Goal: Task Accomplishment & Management: Manage account settings

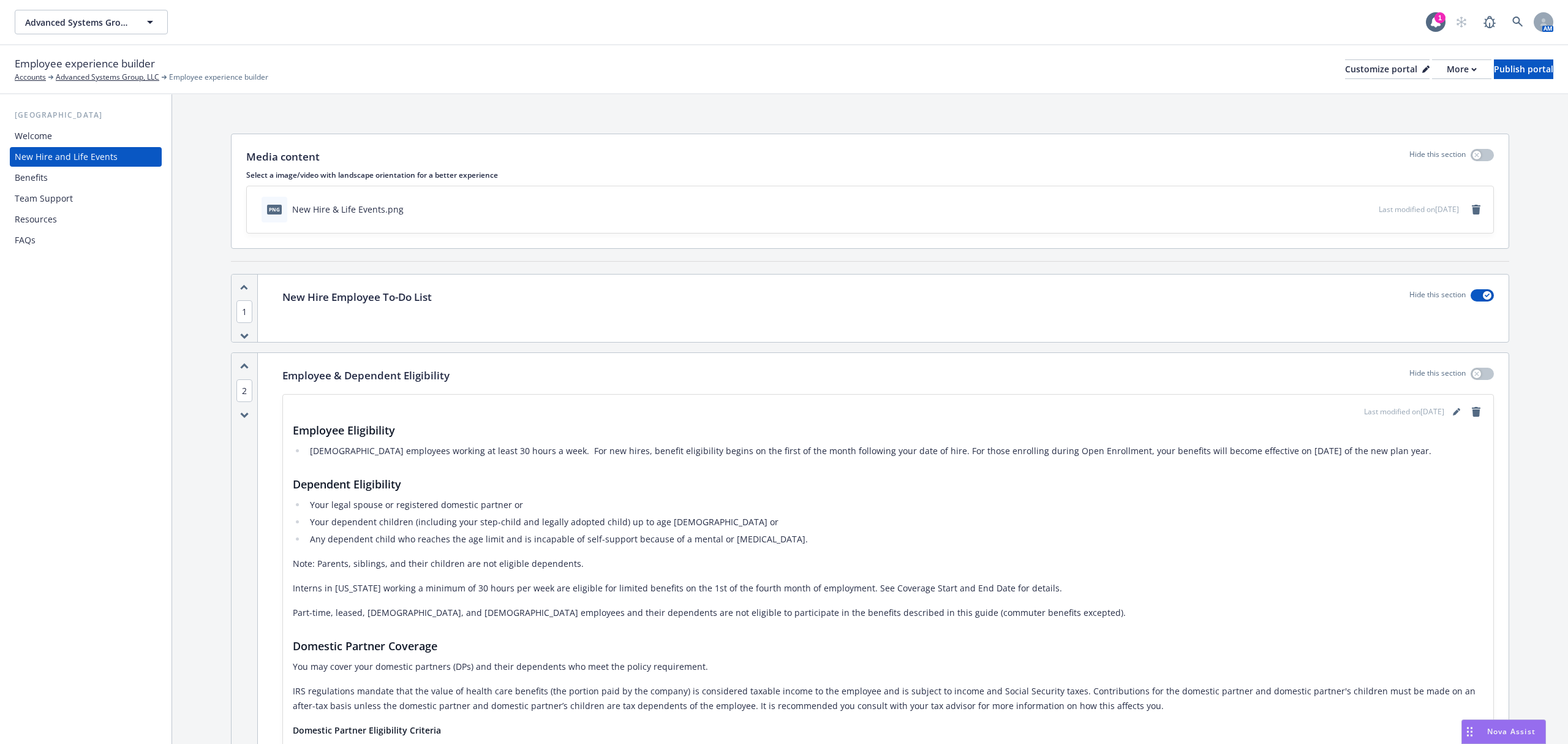
scroll to position [82, 0]
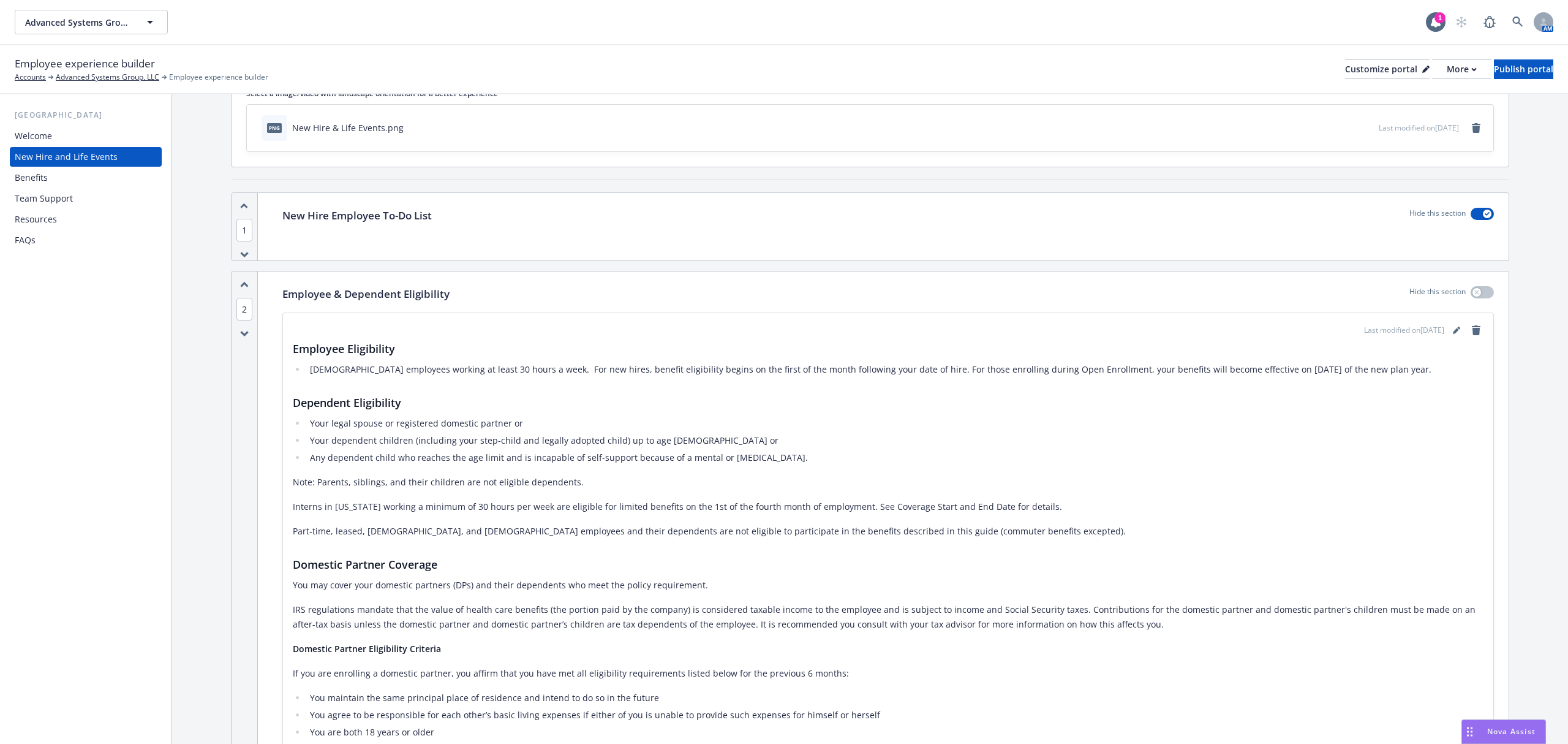
click at [42, 175] on div "Benefits" at bounding box center [31, 178] width 33 height 20
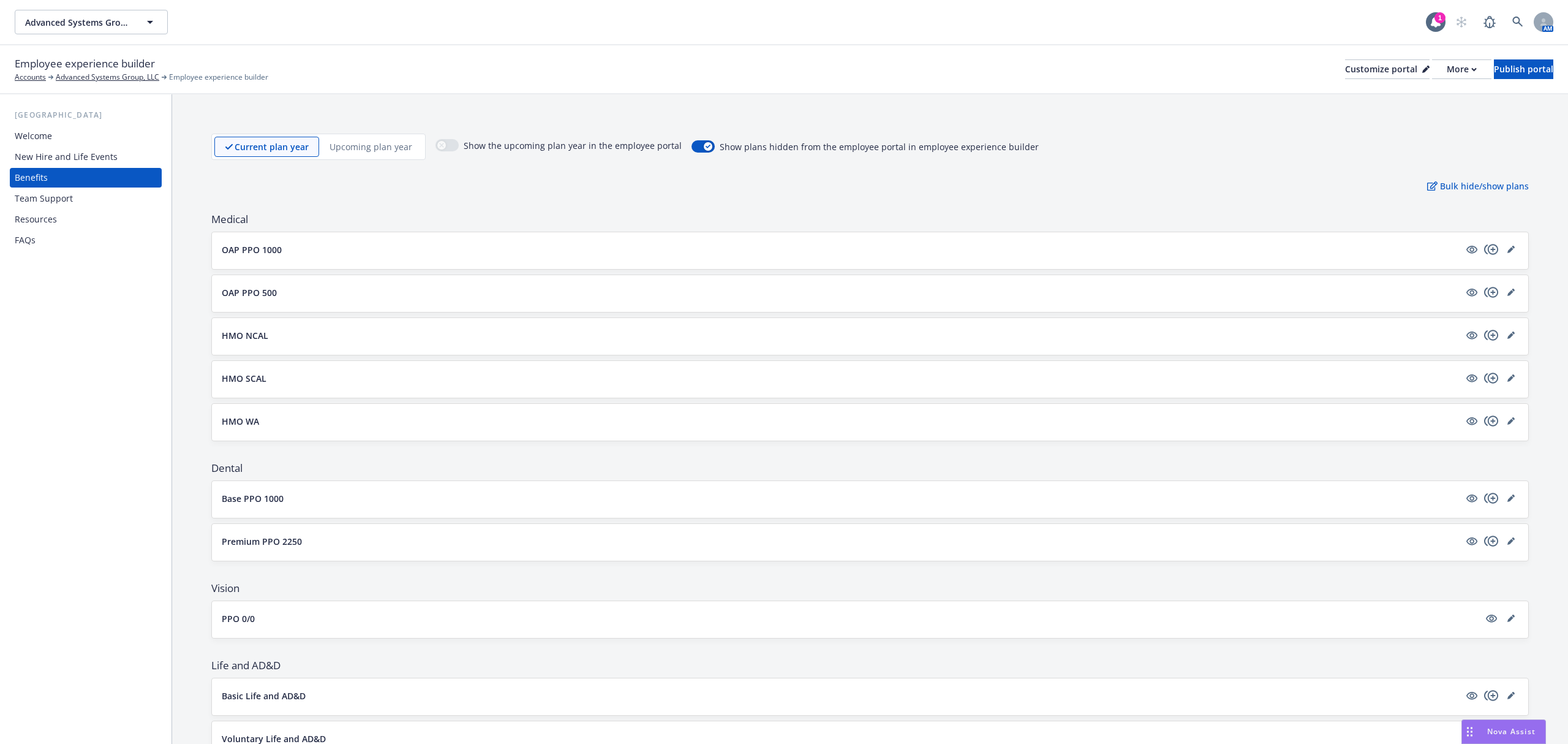
click at [316, 250] on button "OAP PPO 1000" at bounding box center [841, 250] width 1238 height 13
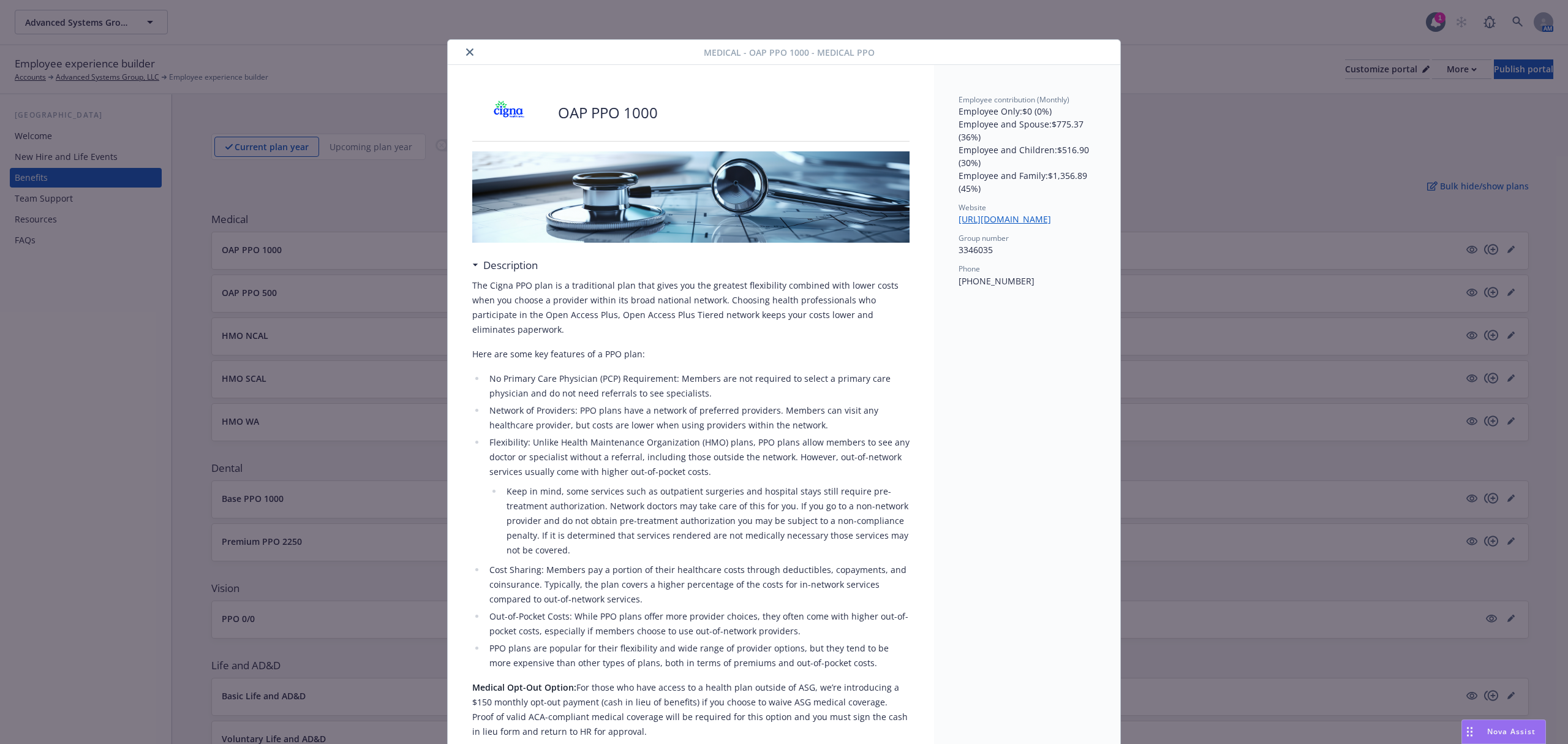
click at [466, 50] on icon "close" at bounding box center [470, 52] width 7 height 7
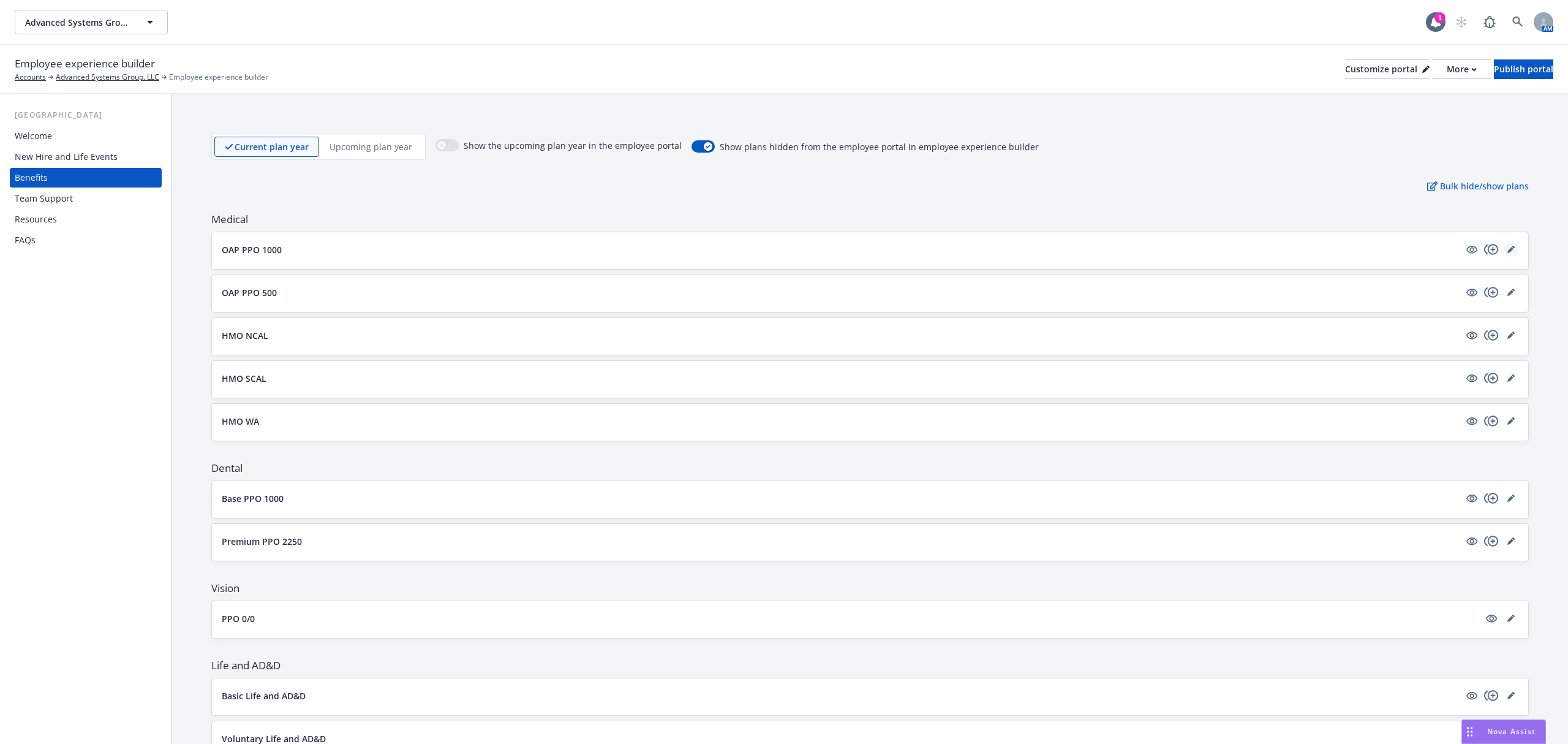
click at [1507, 249] on icon "editPencil" at bounding box center [1511, 249] width 7 height 7
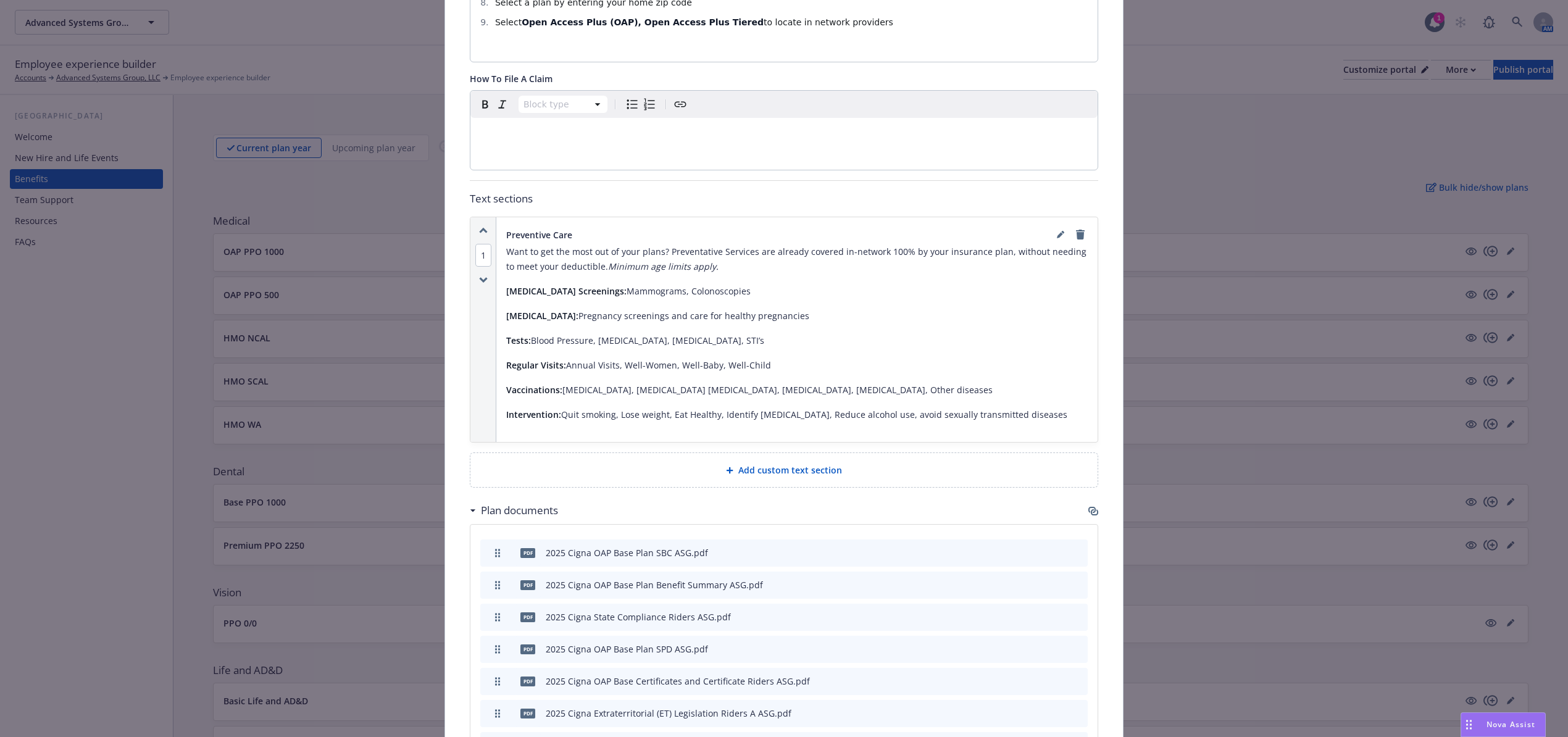
scroll to position [942, 0]
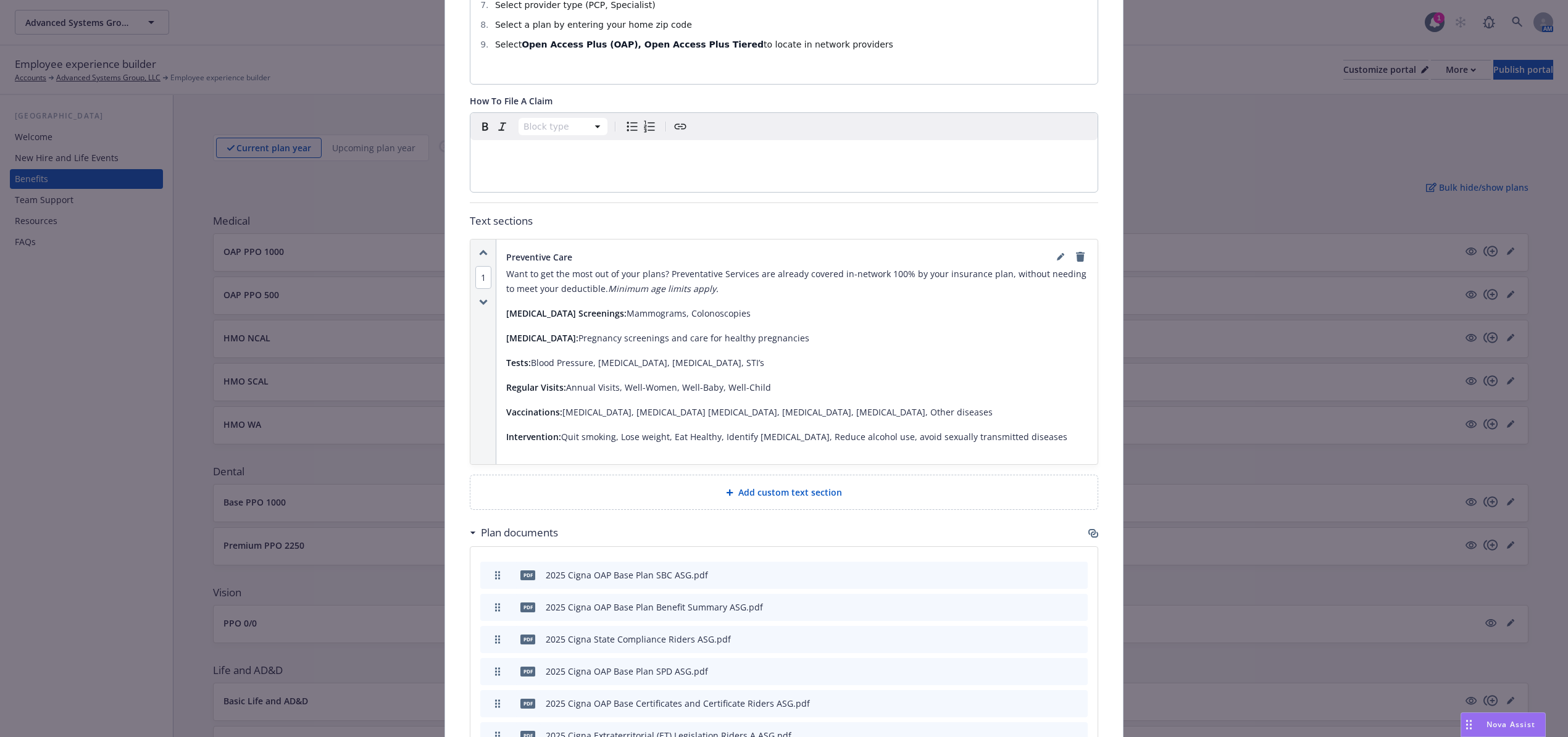
click at [825, 486] on span "Add custom text section" at bounding box center [790, 492] width 104 height 13
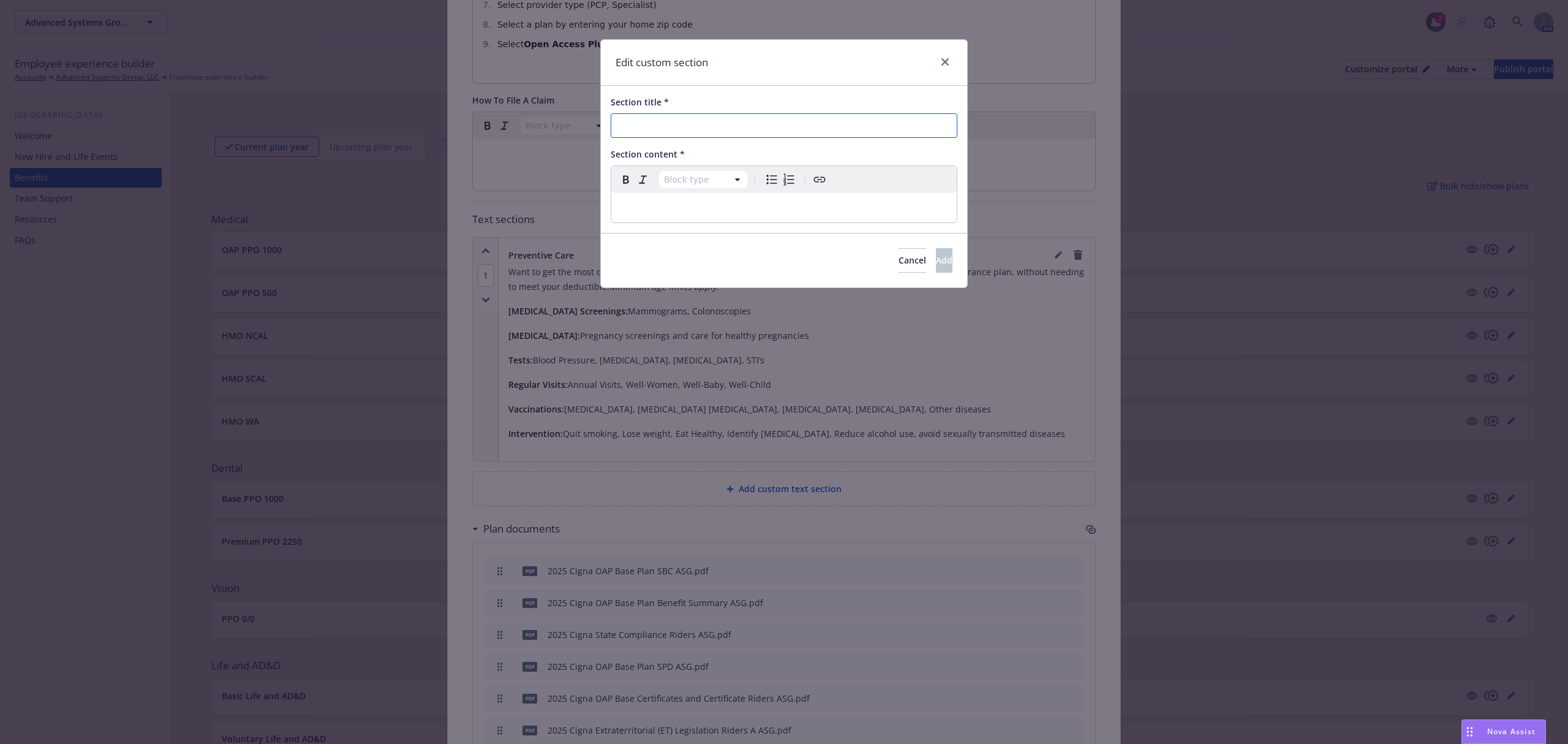
click at [702, 123] on input "Section title *" at bounding box center [783, 126] width 346 height 25
type input "C"
type input "Cigna Transparency"
click at [949, 63] on link "close" at bounding box center [945, 62] width 15 height 15
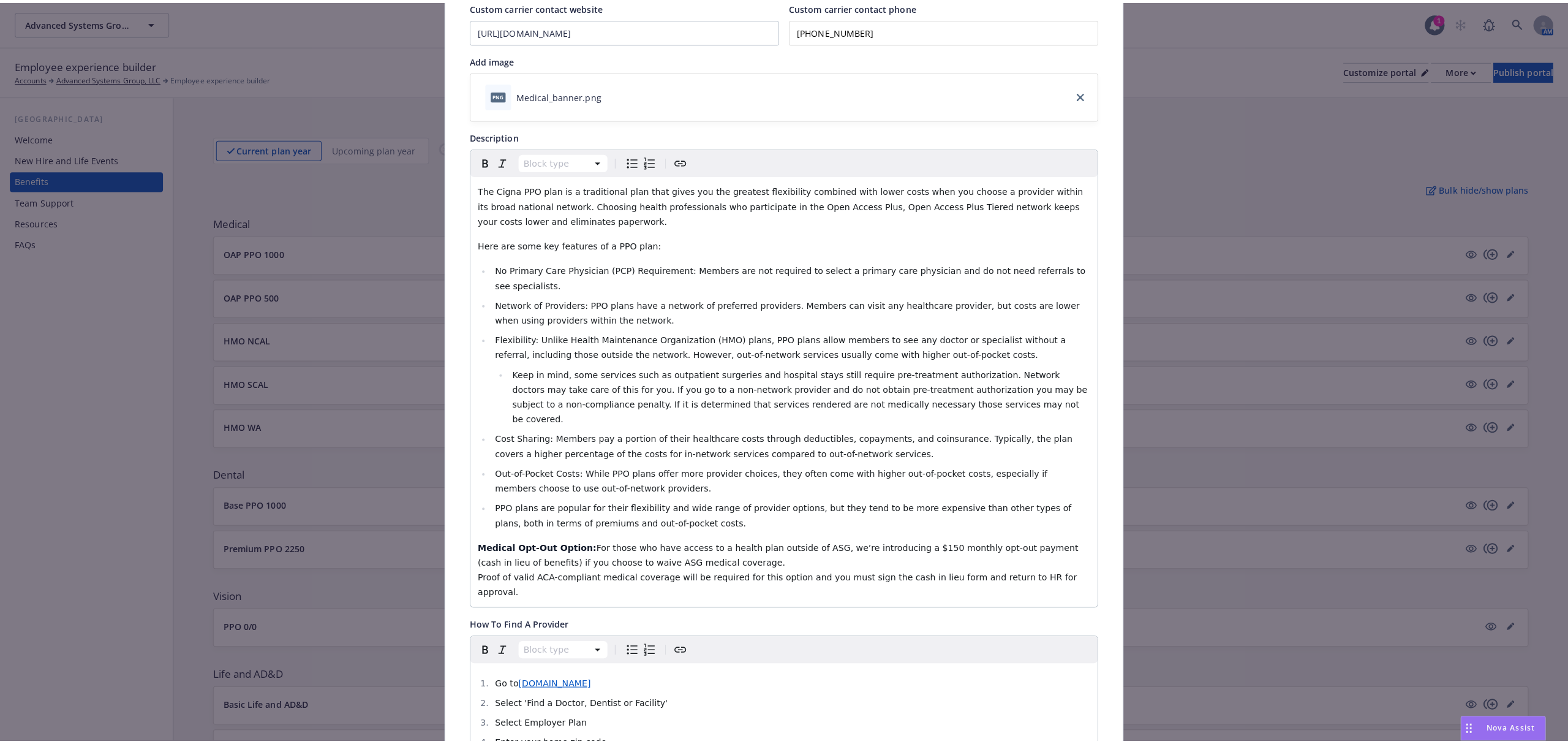
scroll to position [0, 0]
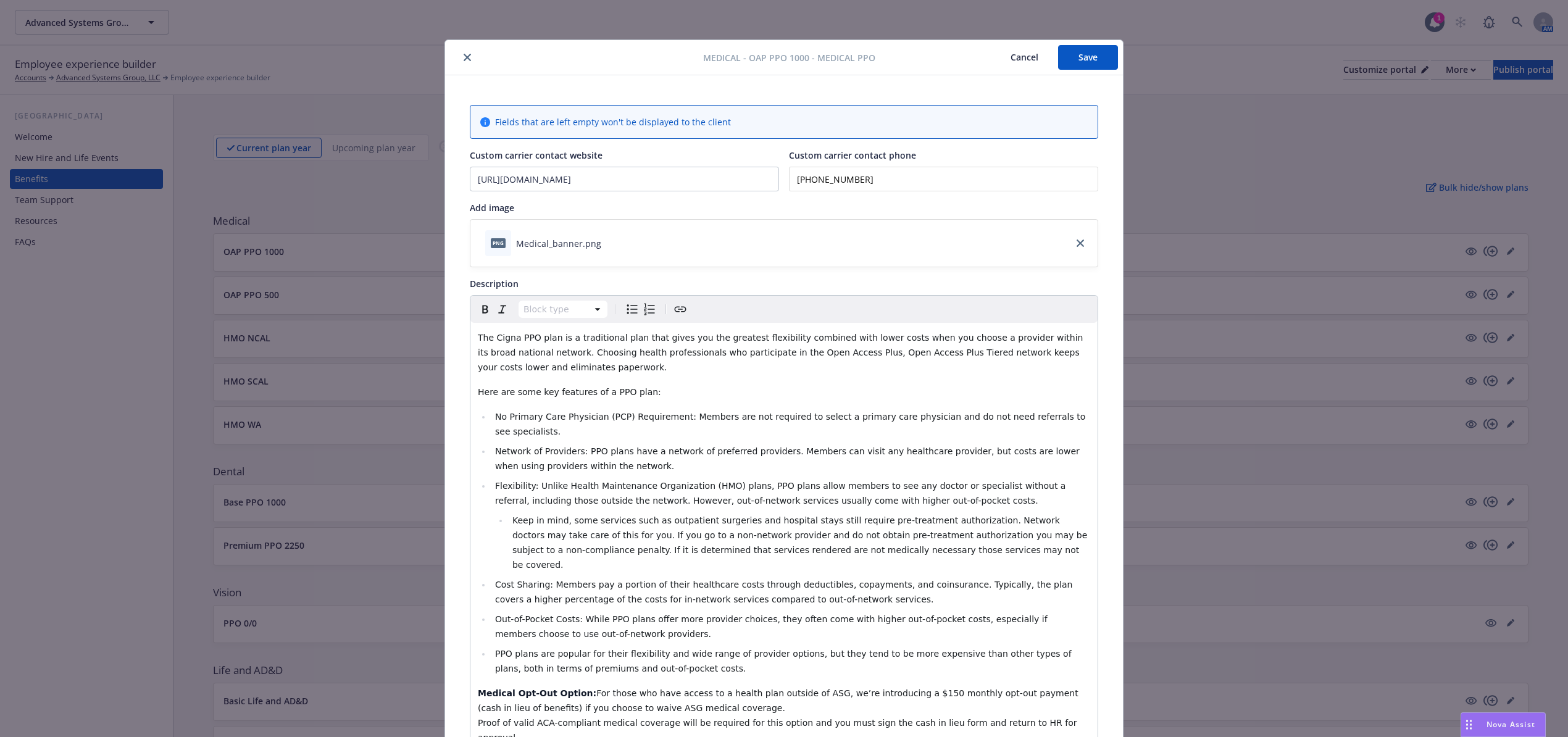
click at [462, 51] on button "close" at bounding box center [467, 57] width 15 height 15
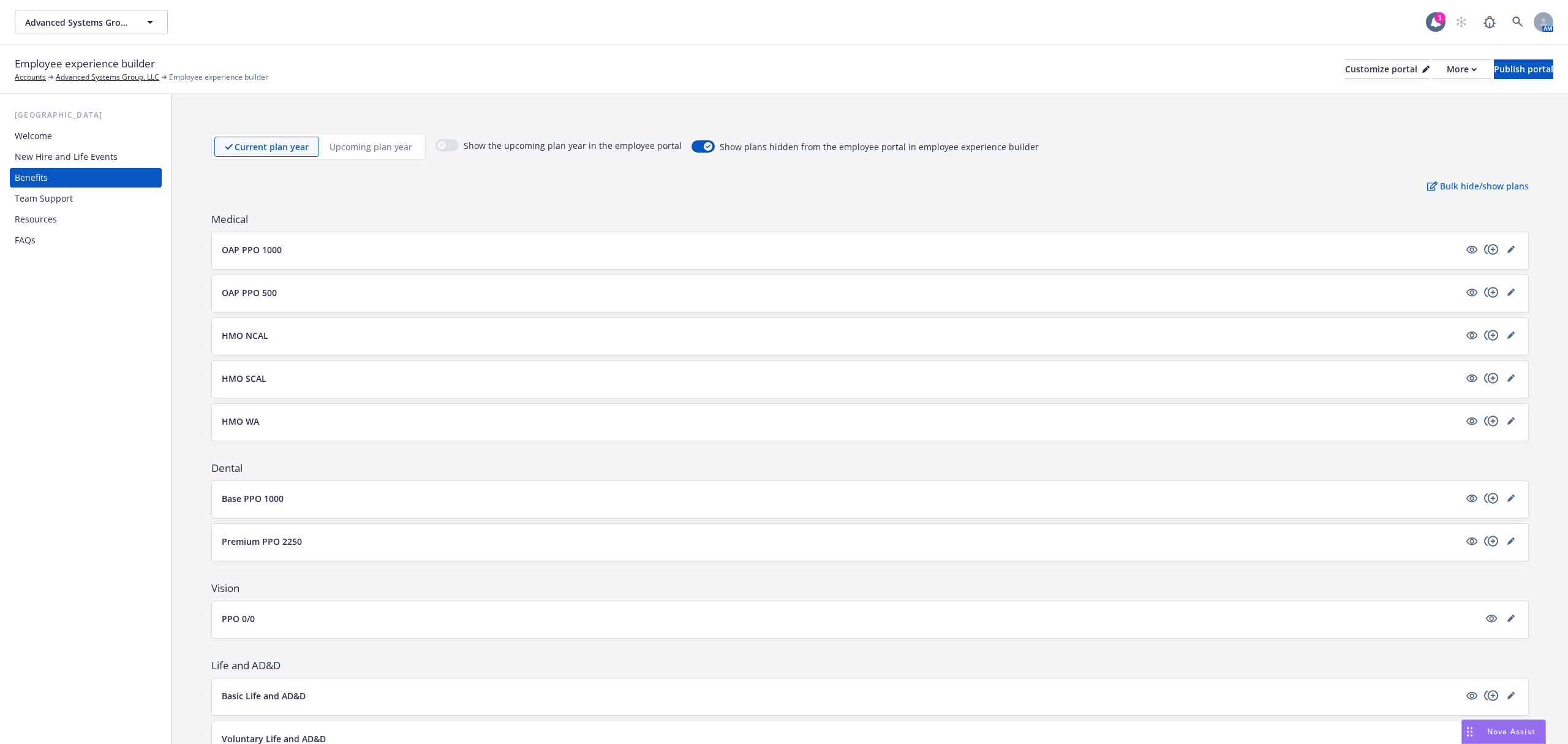
click at [76, 216] on div "Resources" at bounding box center [86, 219] width 142 height 20
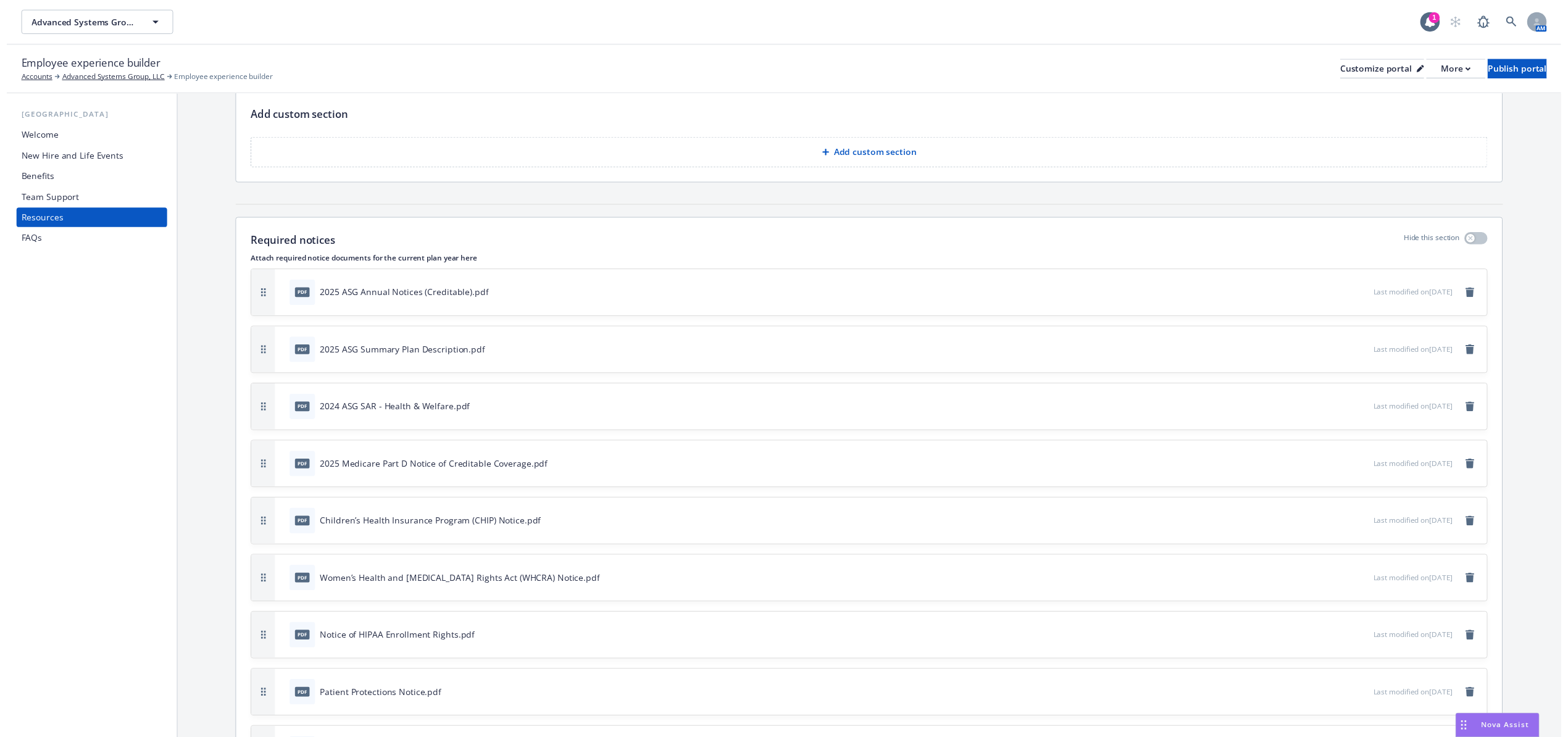
scroll to position [164, 0]
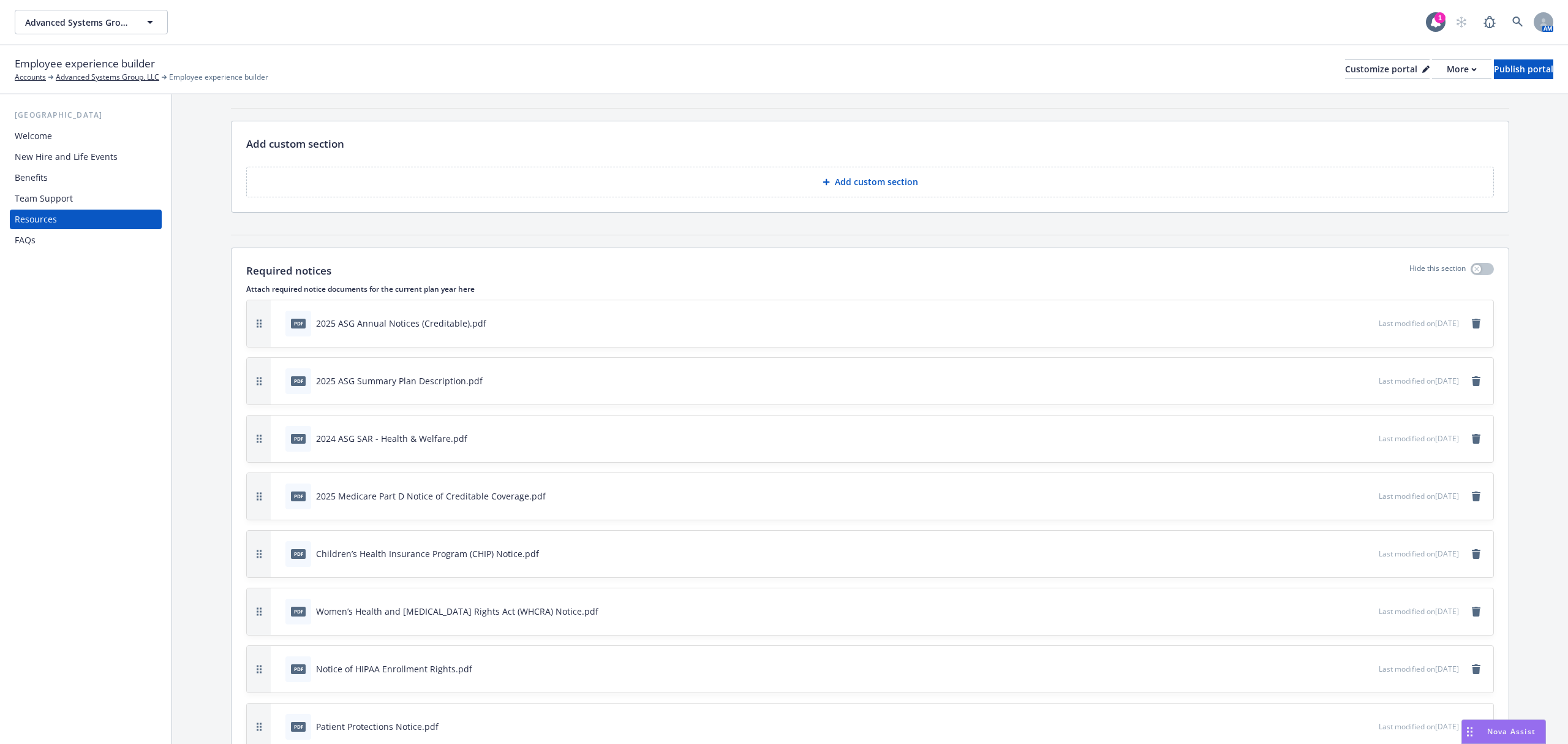
click at [57, 153] on div "New Hire and Life Events" at bounding box center [67, 157] width 103 height 20
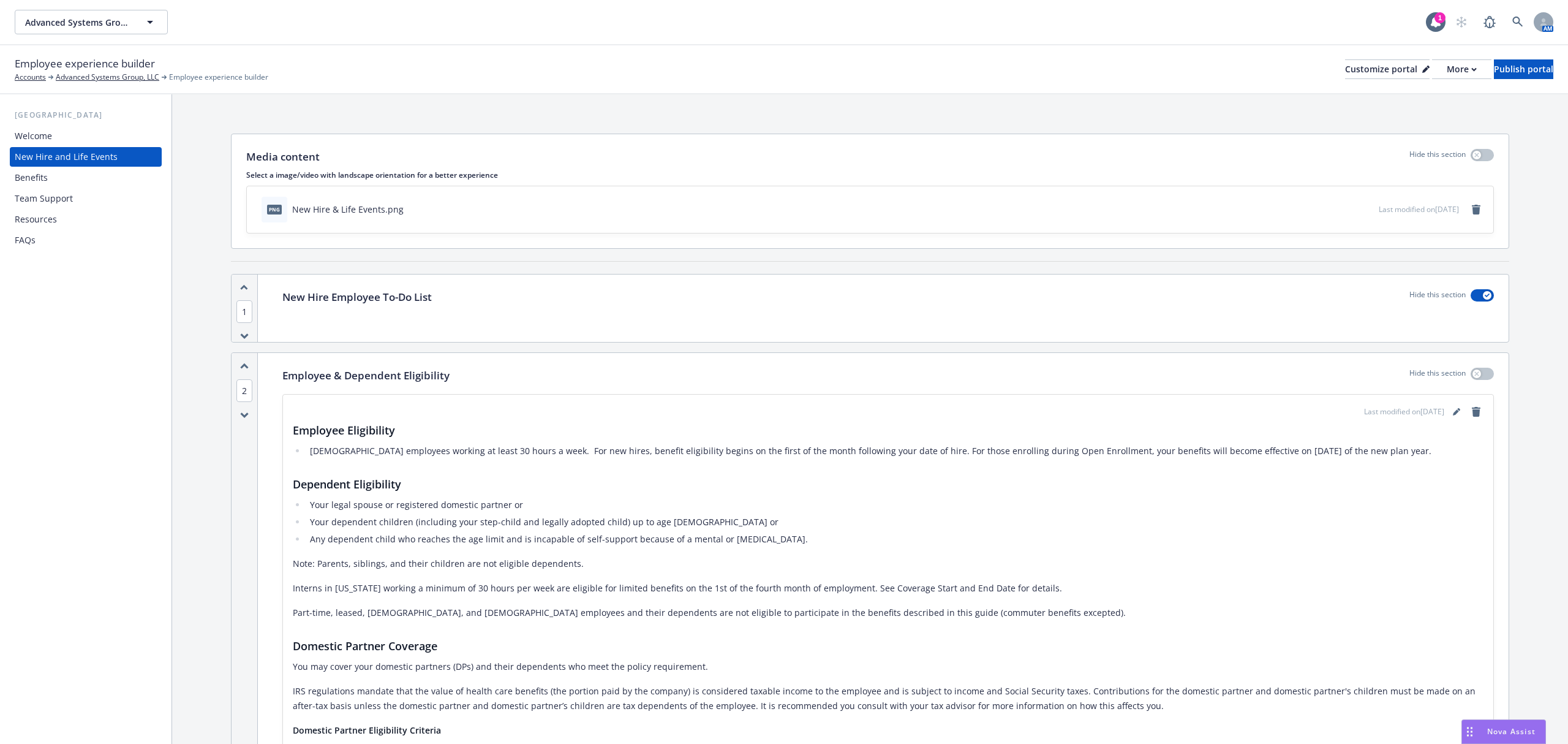
click at [45, 174] on div "Benefits" at bounding box center [31, 178] width 33 height 20
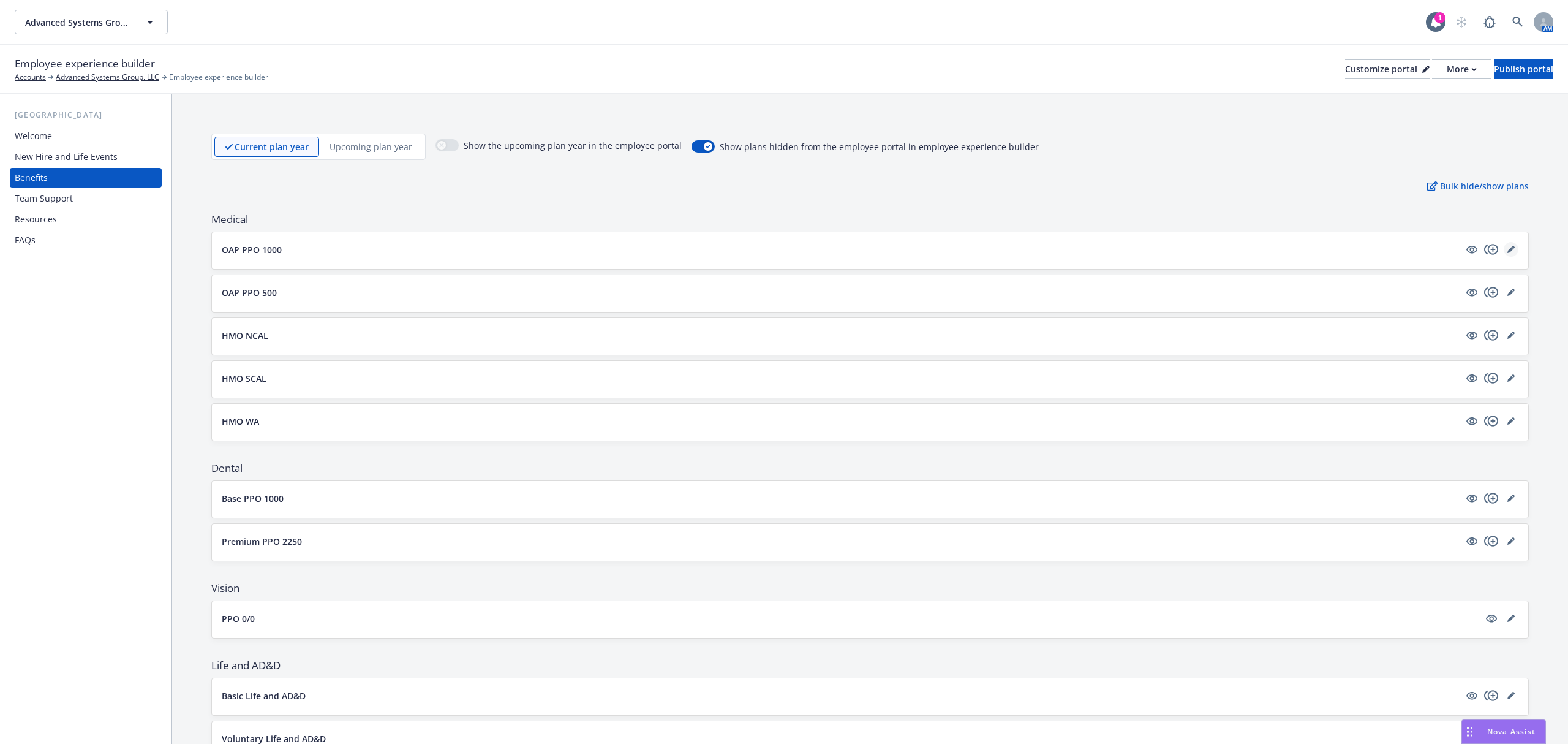
click at [1507, 249] on icon "editPencil" at bounding box center [1511, 249] width 7 height 7
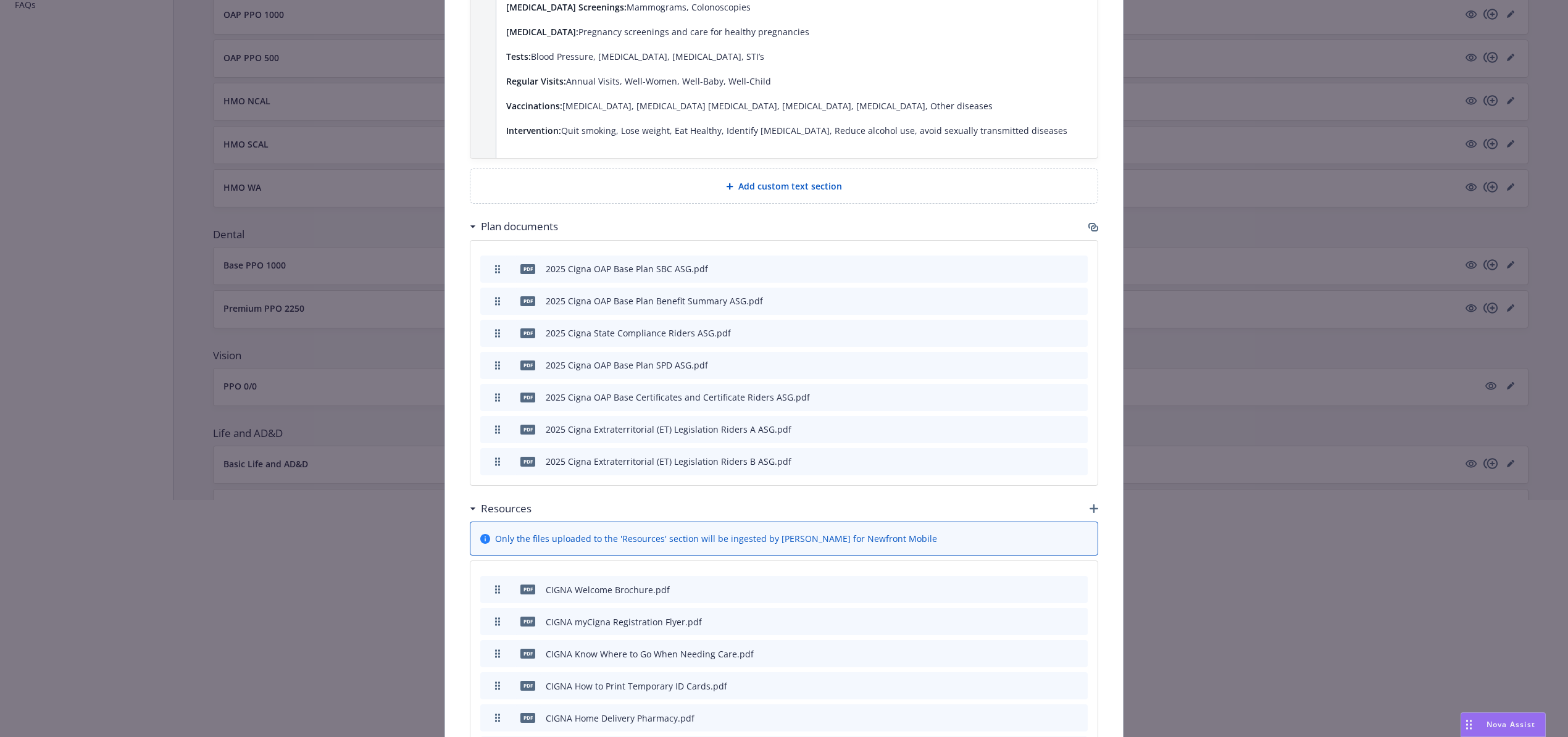
scroll to position [1166, 0]
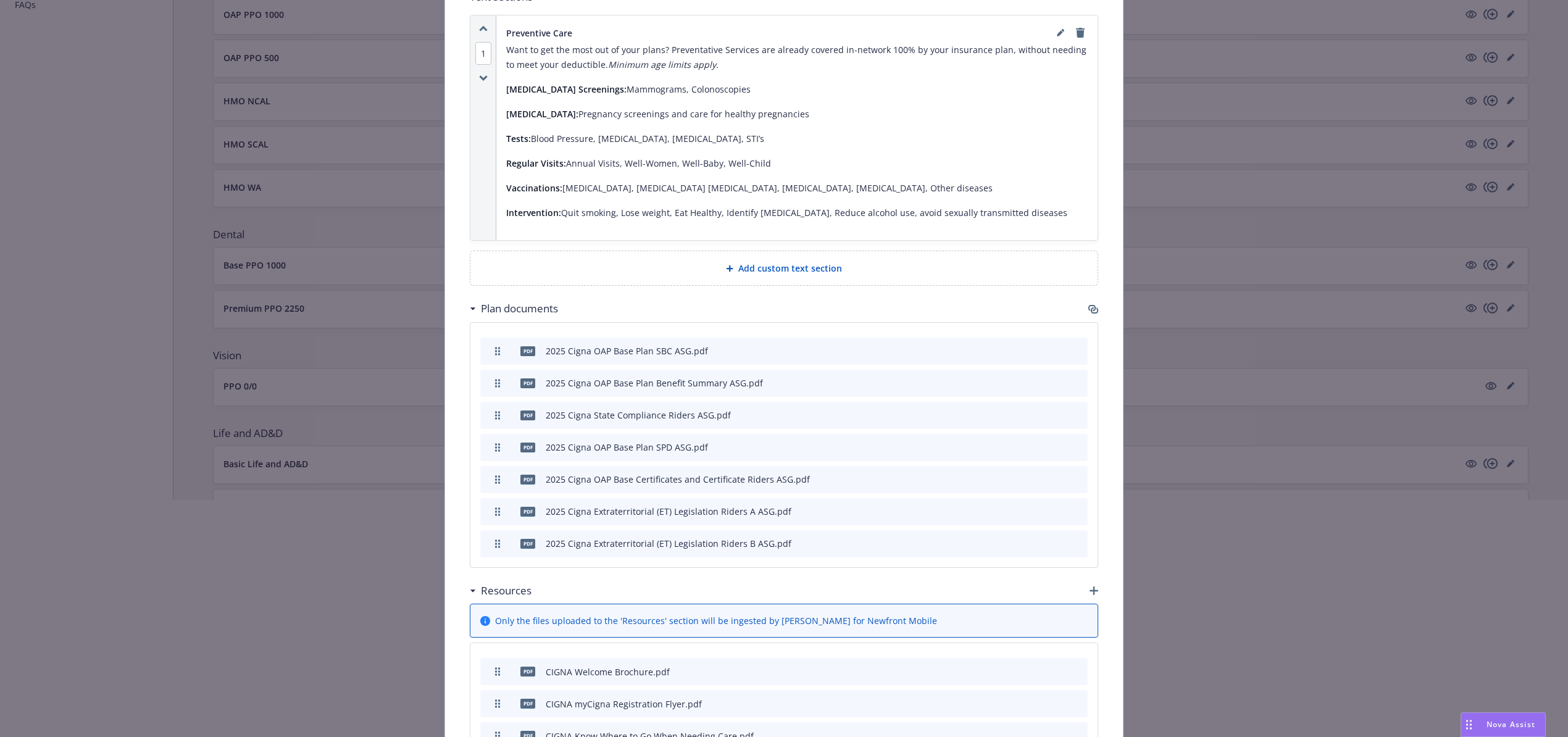
click at [766, 262] on span "Add custom text section" at bounding box center [790, 268] width 104 height 13
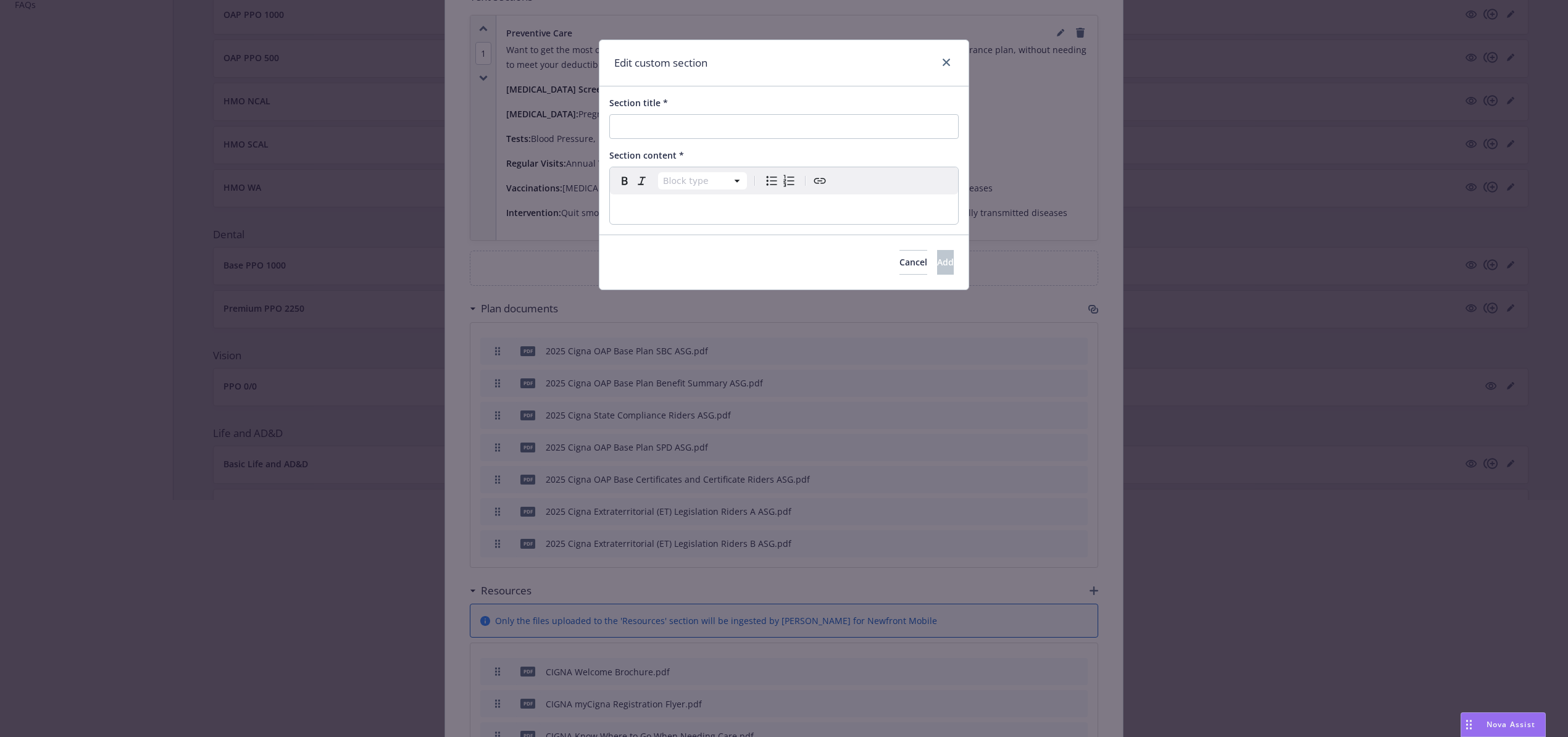
scroll to position [237, 0]
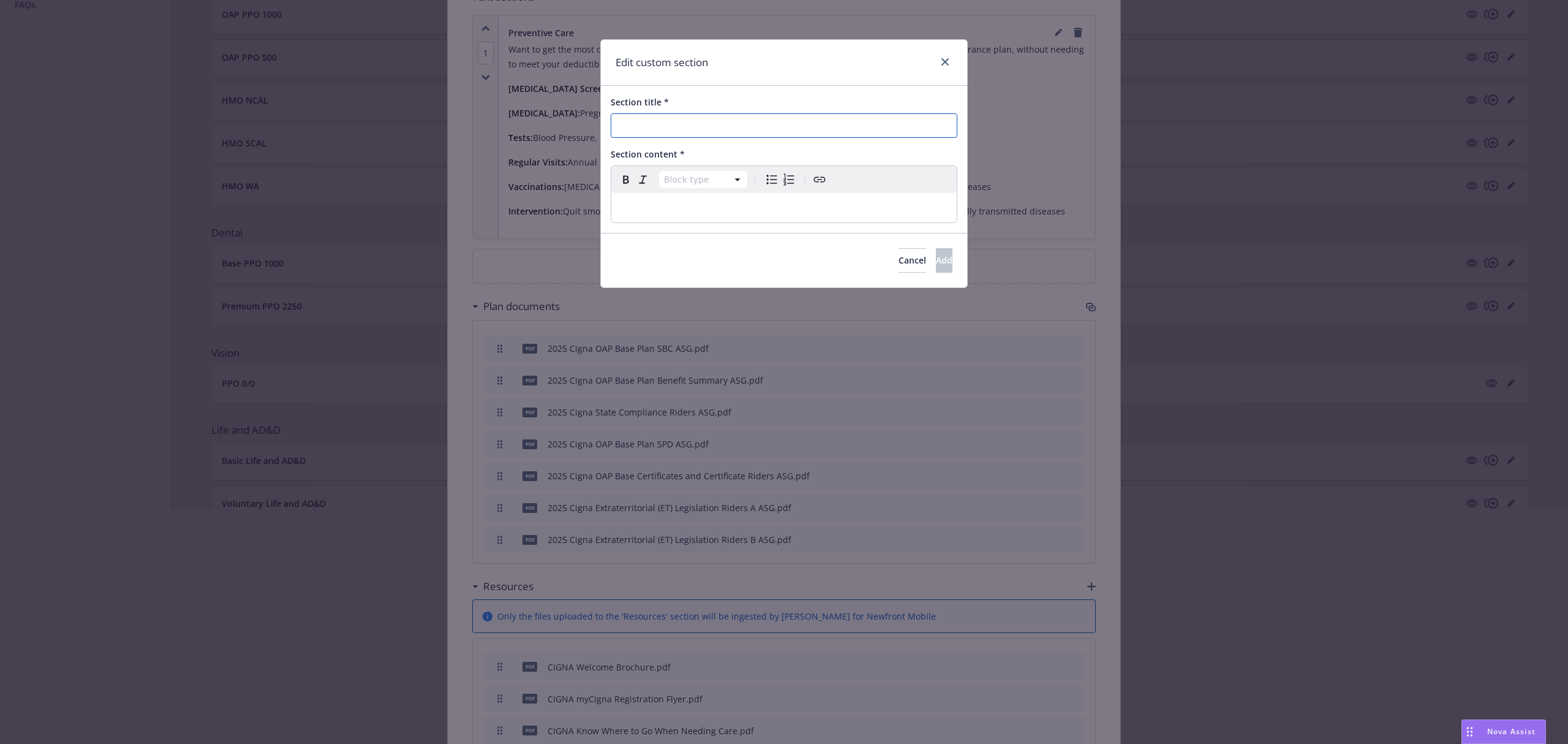
click at [716, 131] on input "Section title *" at bounding box center [783, 126] width 346 height 25
paste input "Qualified Health Plan (QHP) Transparency in Coverage"
type input "Qualified Health Plan (QHP) Transparency in Coverage"
select select "paragraph"
click at [706, 211] on p "editable markdown" at bounding box center [783, 208] width 331 height 15
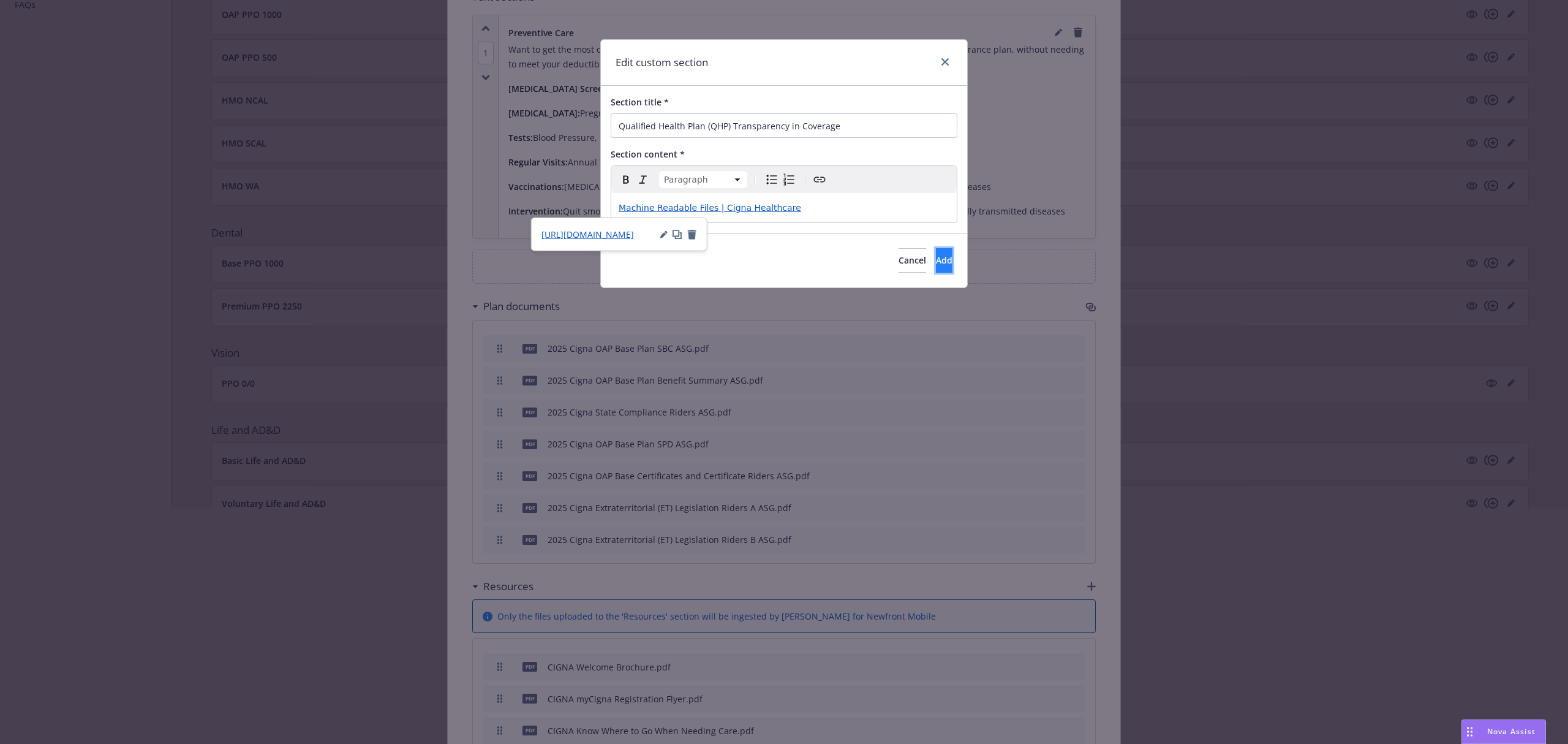
click at [936, 258] on span "Add" at bounding box center [944, 260] width 16 height 12
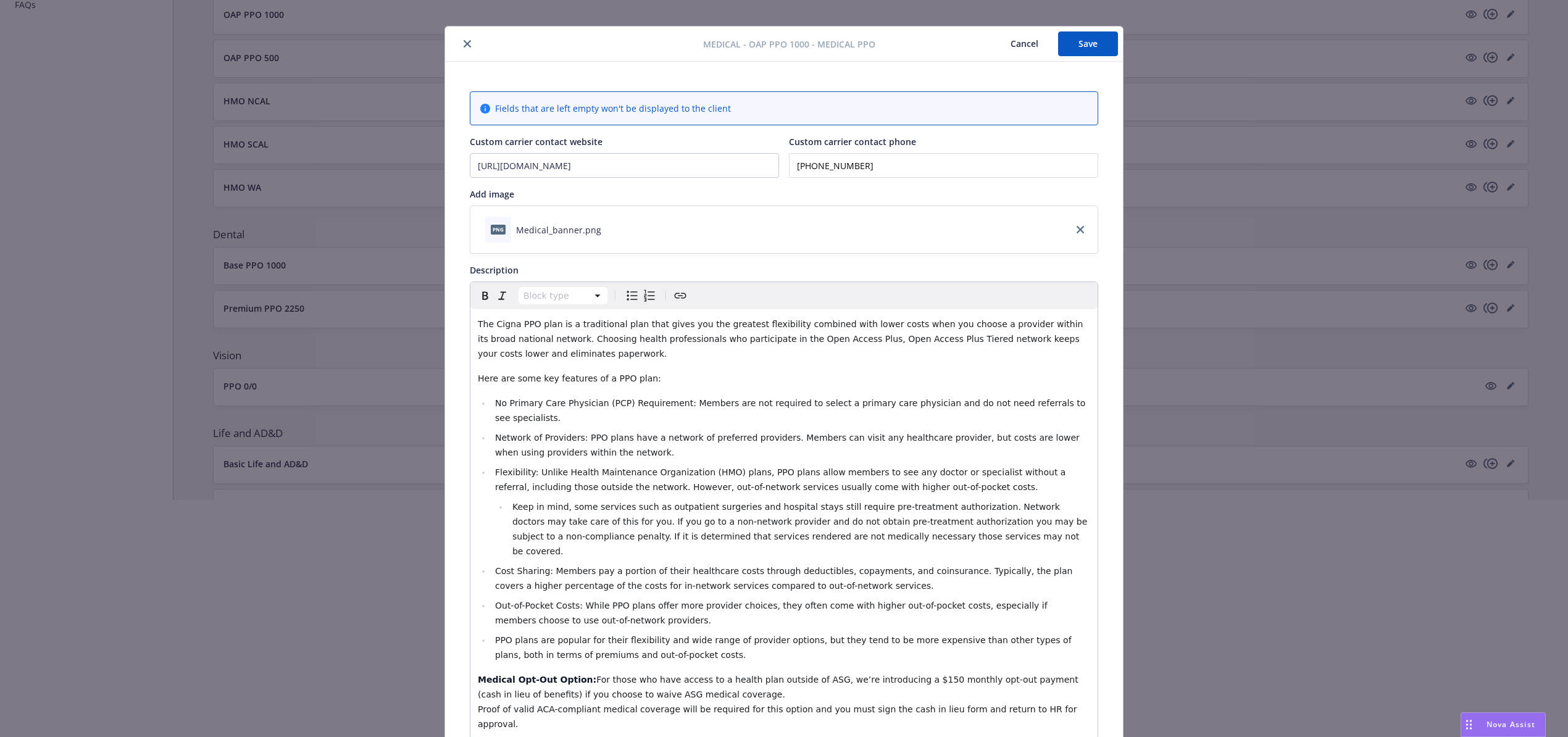
scroll to position [0, 0]
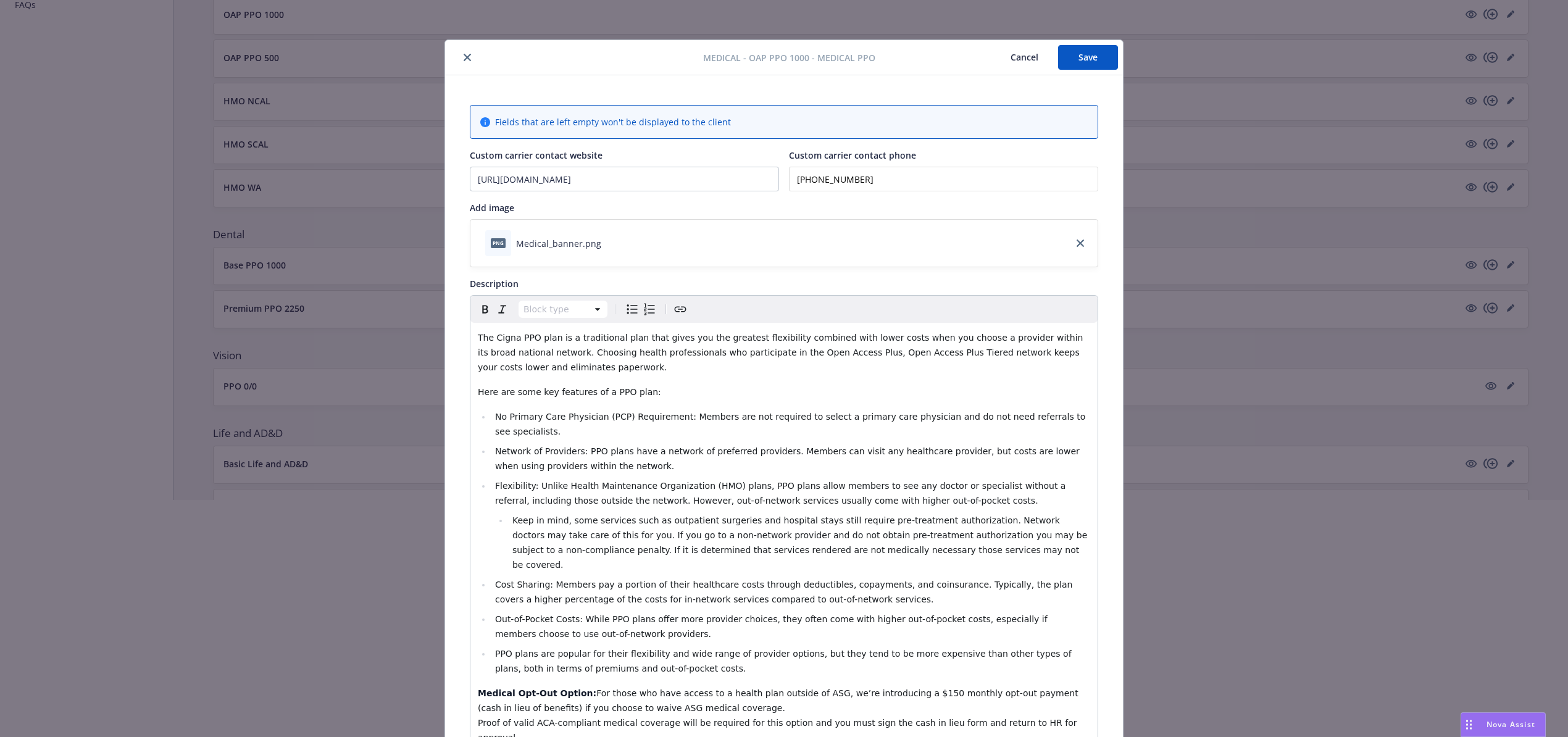
click at [1083, 59] on button "Save" at bounding box center [1087, 58] width 60 height 25
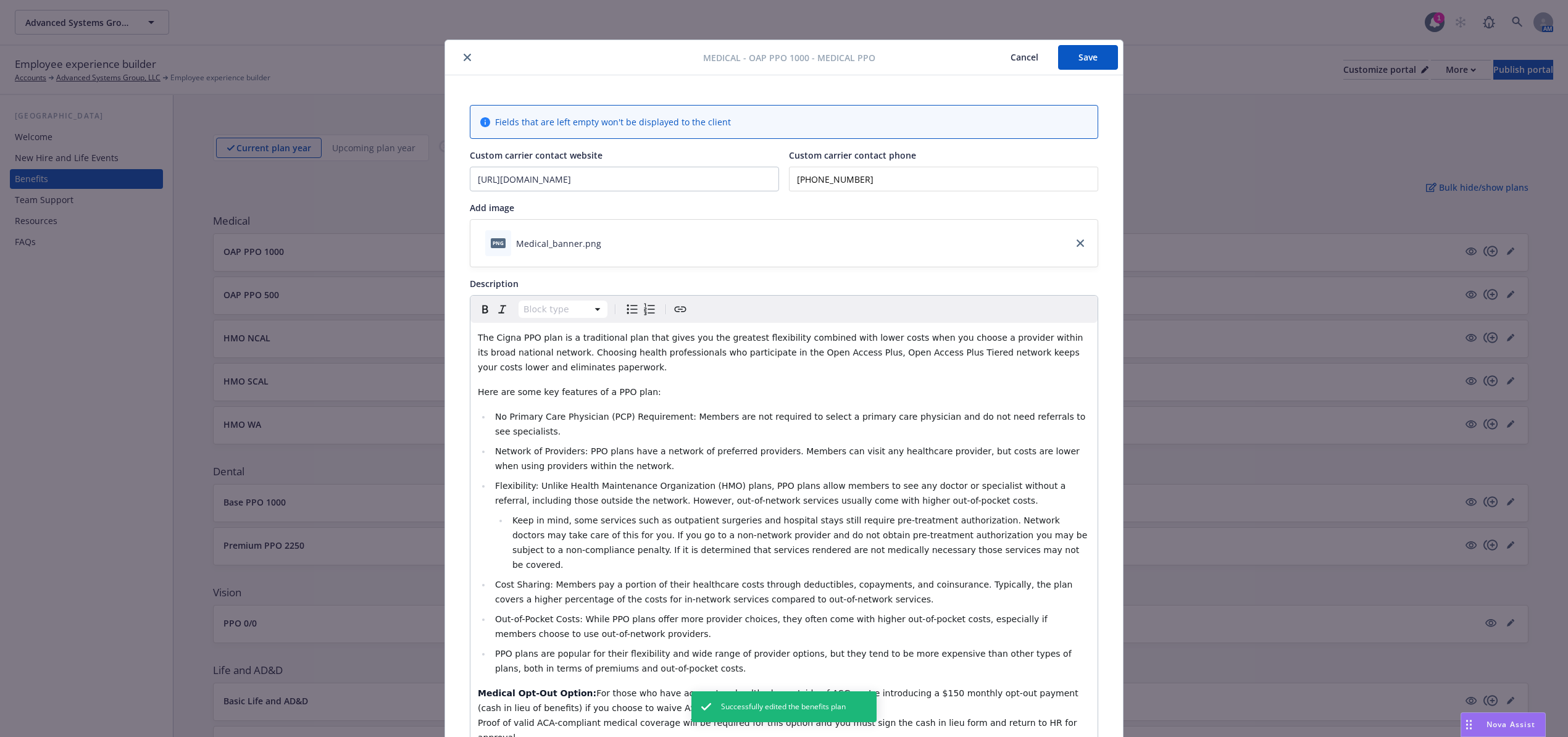
drag, startPoint x: 1085, startPoint y: 57, endPoint x: 1023, endPoint y: 62, distance: 62.2
click at [1084, 57] on button "Save" at bounding box center [1087, 58] width 60 height 25
click at [463, 58] on icon "close" at bounding box center [467, 57] width 7 height 7
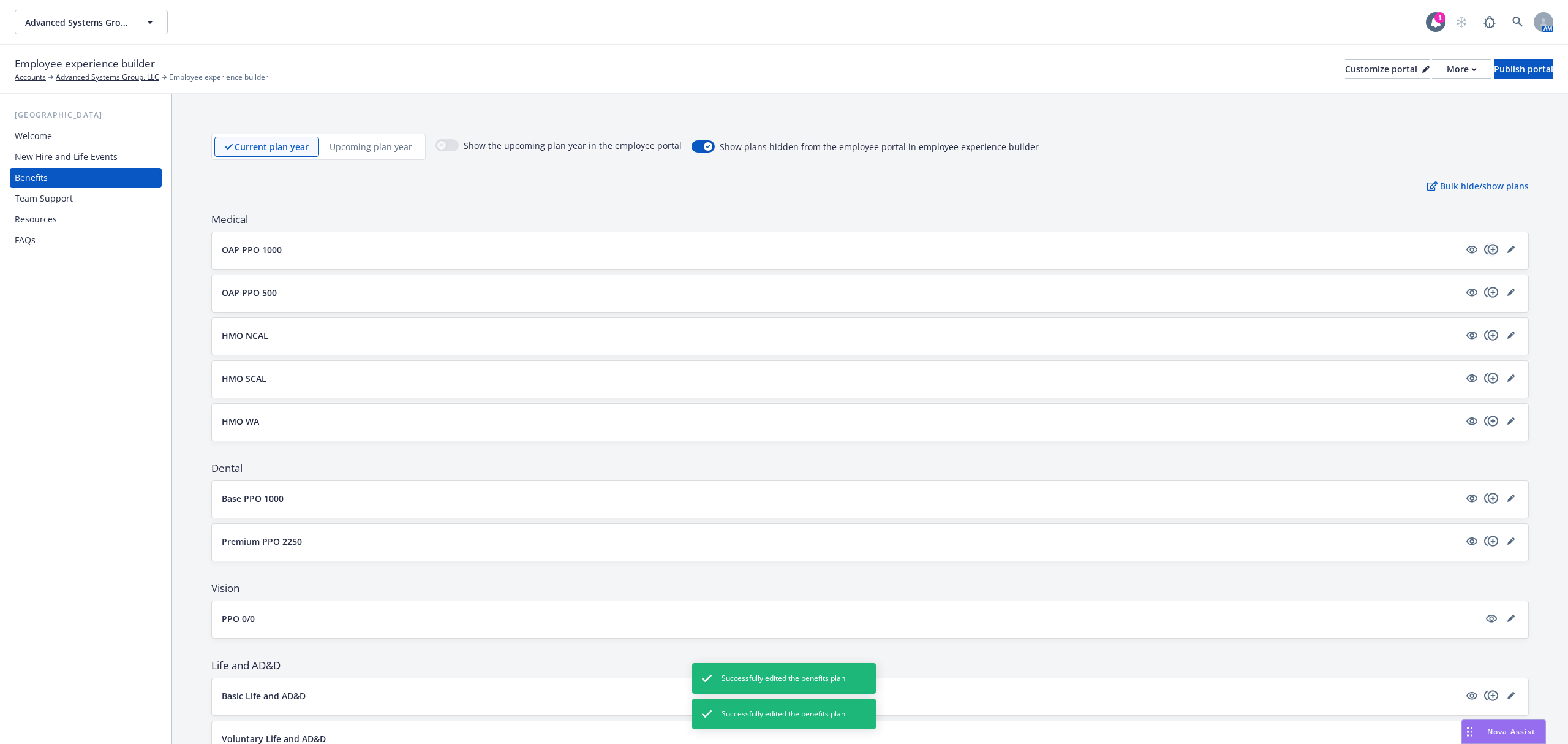
click at [1484, 246] on icon "copyPlus" at bounding box center [1491, 249] width 14 height 10
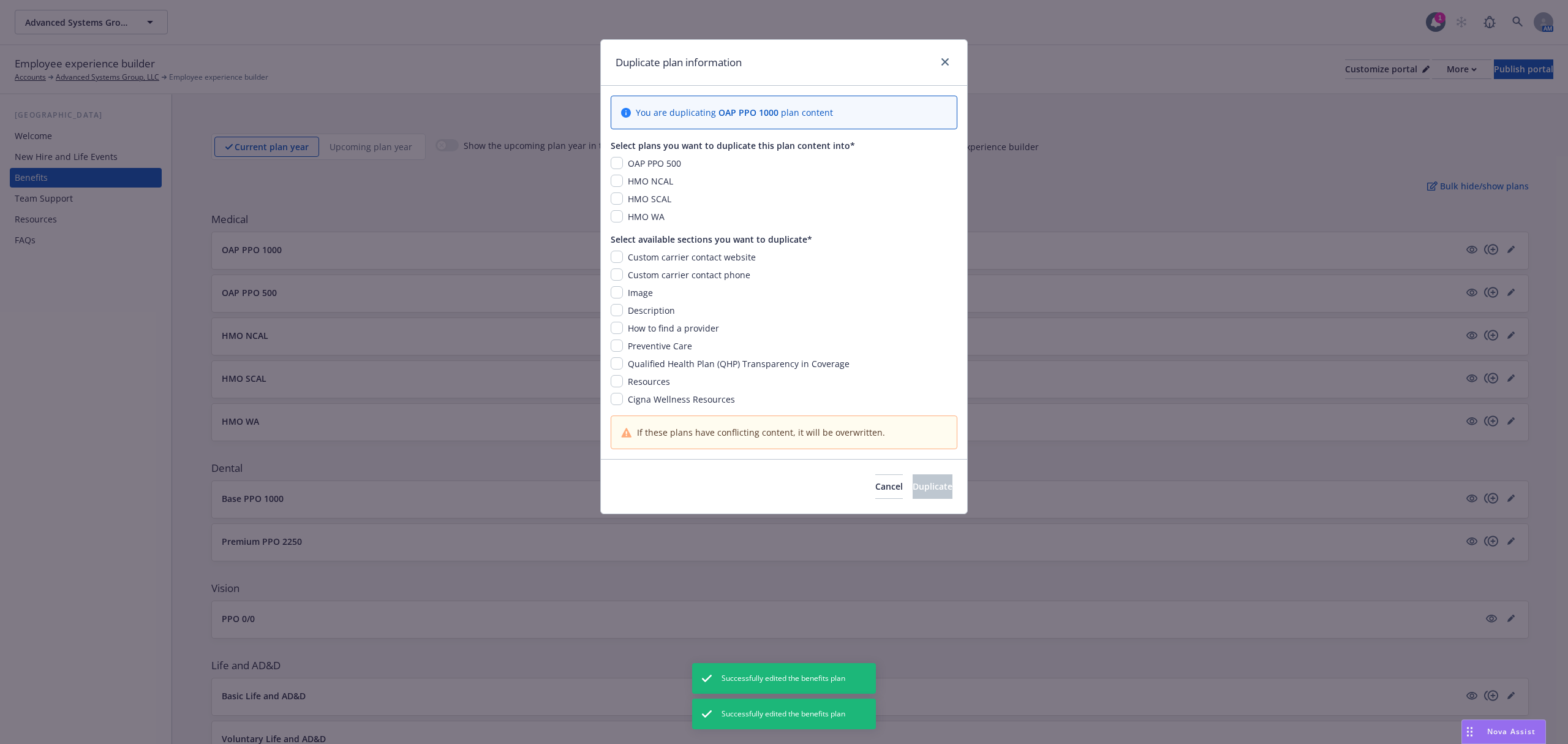
click at [627, 368] on div "Qualified Health Plan (QHP) Transparency in Coverage" at bounding box center [737, 364] width 229 height 13
click at [620, 367] on input "checkbox" at bounding box center [616, 363] width 12 height 12
checkbox input "true"
click at [618, 161] on input "checkbox" at bounding box center [616, 163] width 12 height 12
checkbox input "true"
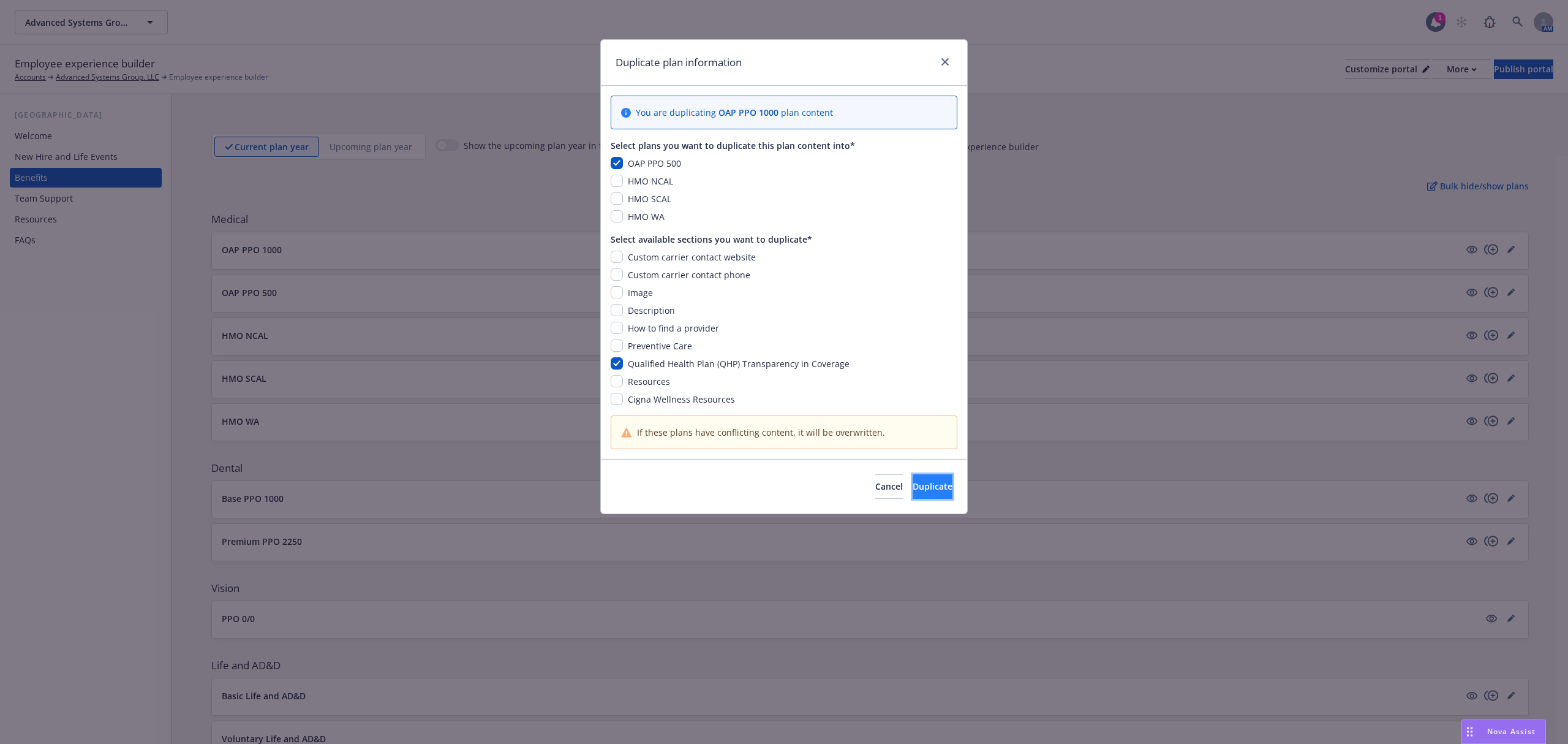
click at [912, 488] on span "Duplicate" at bounding box center [932, 486] width 40 height 12
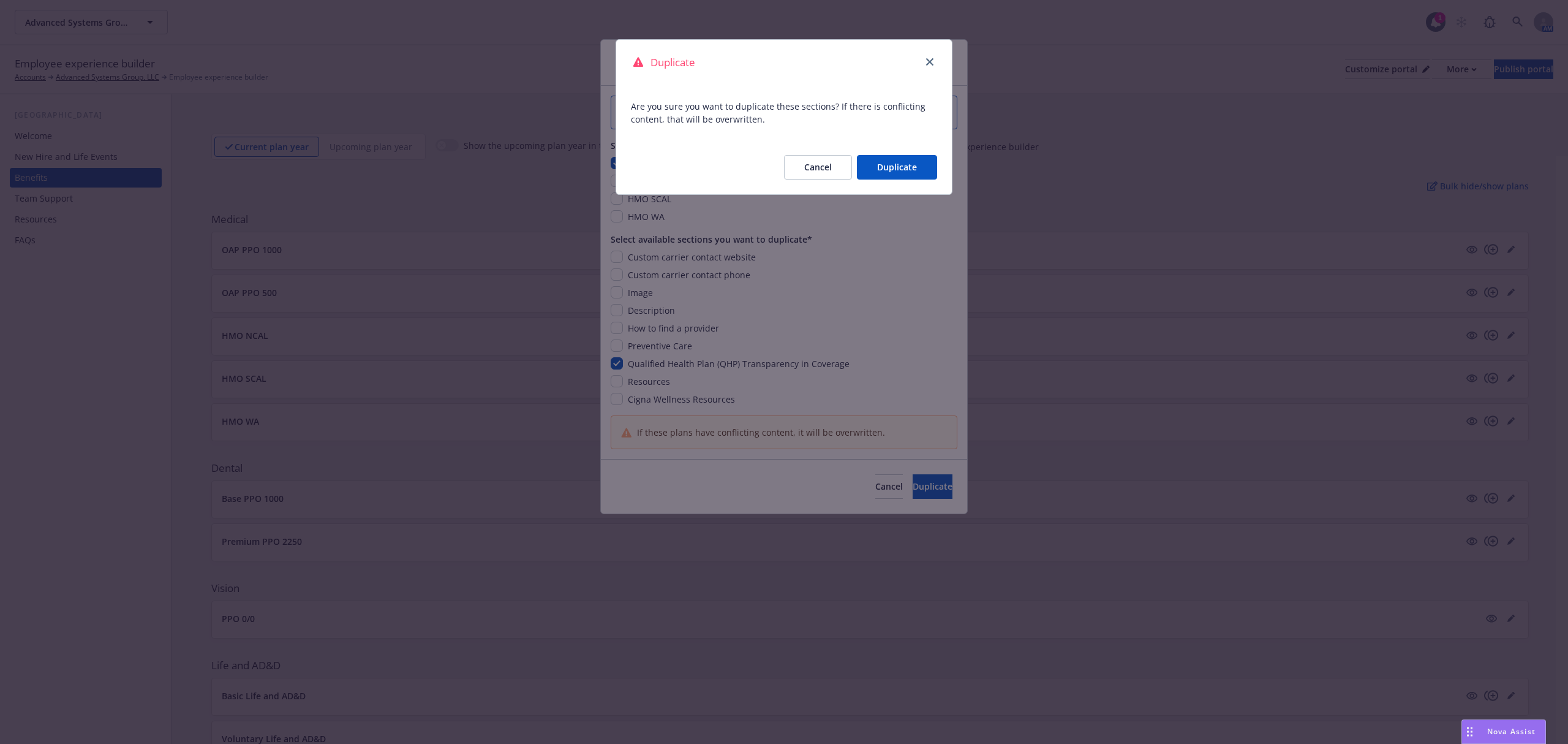
click at [884, 166] on button "Duplicate" at bounding box center [897, 168] width 80 height 25
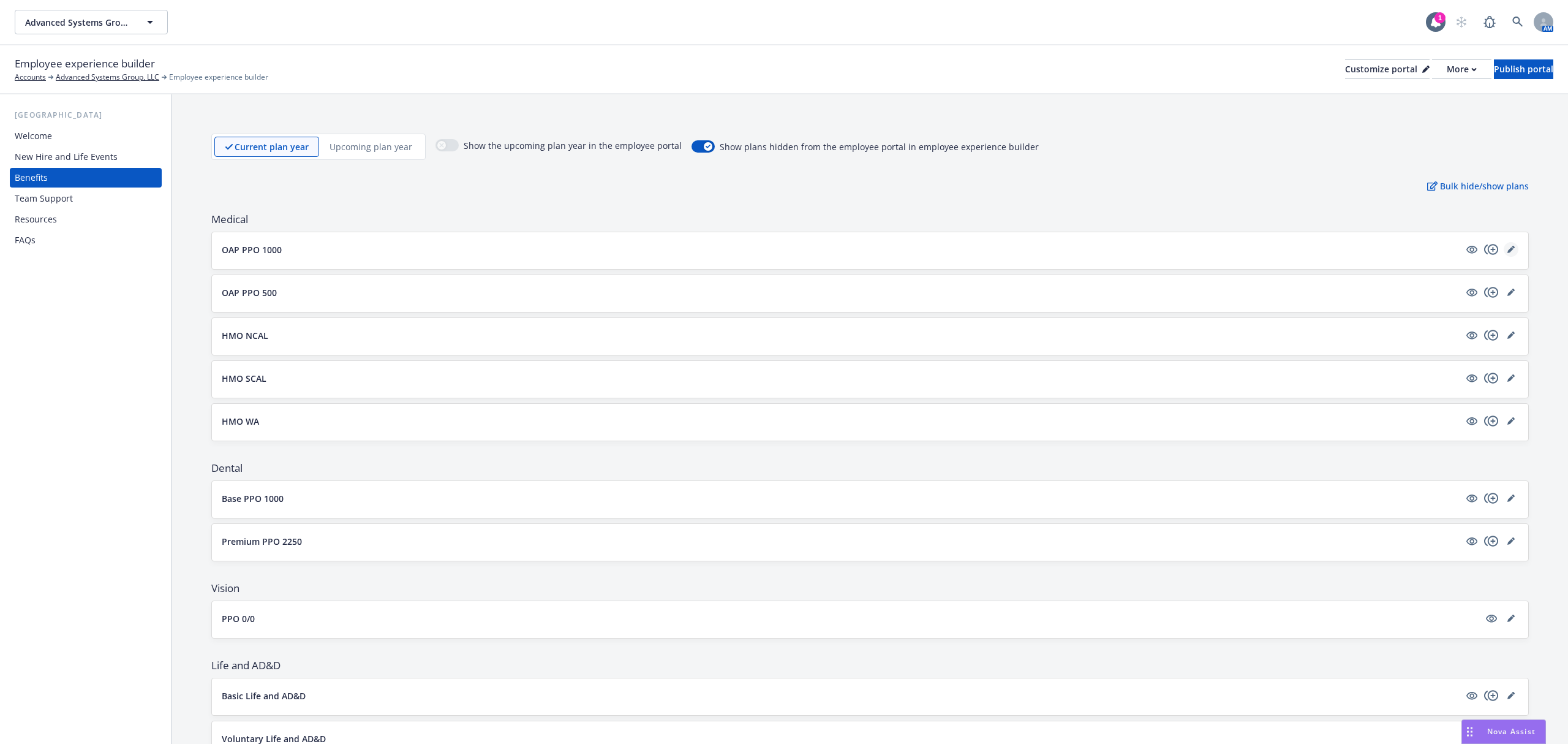
click at [1503, 255] on link "editPencil" at bounding box center [1511, 249] width 15 height 15
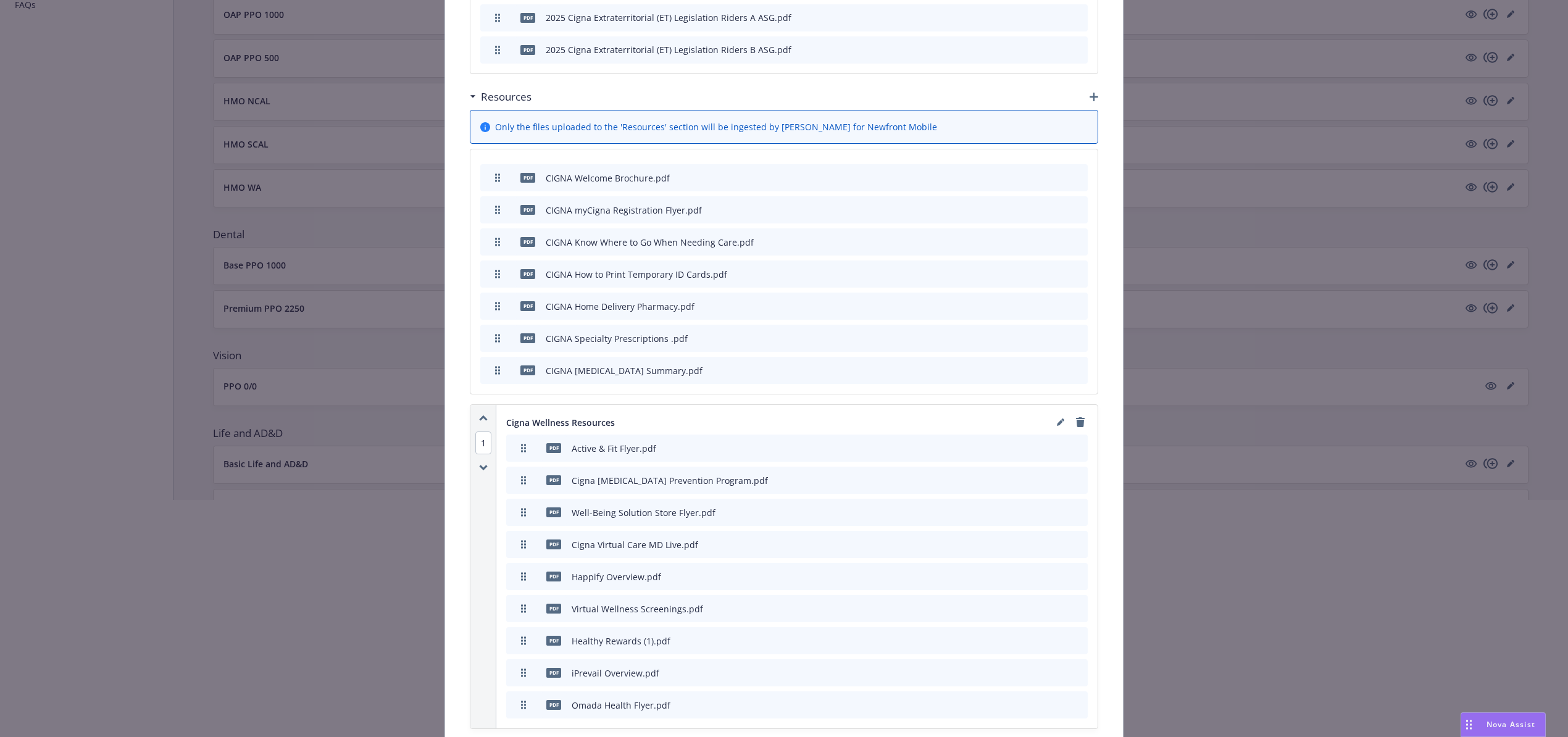
scroll to position [1571, 0]
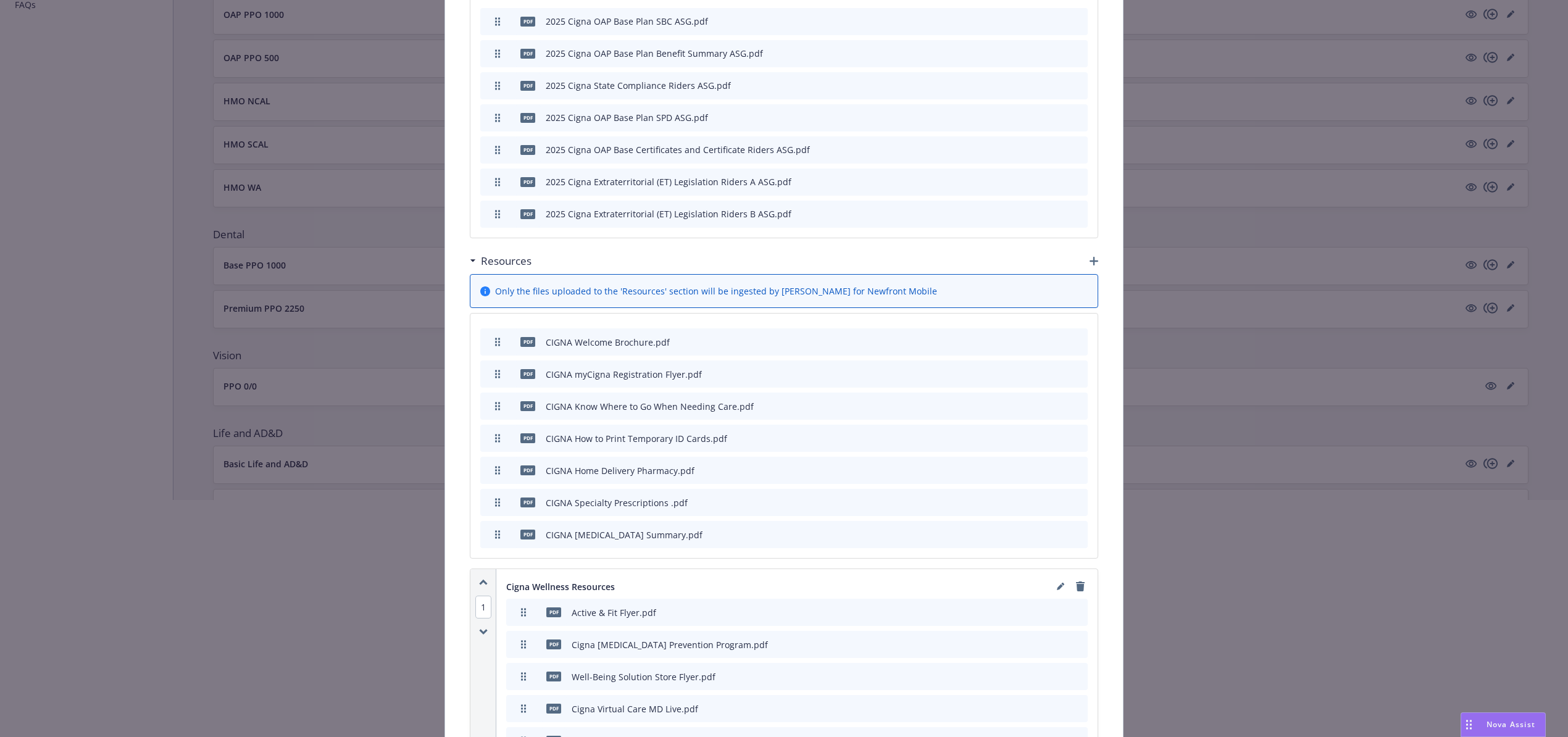
click at [1089, 257] on icon "button" at bounding box center [1093, 261] width 9 height 9
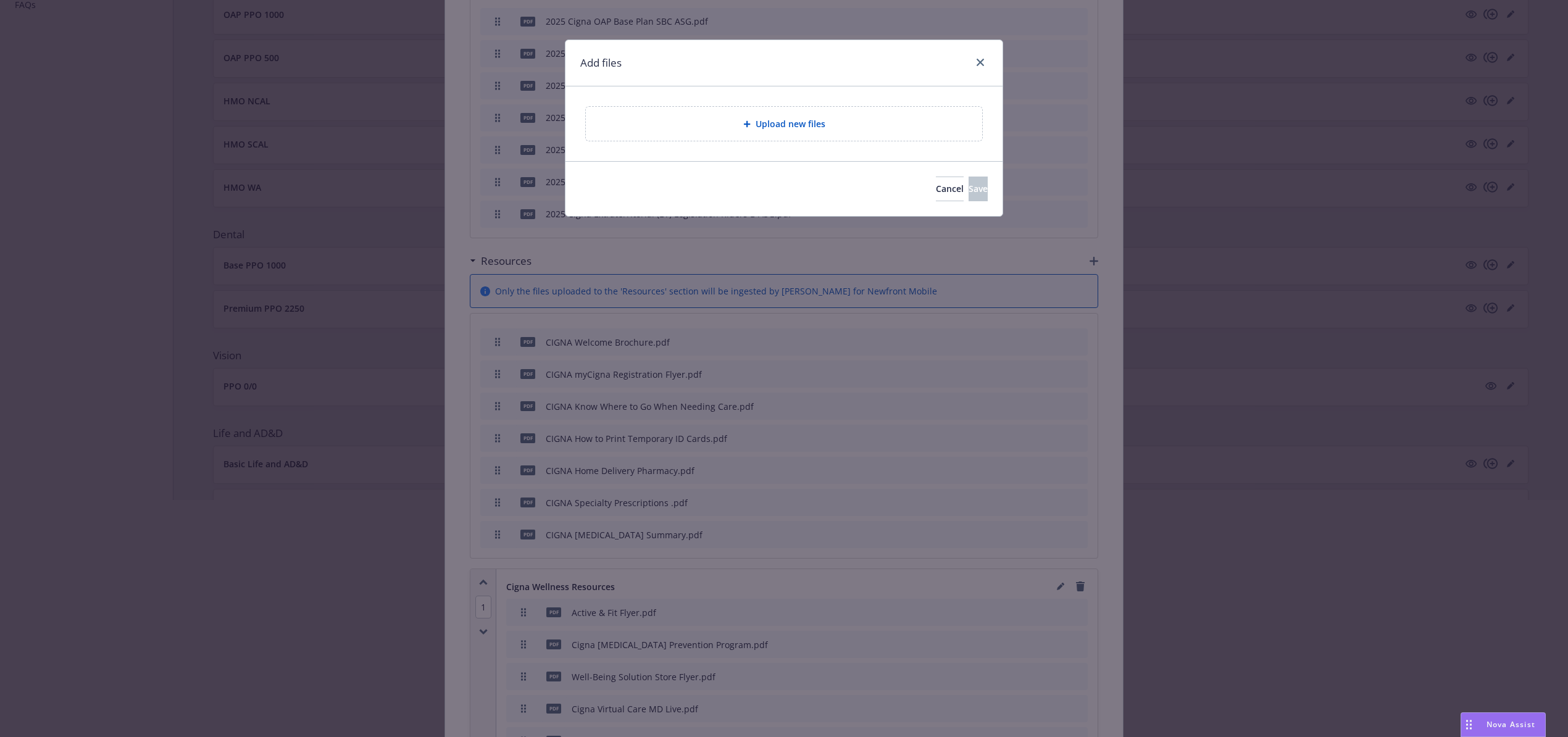
scroll to position [237, 0]
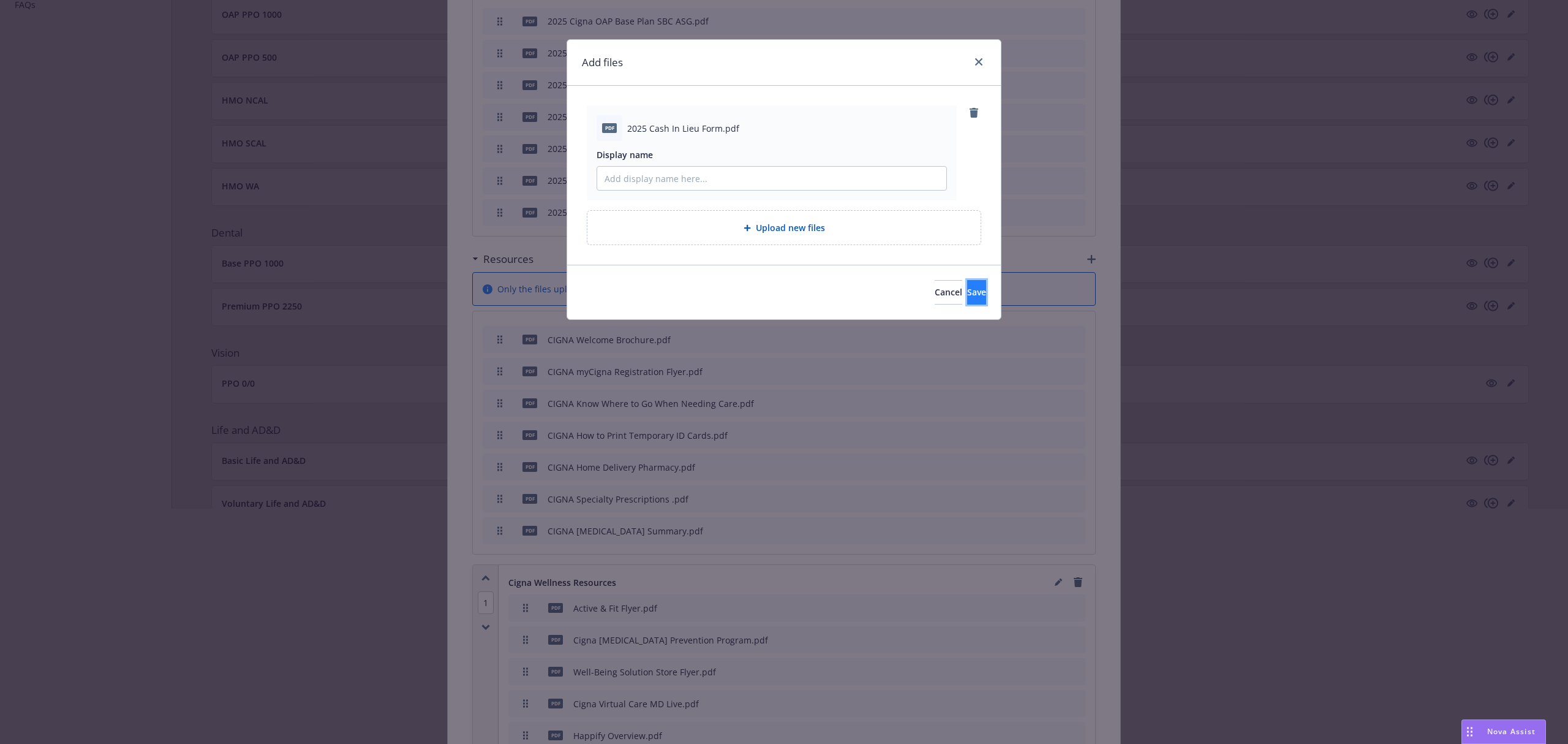
click at [967, 290] on span "Save" at bounding box center [976, 292] width 19 height 12
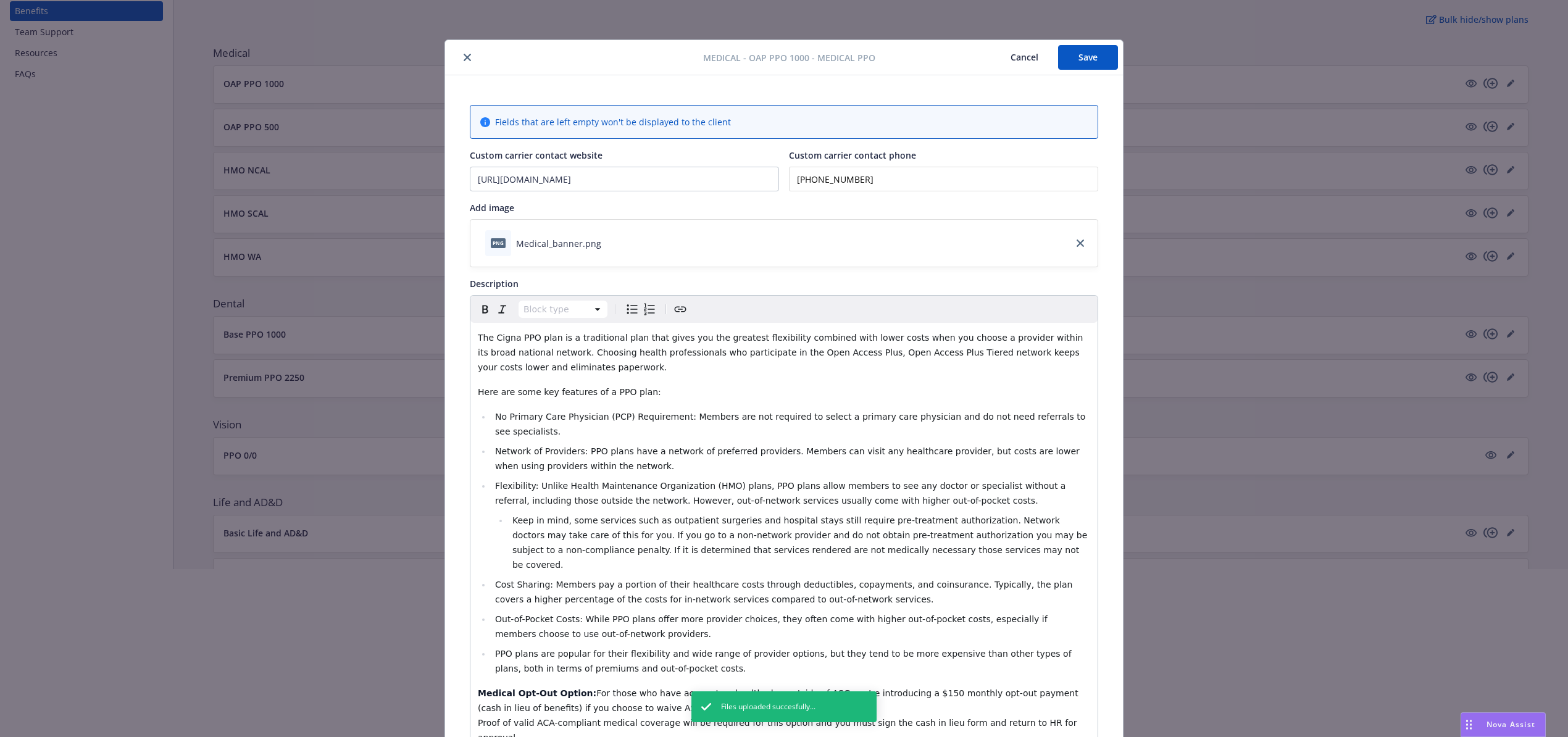
scroll to position [72, 0]
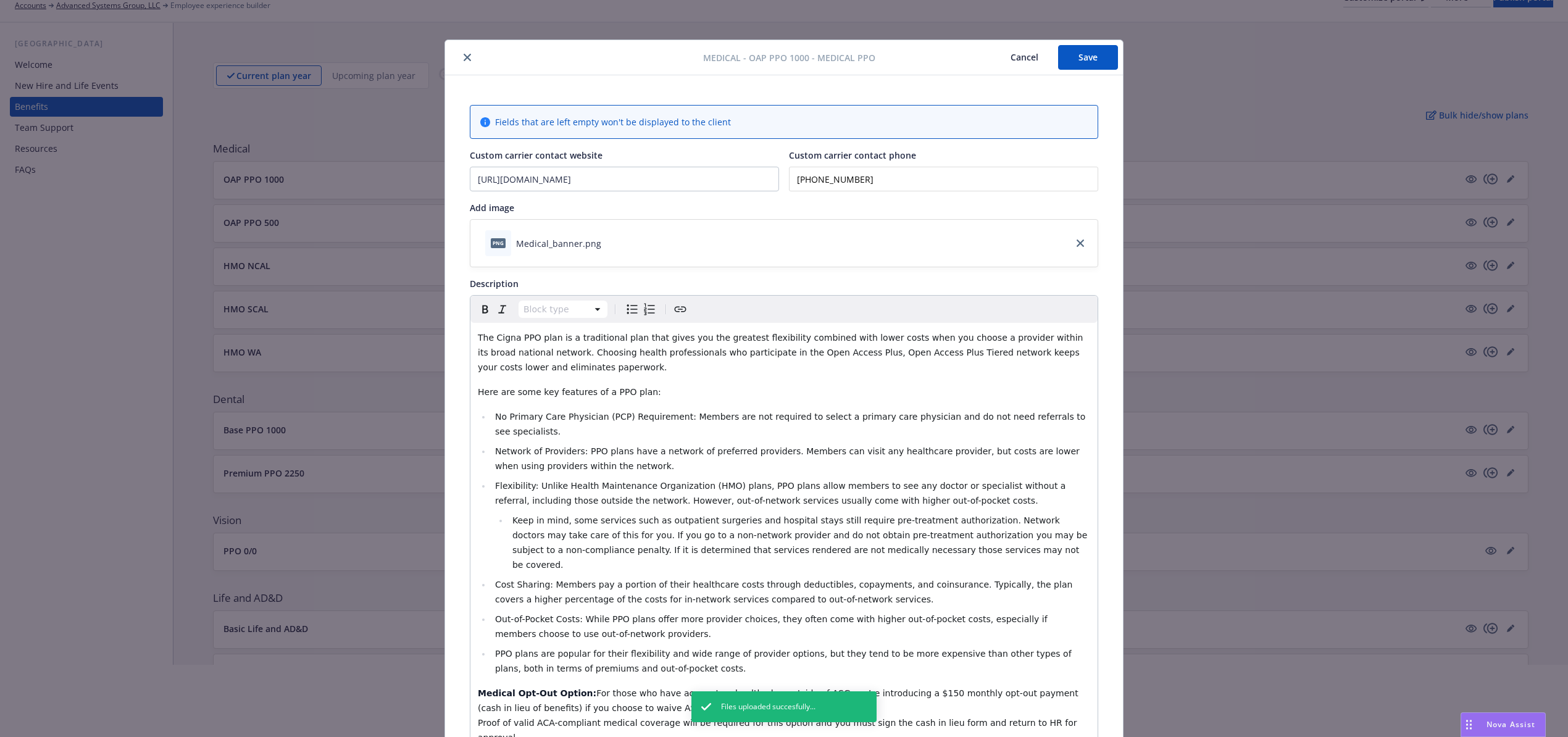
click at [1081, 56] on button "Save" at bounding box center [1087, 58] width 60 height 25
click at [463, 56] on icon "close" at bounding box center [467, 57] width 7 height 7
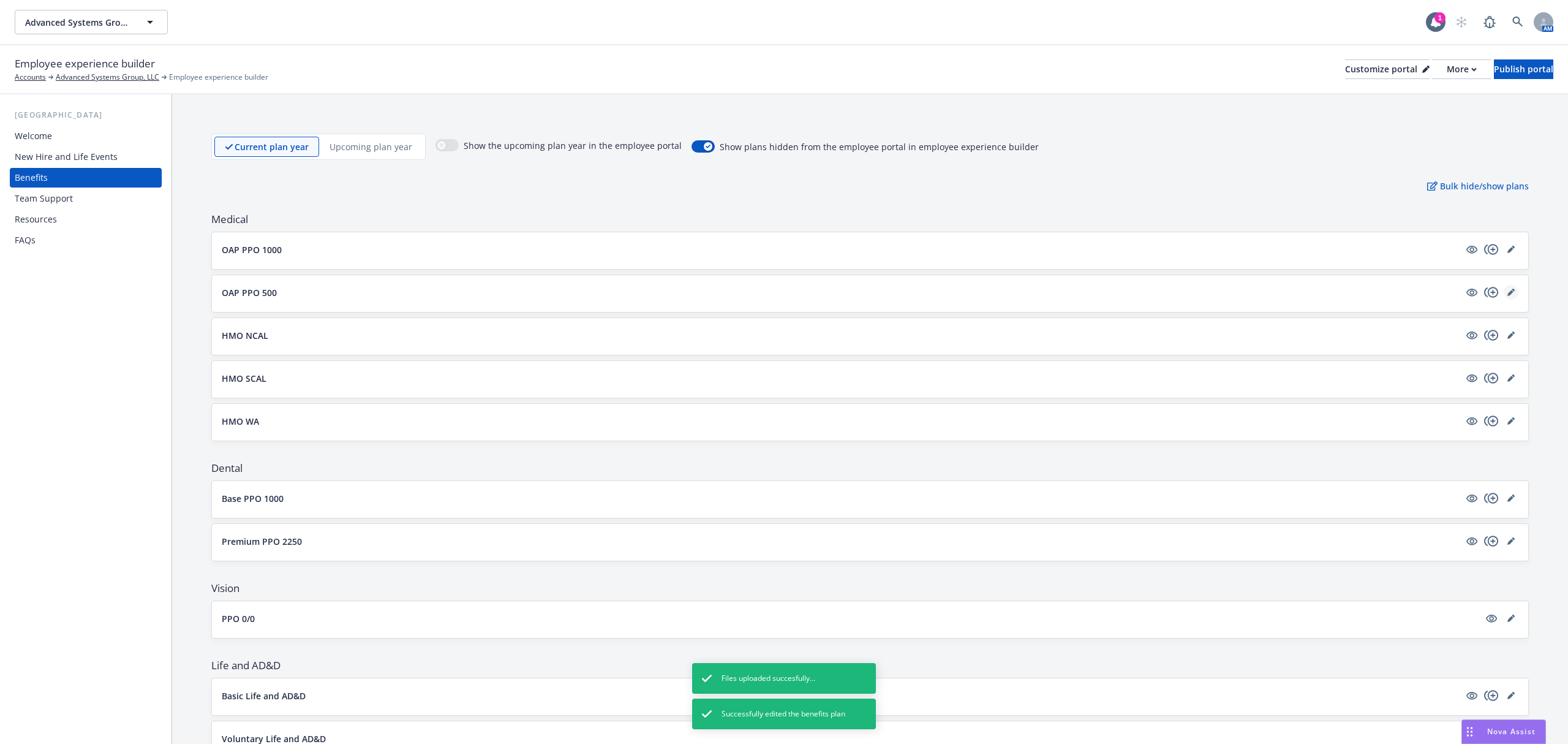
click at [1507, 293] on icon "editPencil" at bounding box center [1510, 292] width 6 height 6
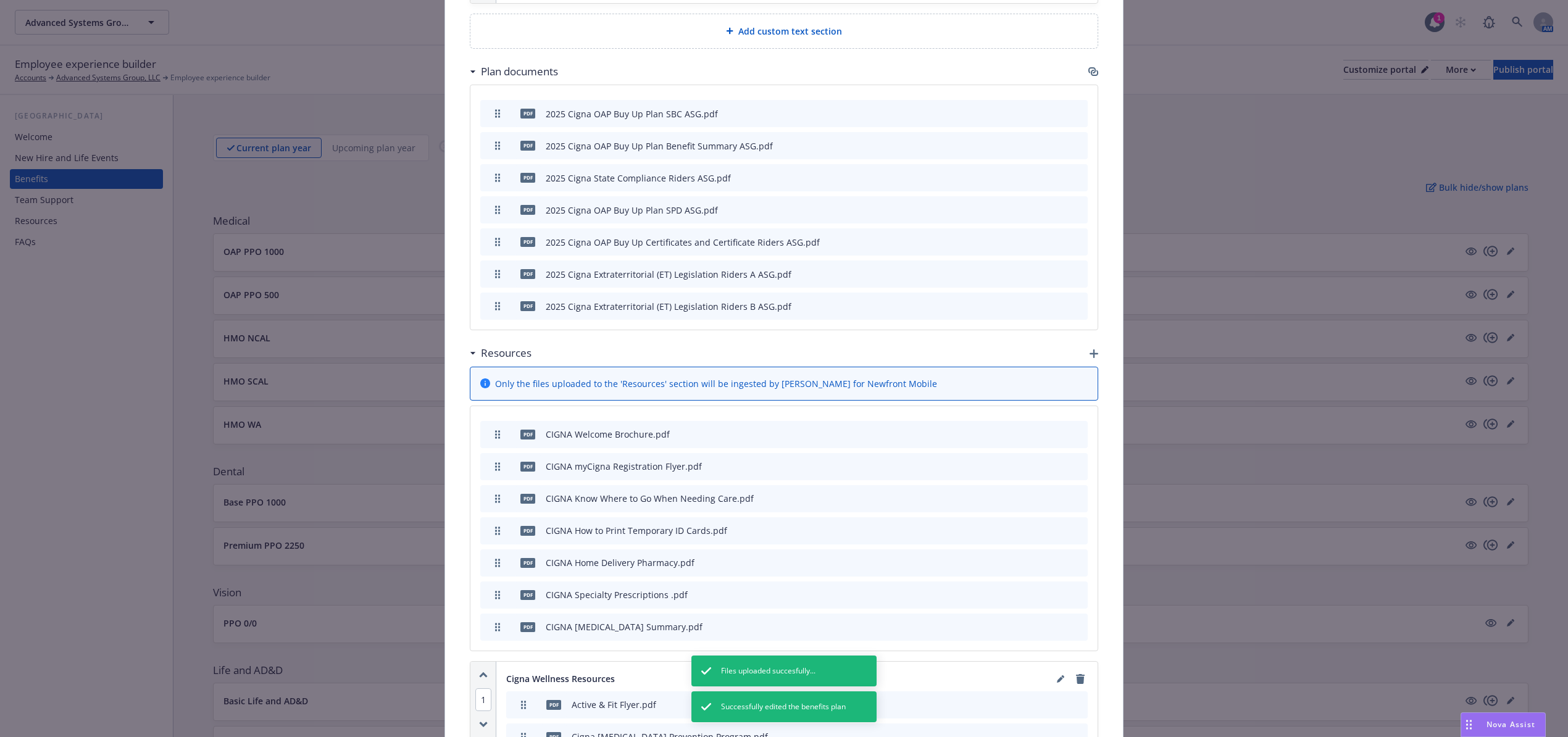
scroll to position [2177, 0]
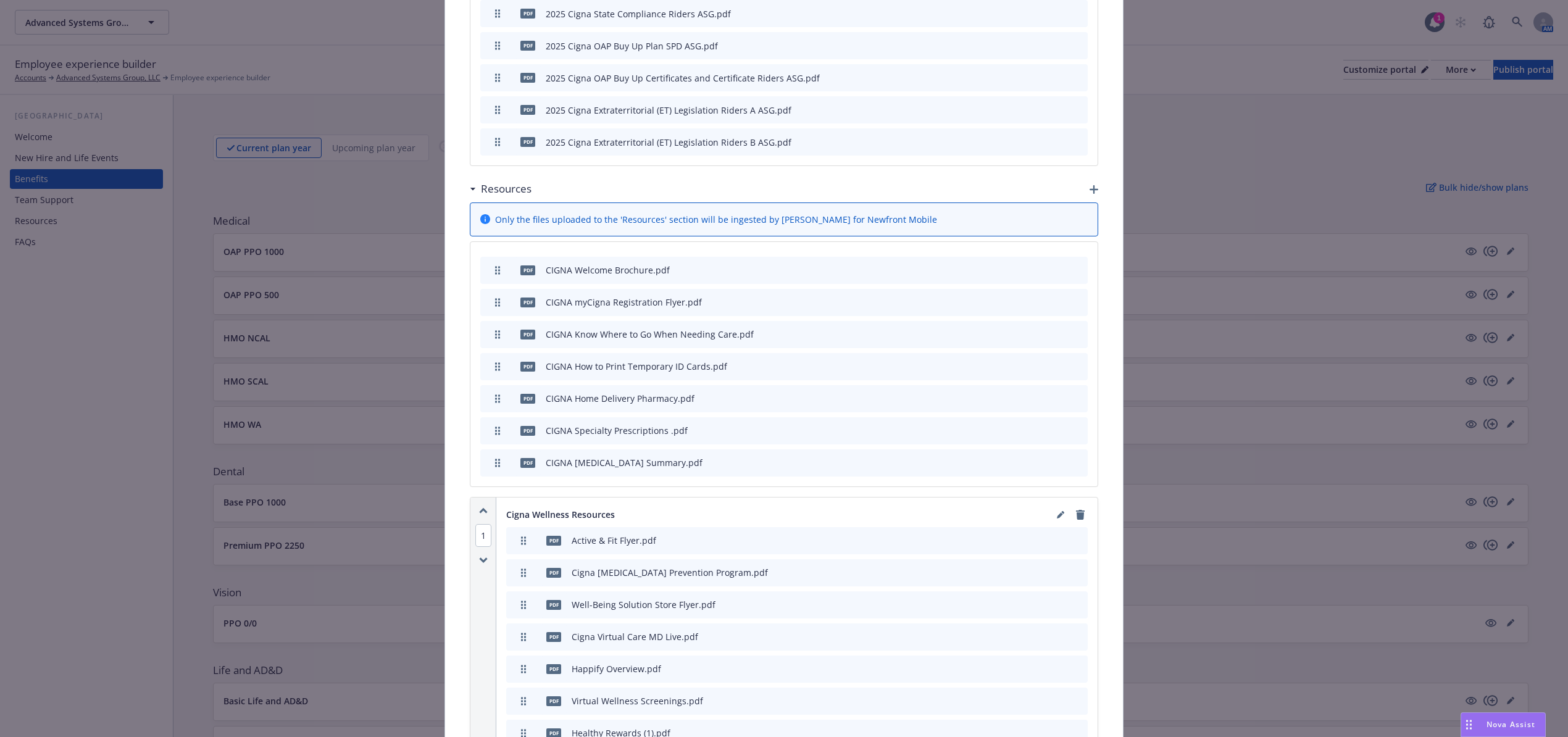
click at [1089, 185] on icon "button" at bounding box center [1093, 189] width 9 height 9
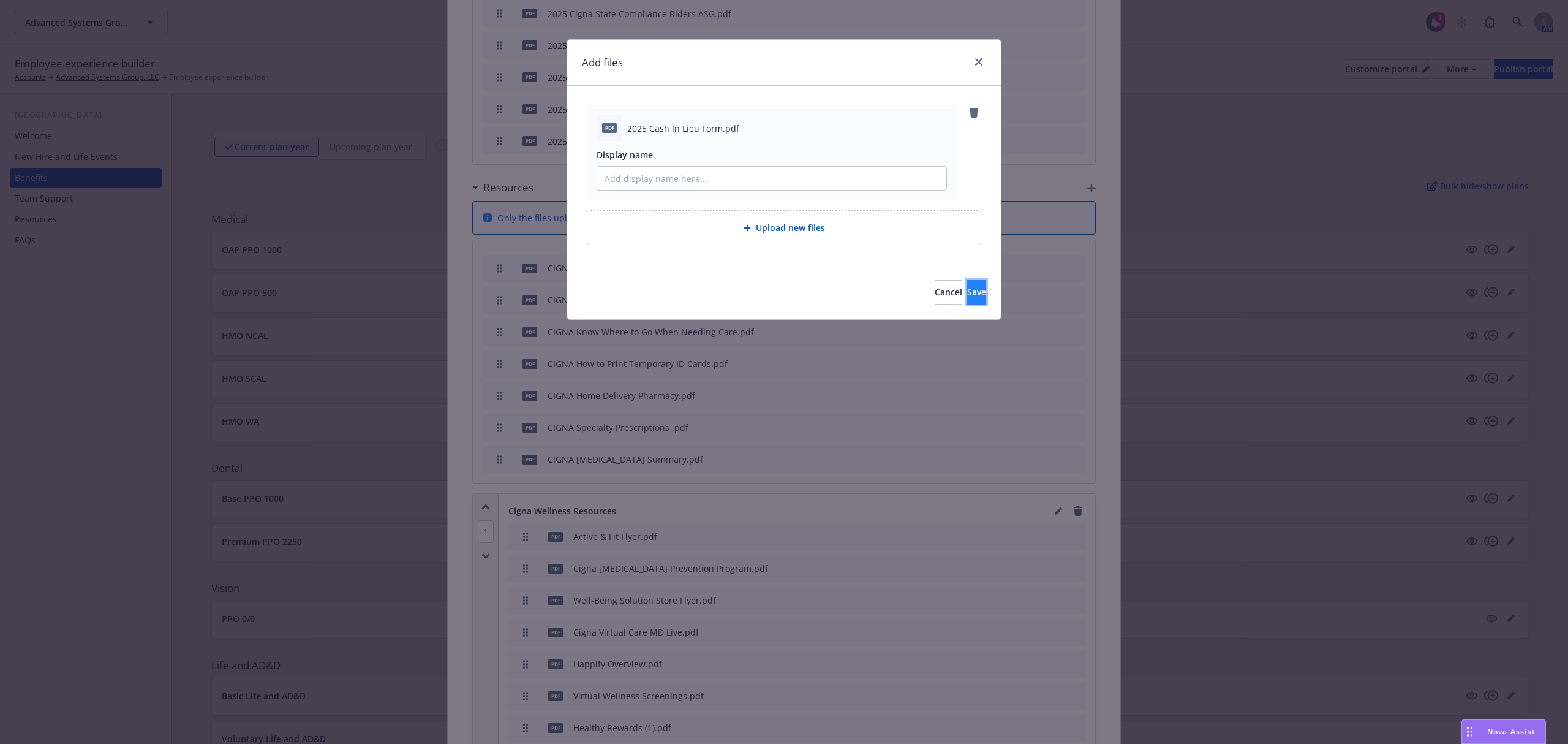
click at [973, 294] on button "Save" at bounding box center [976, 292] width 19 height 25
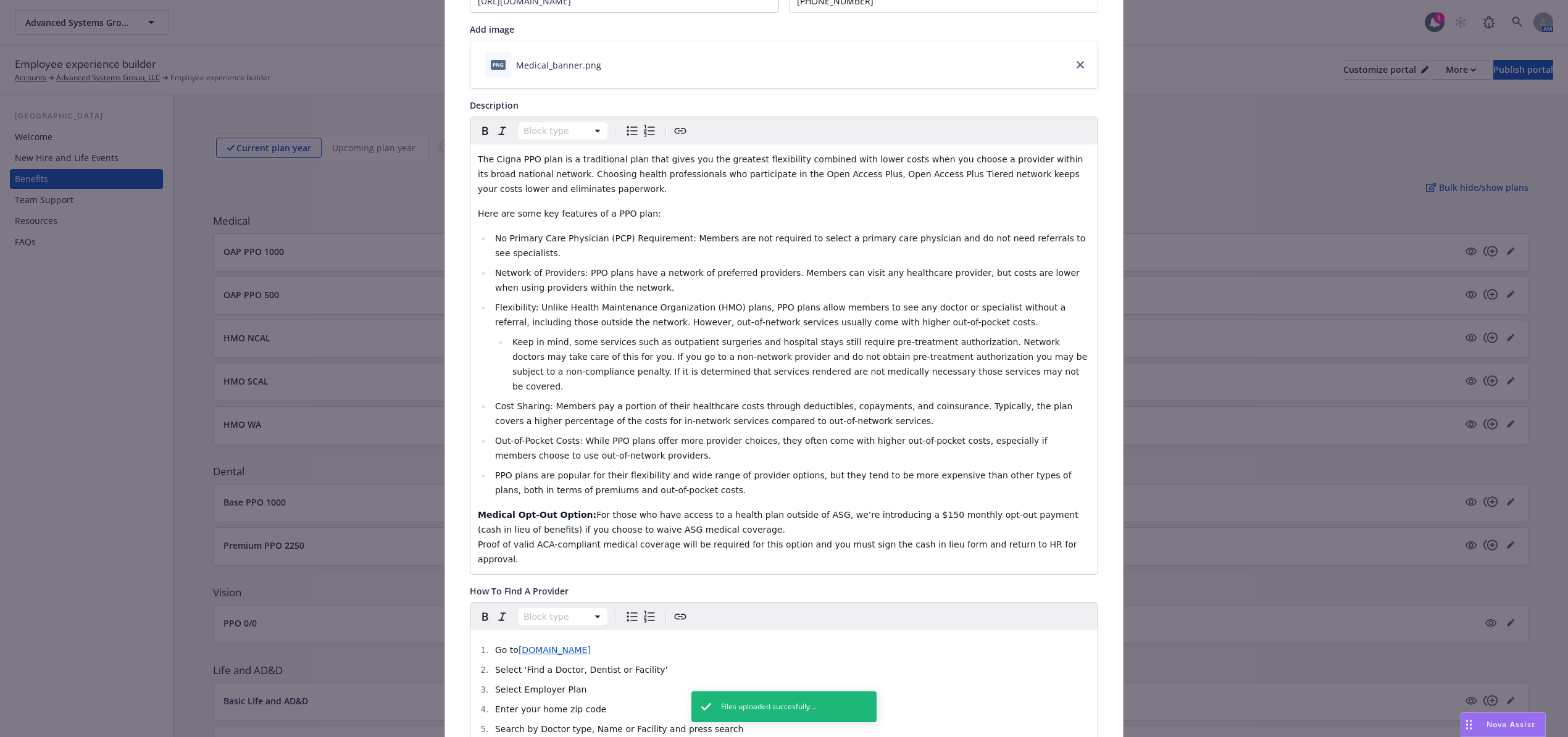
scroll to position [0, 0]
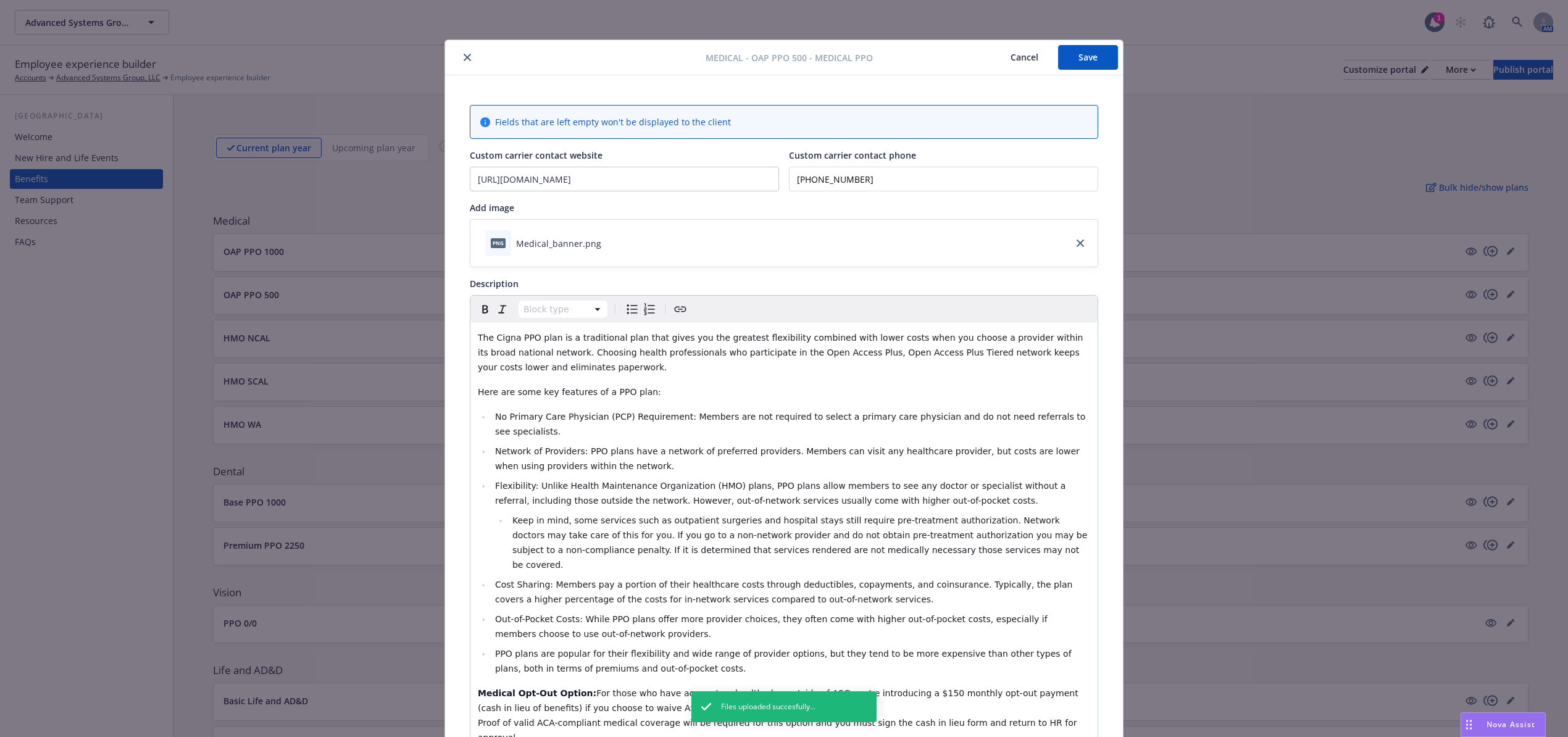
click at [1072, 59] on button "Save" at bounding box center [1087, 58] width 60 height 25
click at [460, 52] on button "close" at bounding box center [467, 57] width 15 height 15
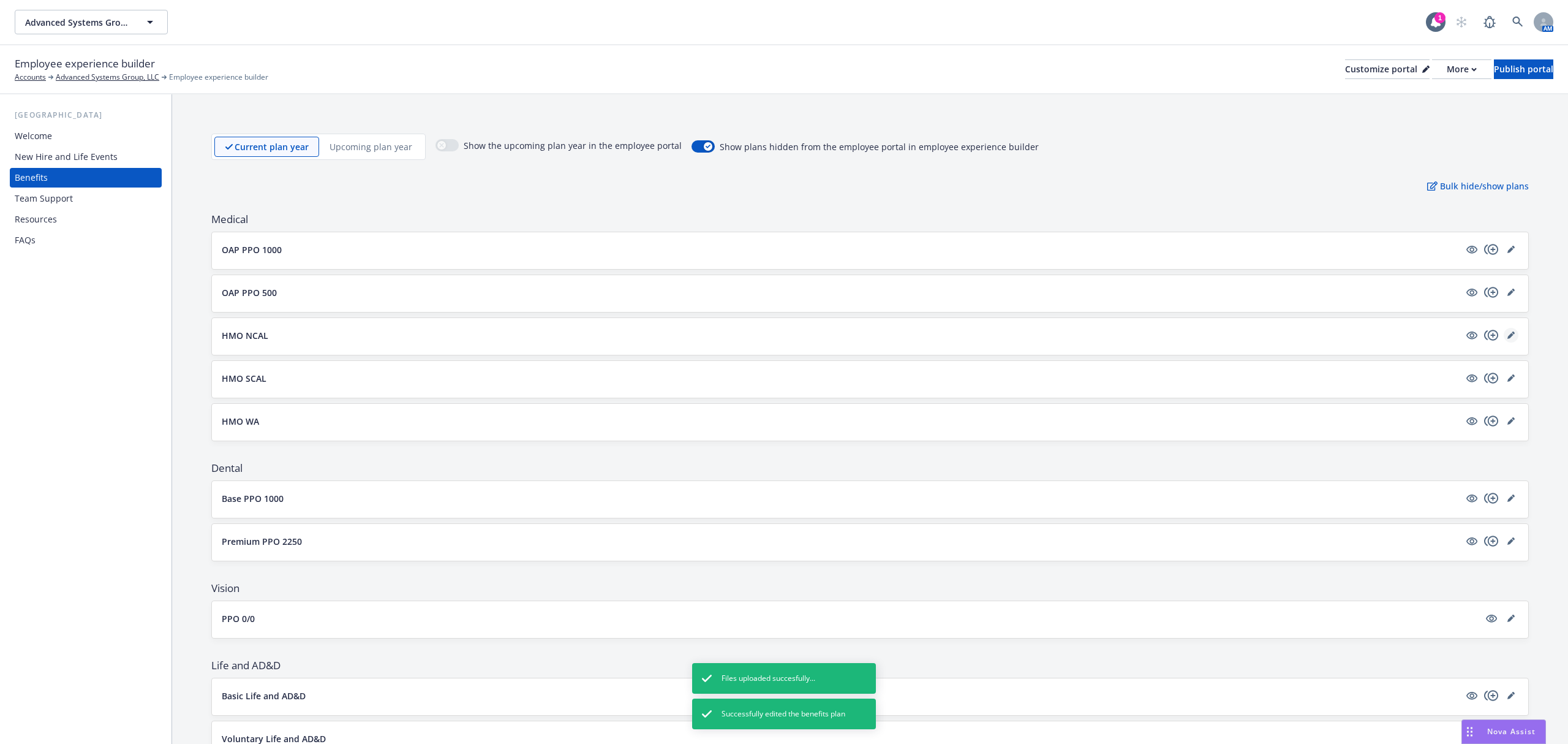
click at [1507, 335] on icon "editPencil" at bounding box center [1511, 335] width 7 height 7
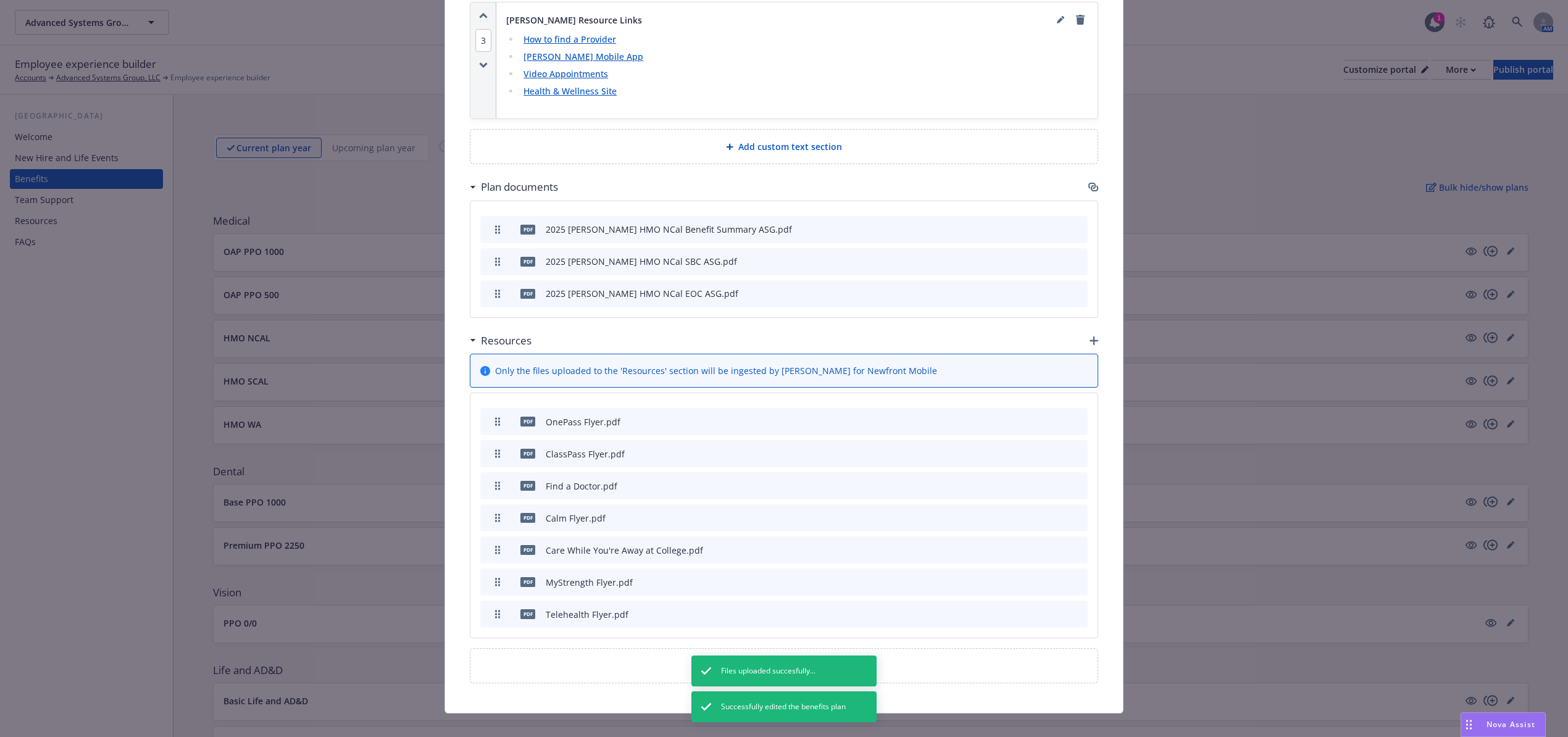
scroll to position [1830, 0]
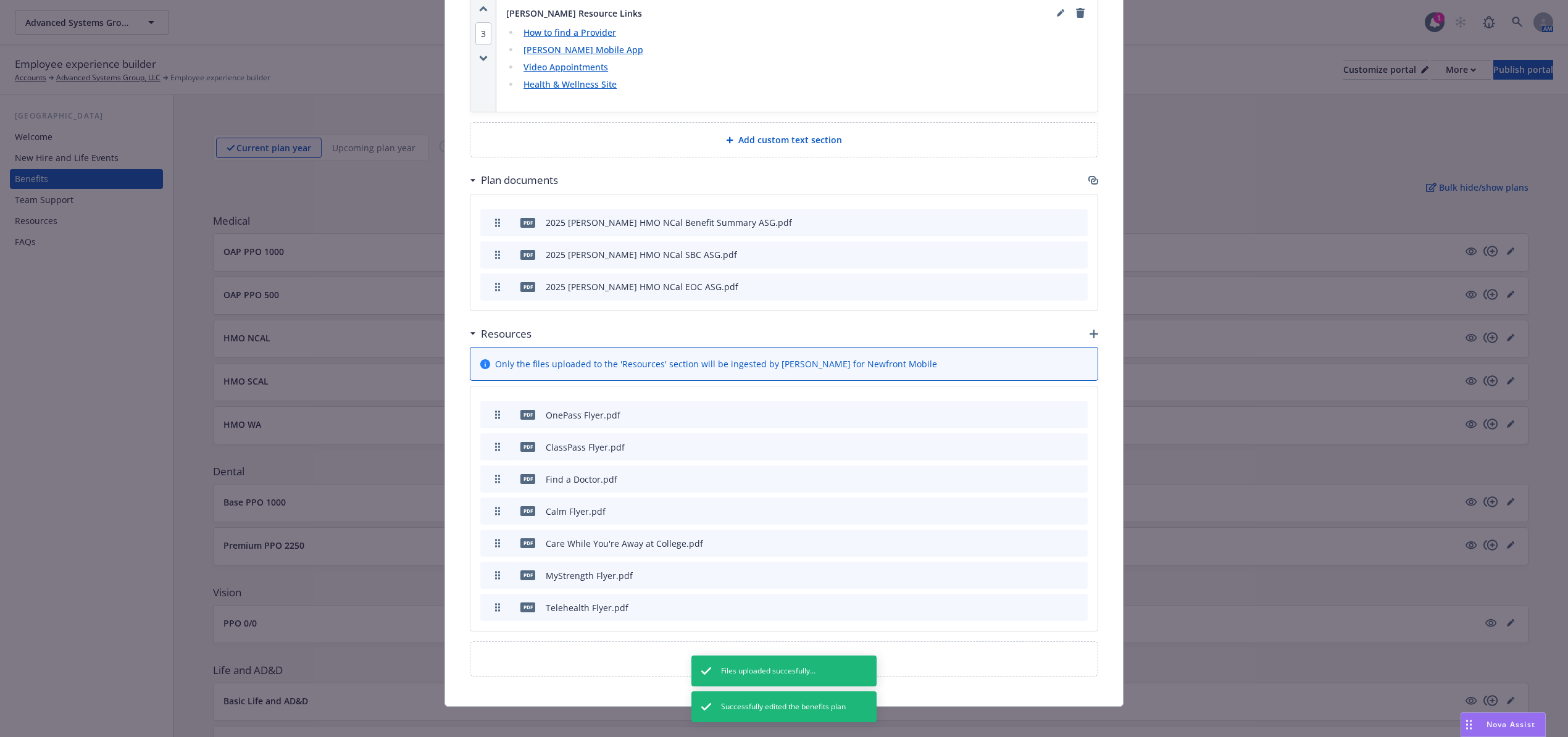
click at [1089, 329] on icon "button" at bounding box center [1093, 333] width 9 height 9
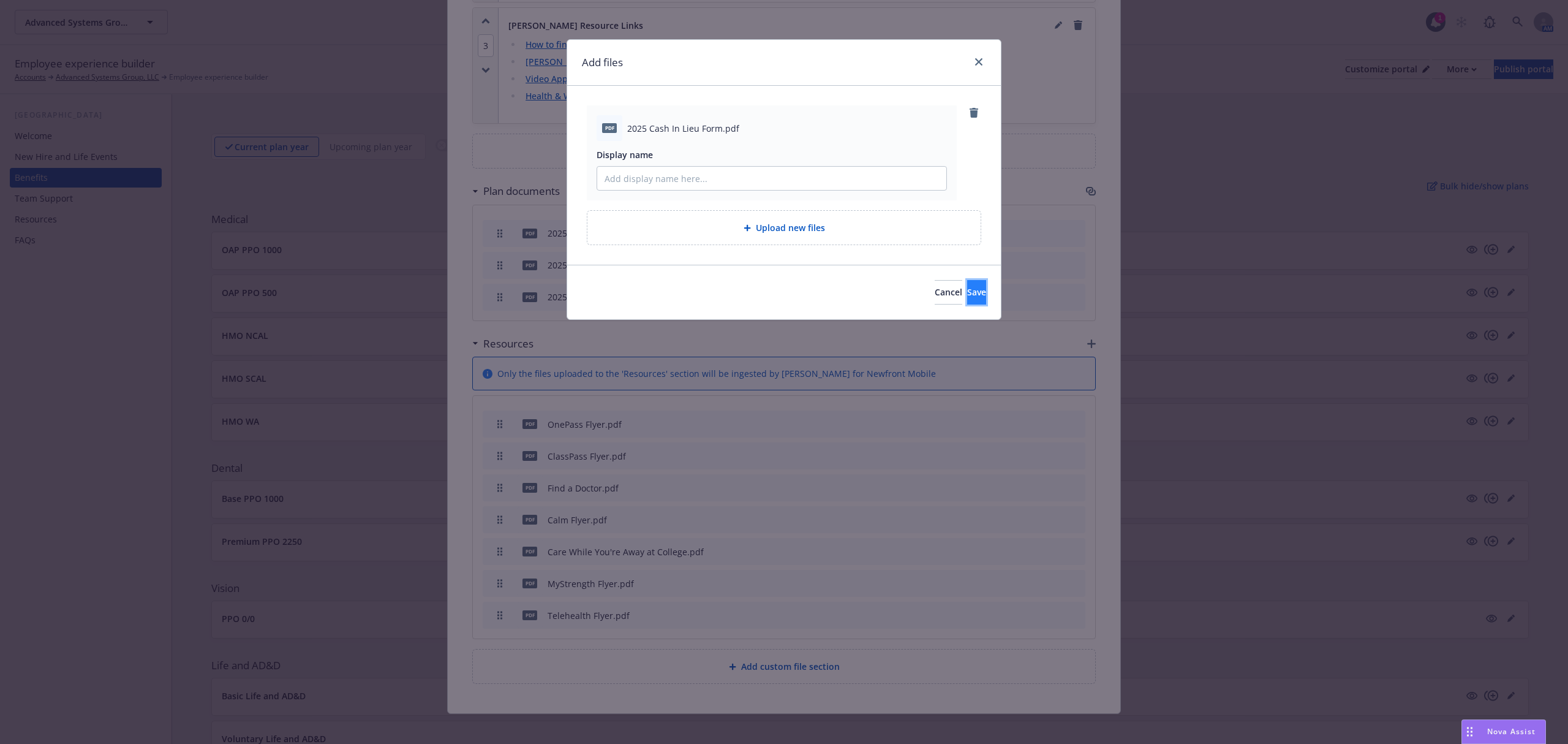
click at [967, 294] on span "Save" at bounding box center [976, 292] width 19 height 12
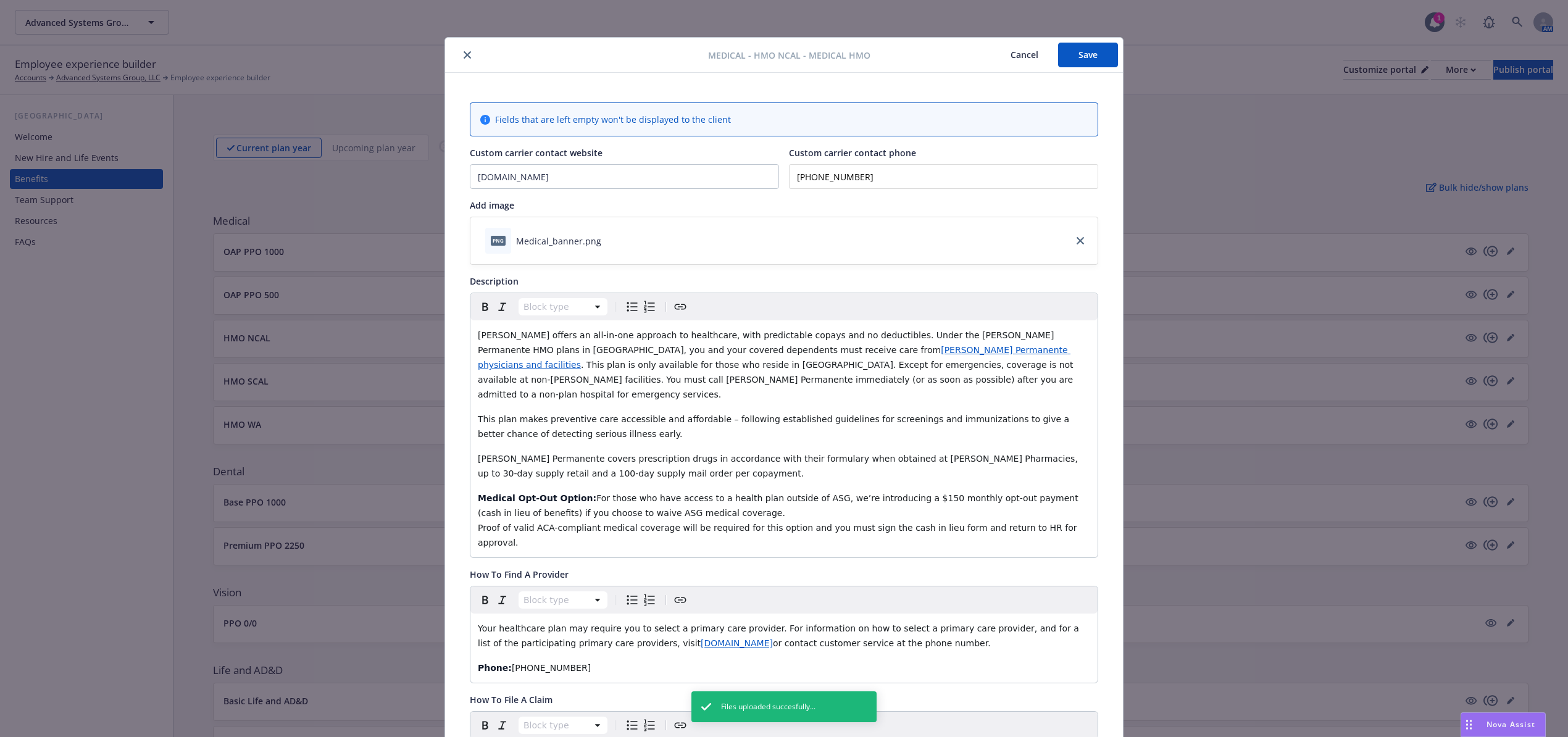
scroll to position [0, 0]
click at [1081, 42] on div "Medical - HMO NCAL - Medical HMO Cancel Save" at bounding box center [784, 58] width 678 height 36
click at [1082, 57] on button "Save" at bounding box center [1087, 58] width 60 height 25
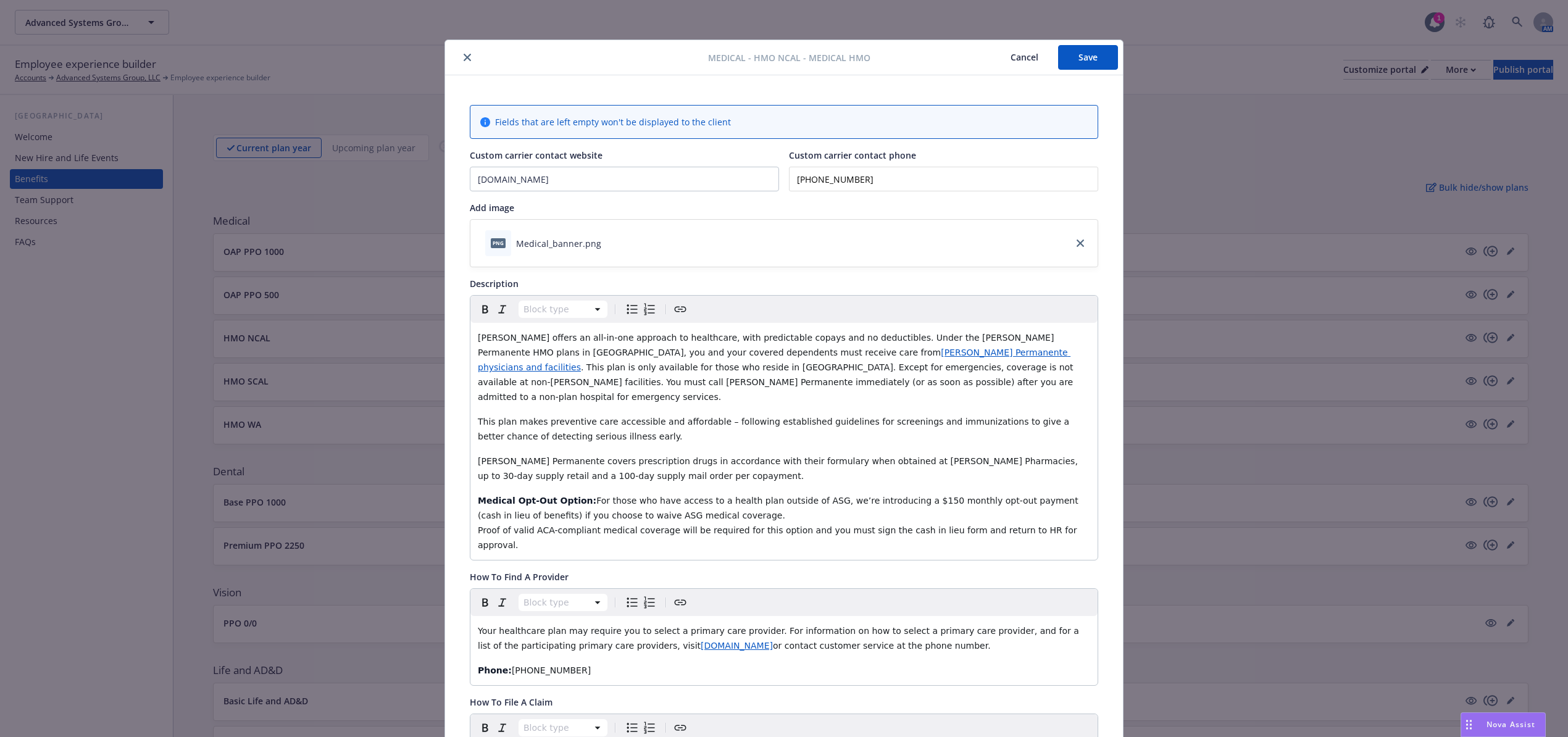
click at [463, 54] on icon "close" at bounding box center [467, 57] width 7 height 7
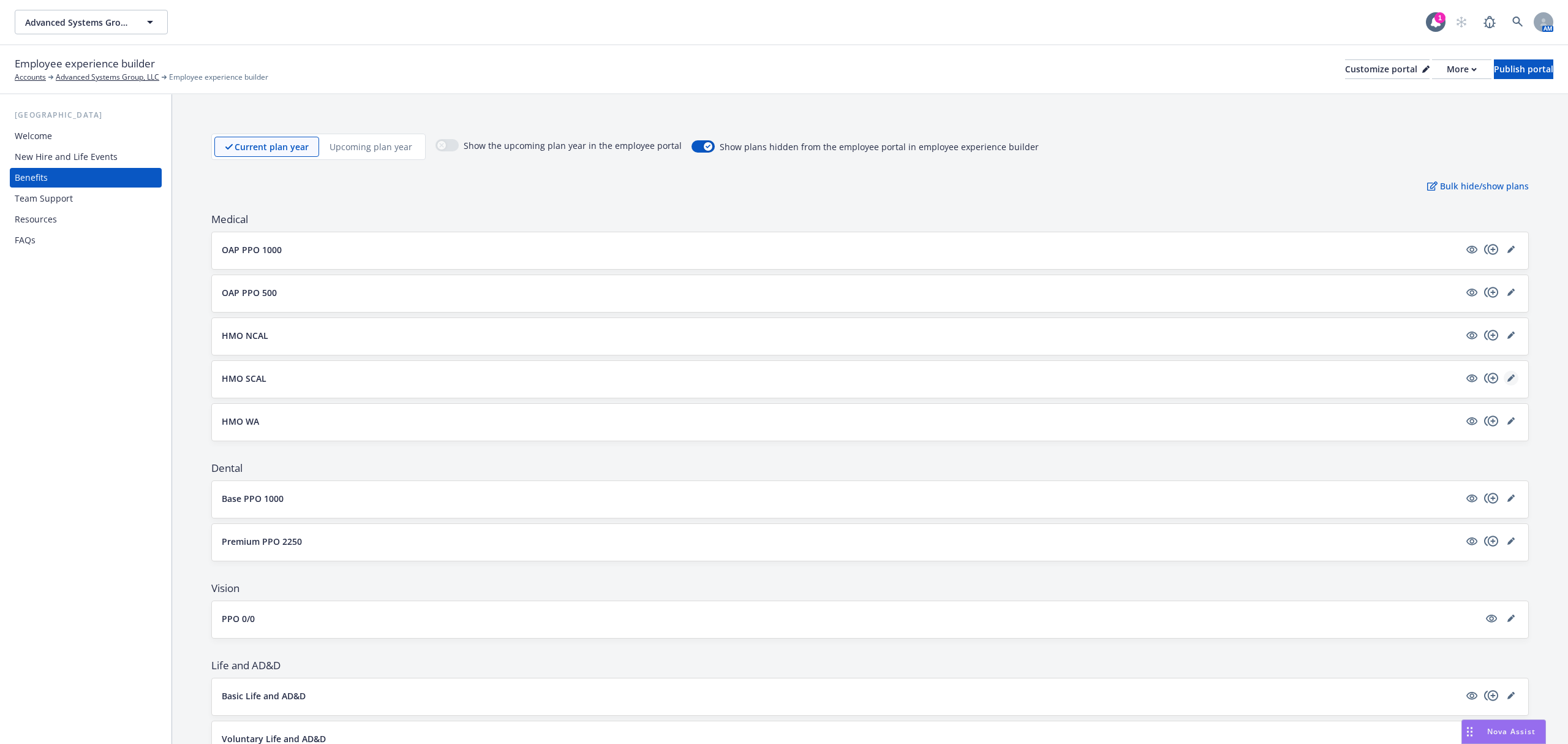
click at [1507, 381] on icon "editPencil" at bounding box center [1510, 379] width 6 height 6
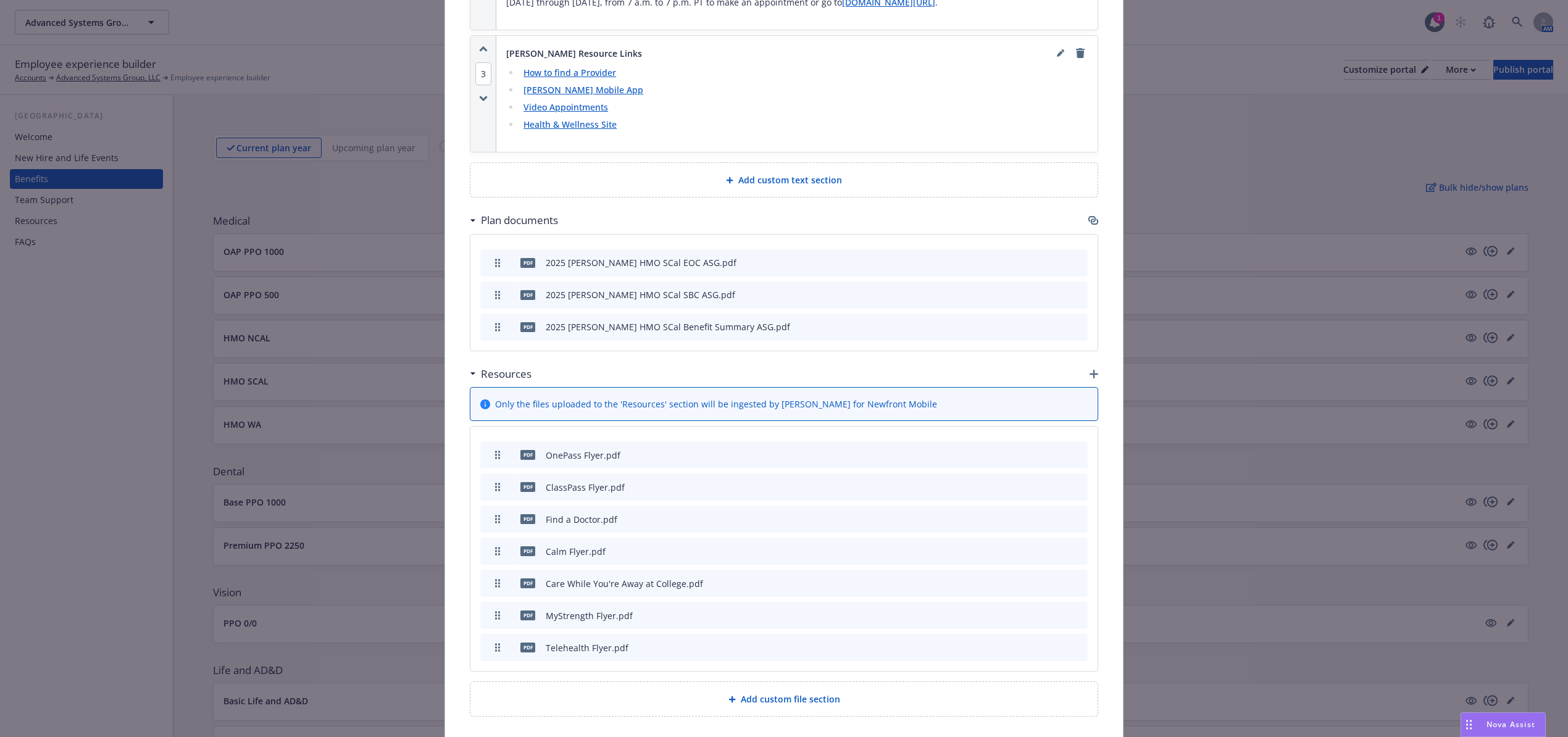
scroll to position [1830, 0]
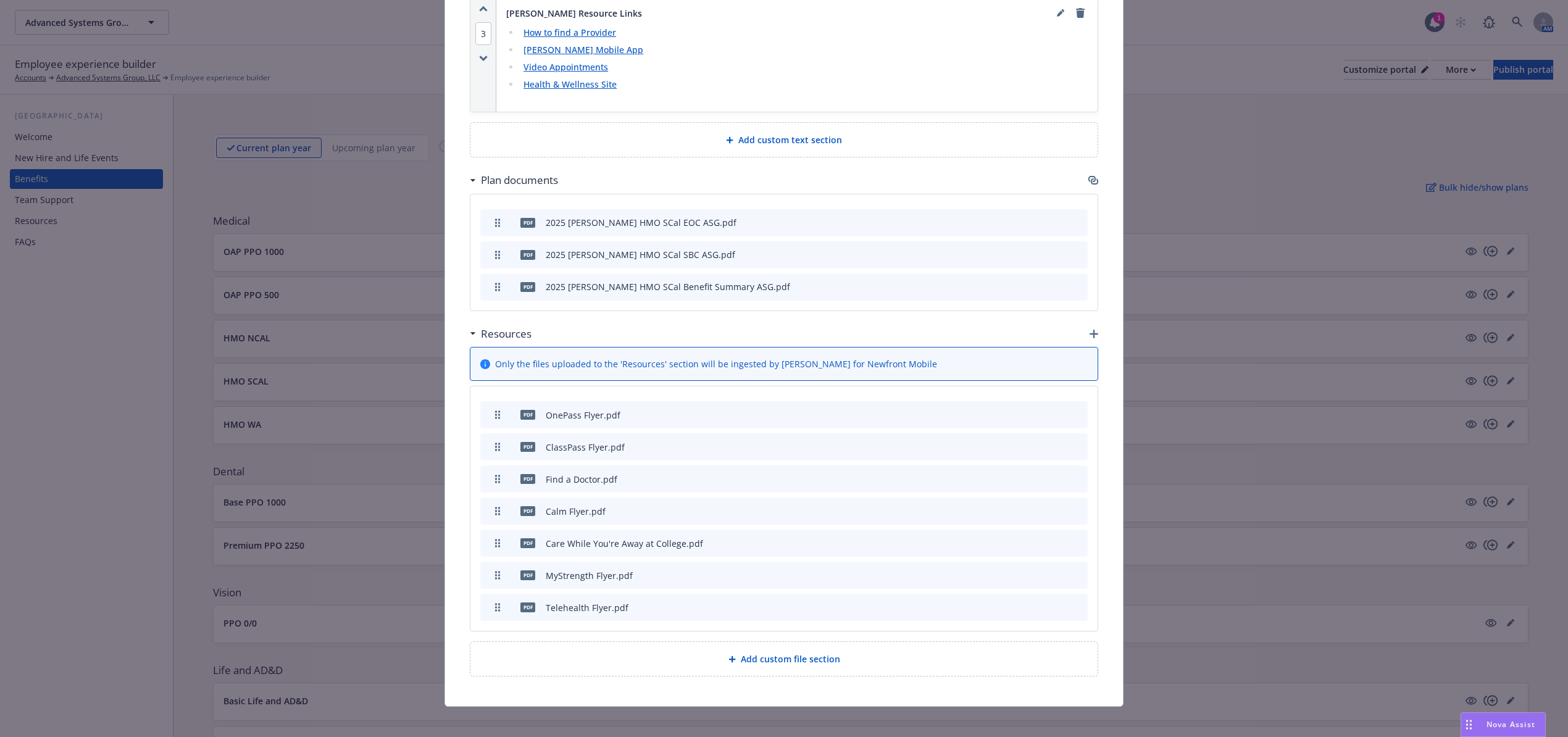
click at [1089, 329] on icon "button" at bounding box center [1093, 333] width 9 height 9
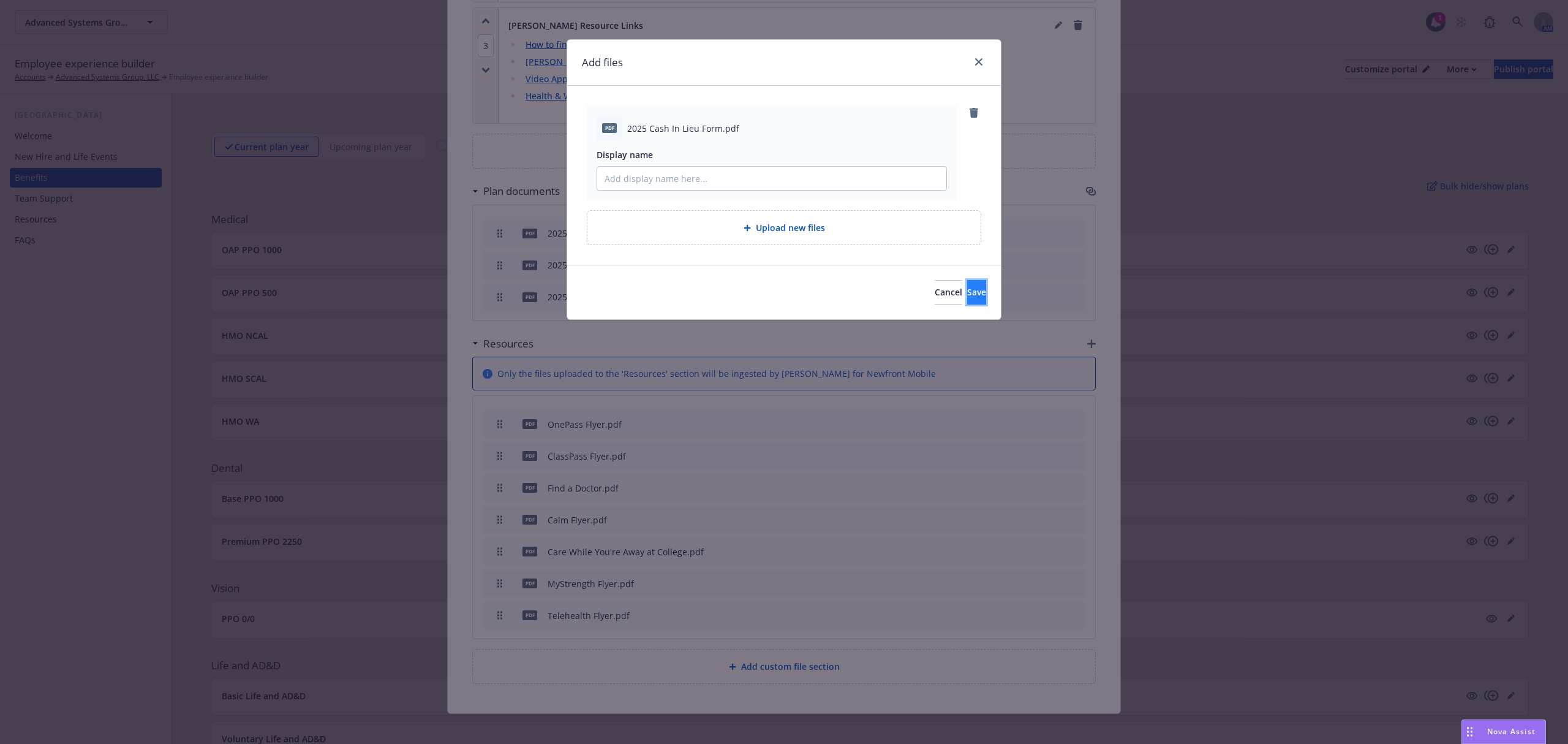
click at [967, 287] on button "Save" at bounding box center [976, 292] width 19 height 25
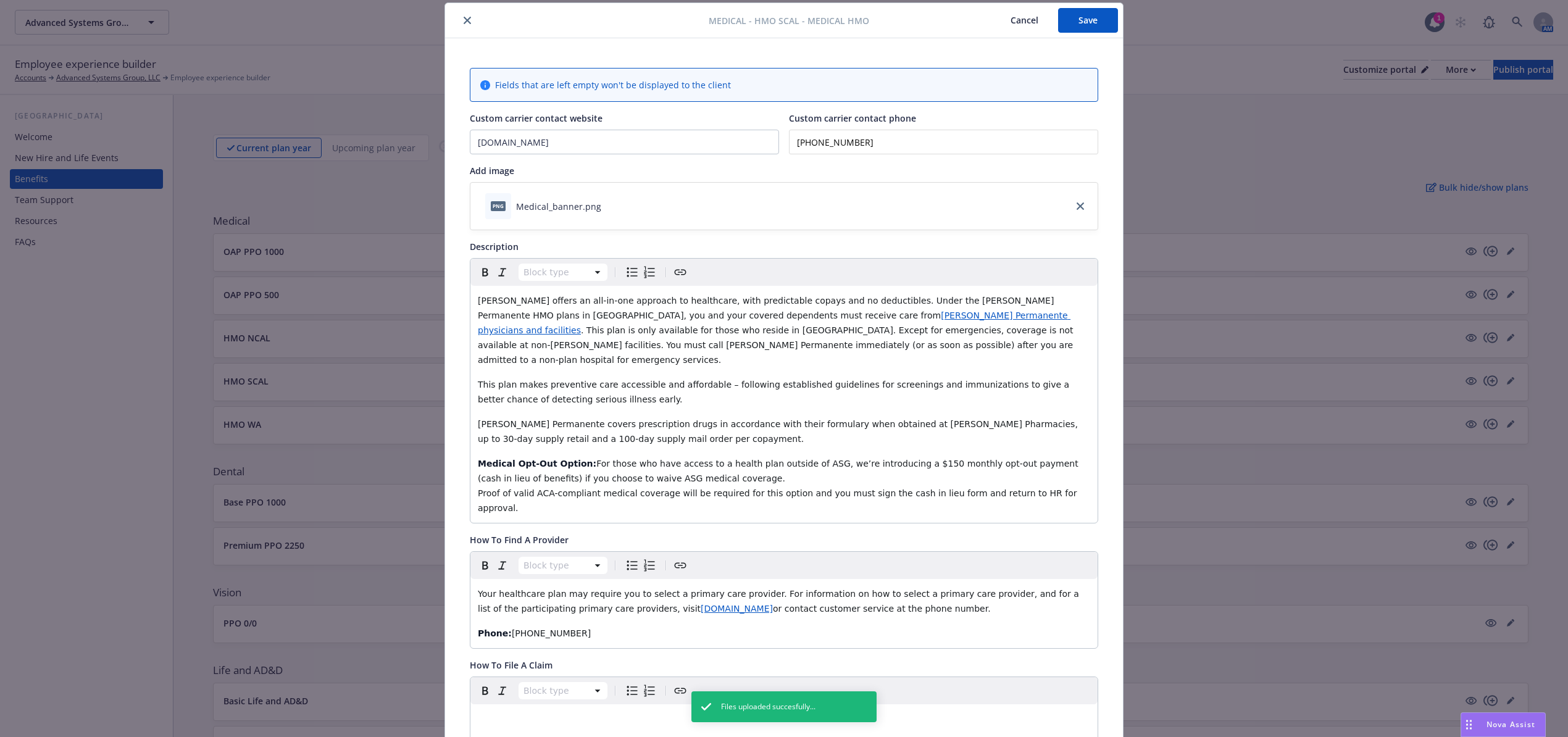
scroll to position [0, 0]
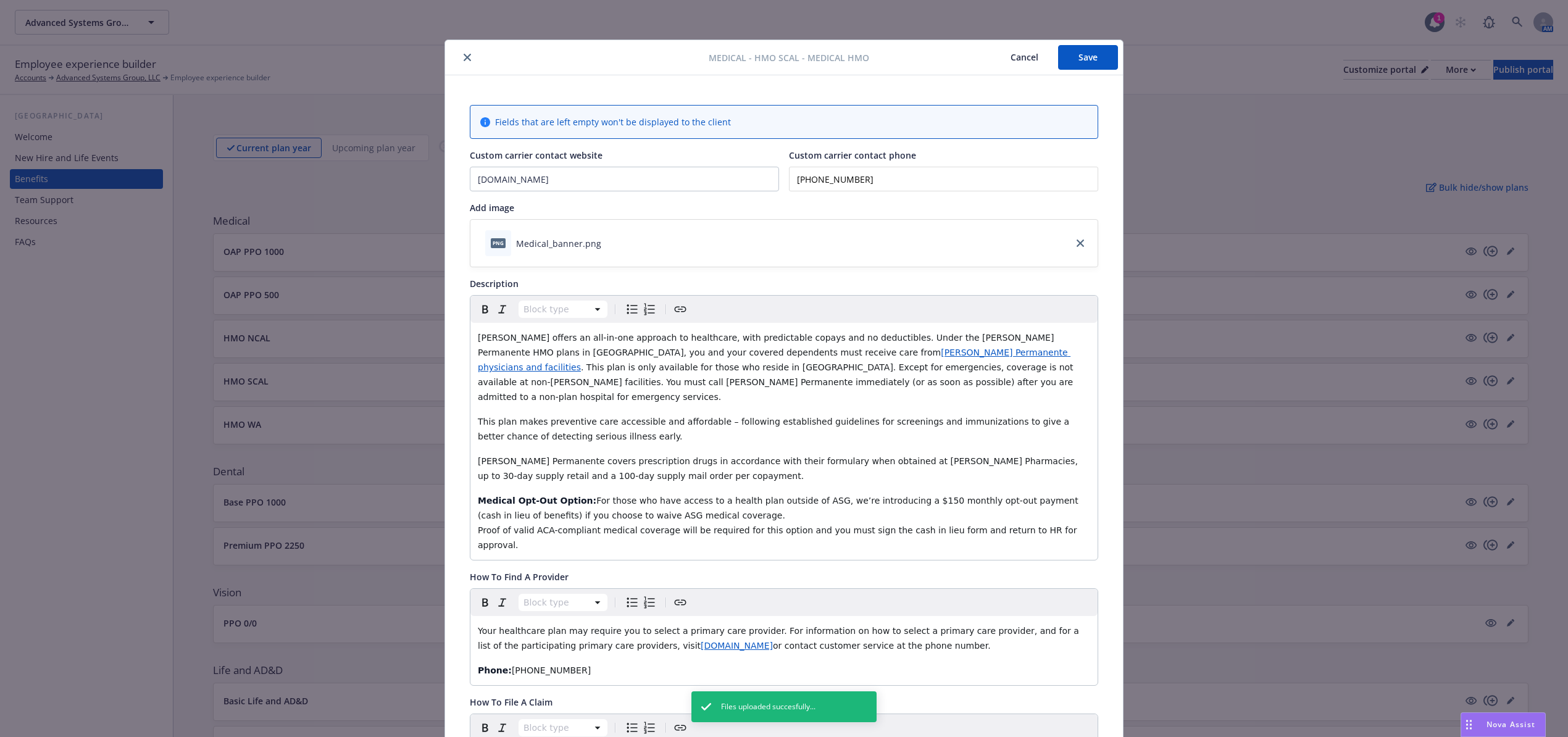
click at [1091, 58] on button "Save" at bounding box center [1087, 58] width 60 height 25
click at [463, 54] on icon "close" at bounding box center [467, 57] width 7 height 7
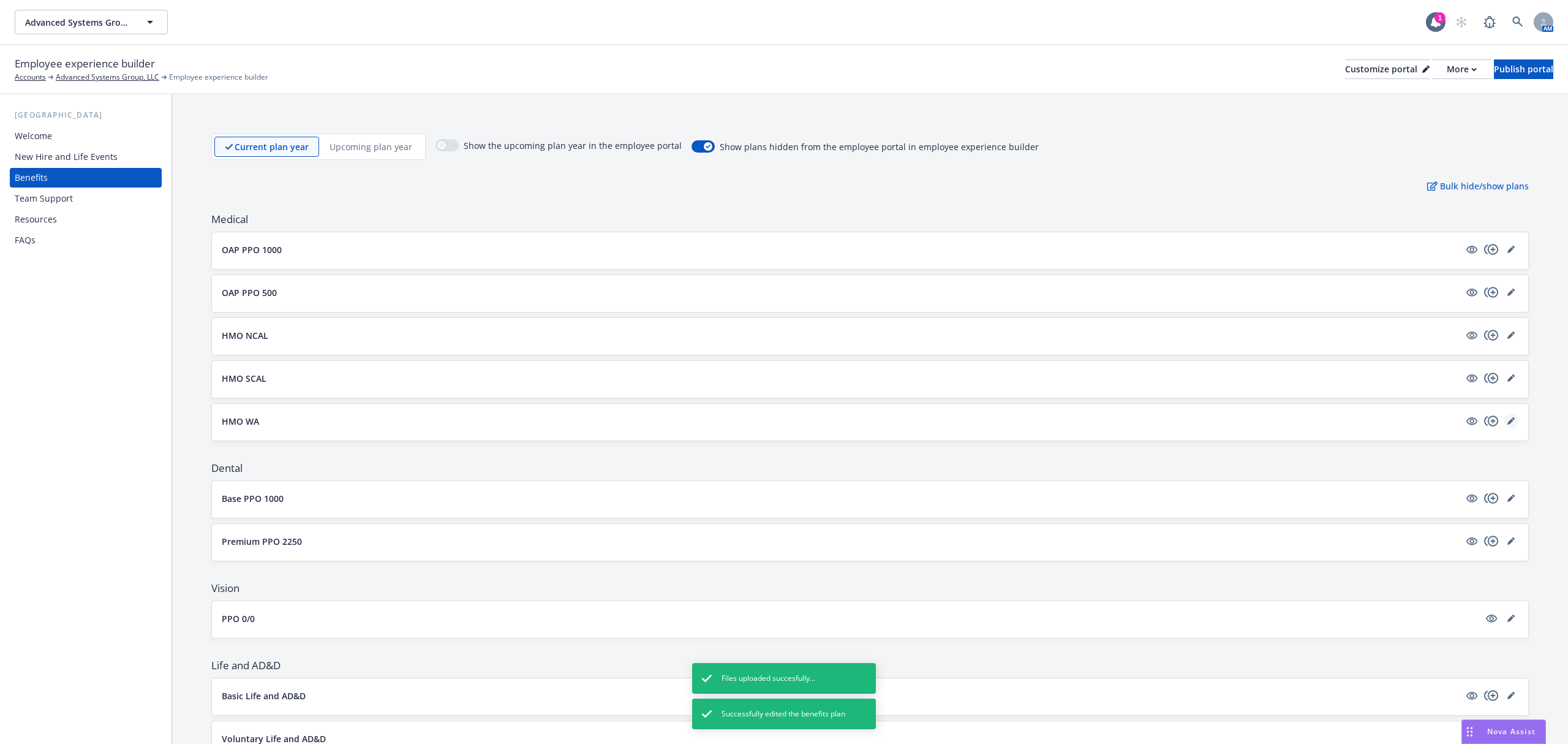
click at [1507, 425] on icon "editPencil" at bounding box center [1510, 421] width 6 height 6
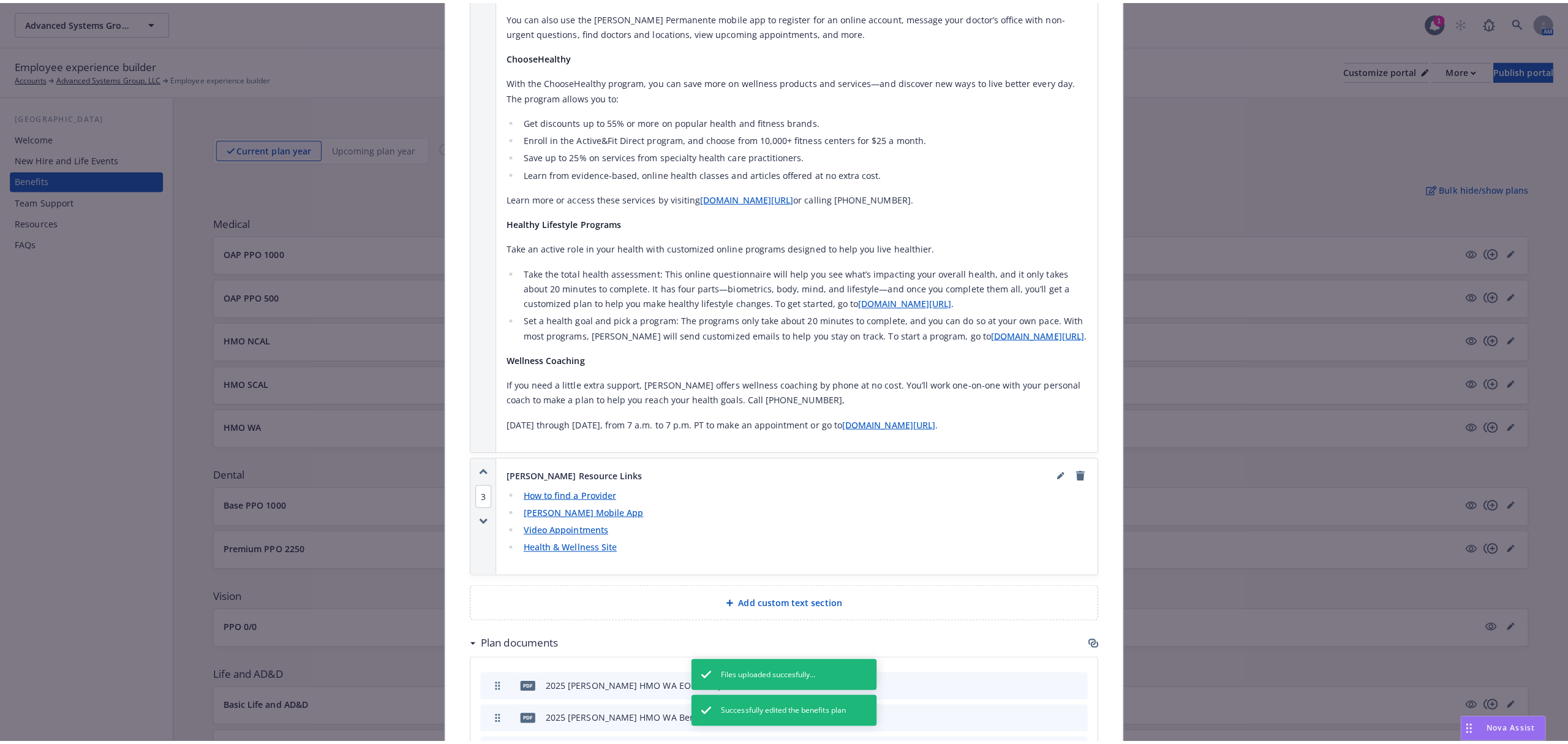
scroll to position [1800, 0]
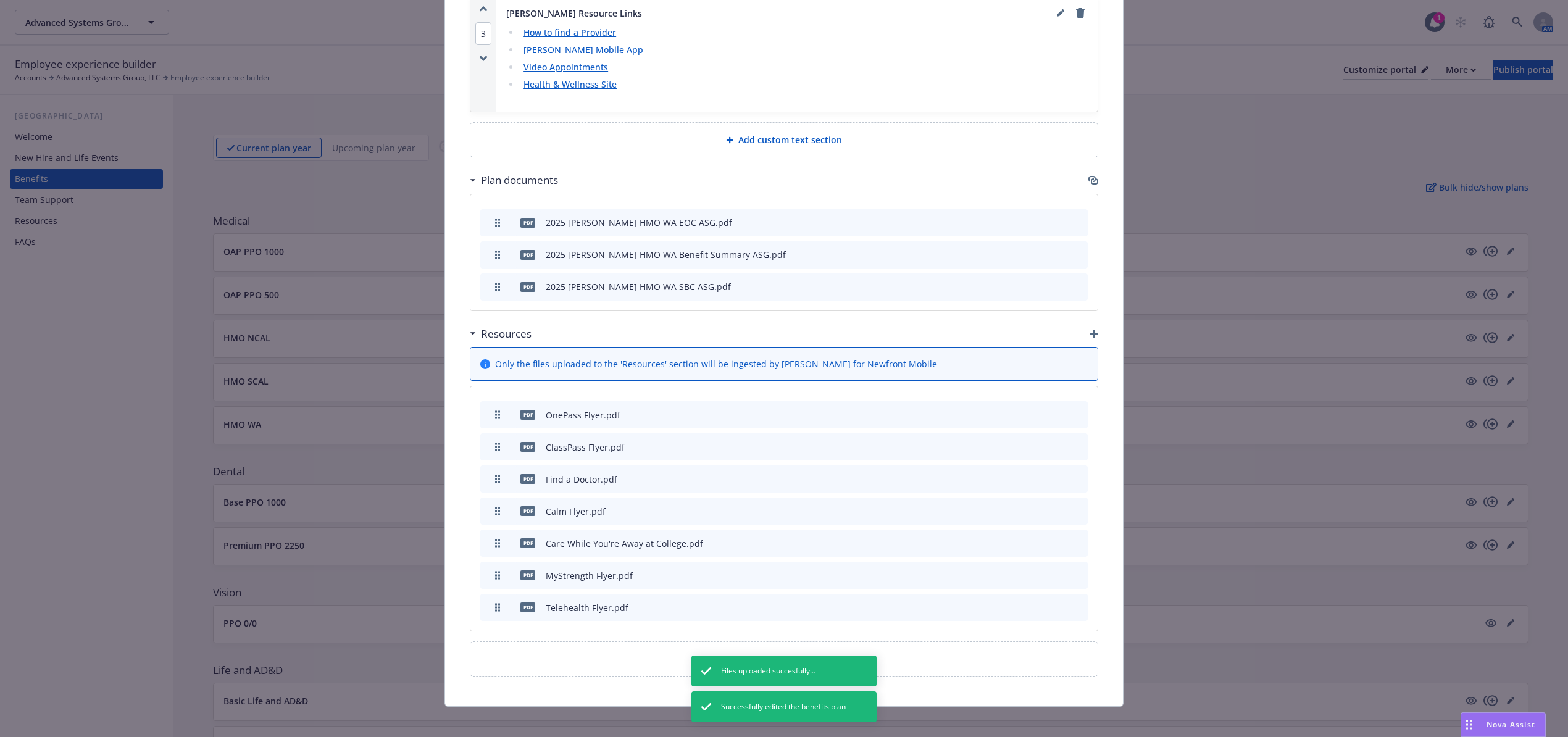
click at [1089, 329] on icon "button" at bounding box center [1093, 333] width 9 height 9
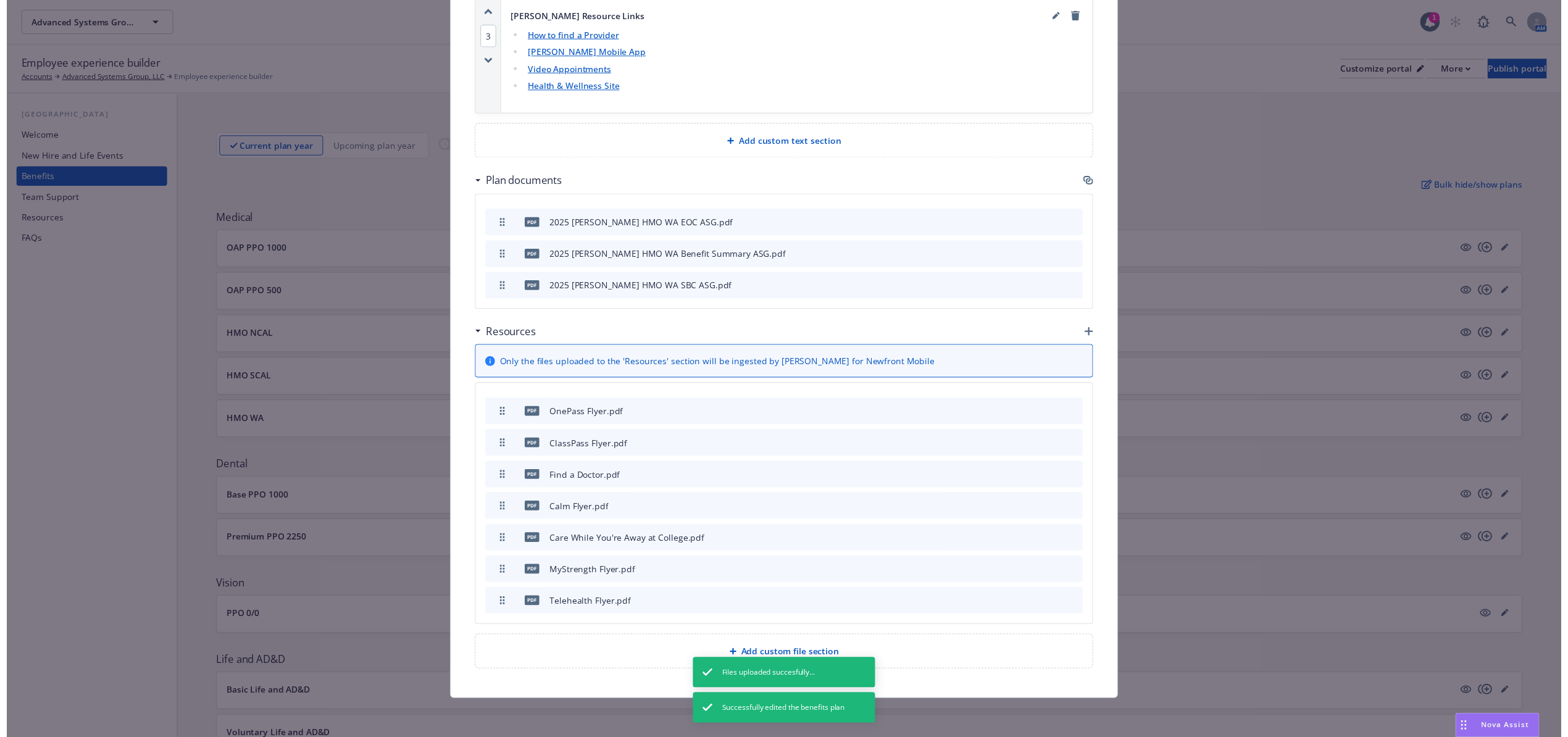
scroll to position [1801, 0]
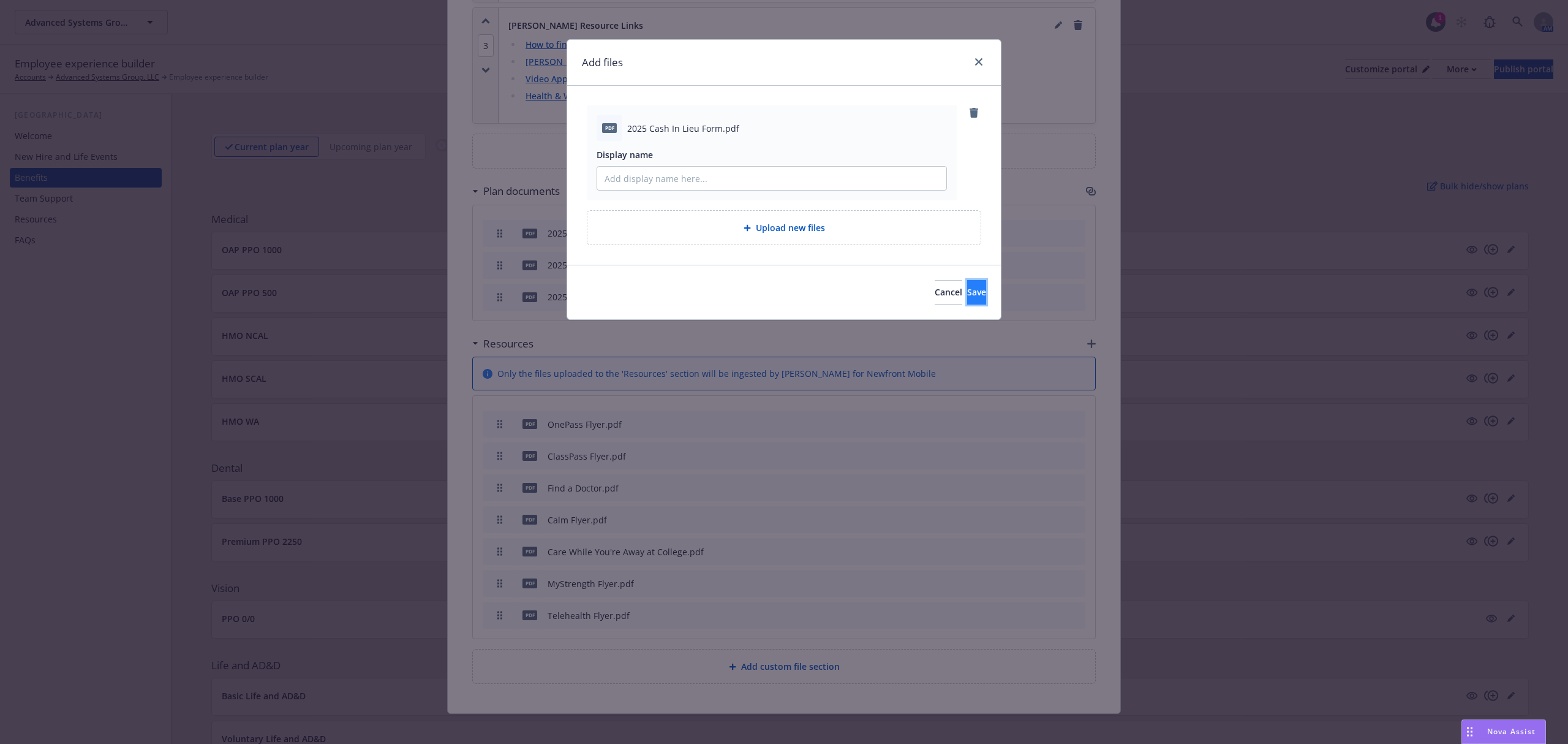
click at [967, 292] on span "Save" at bounding box center [976, 292] width 19 height 12
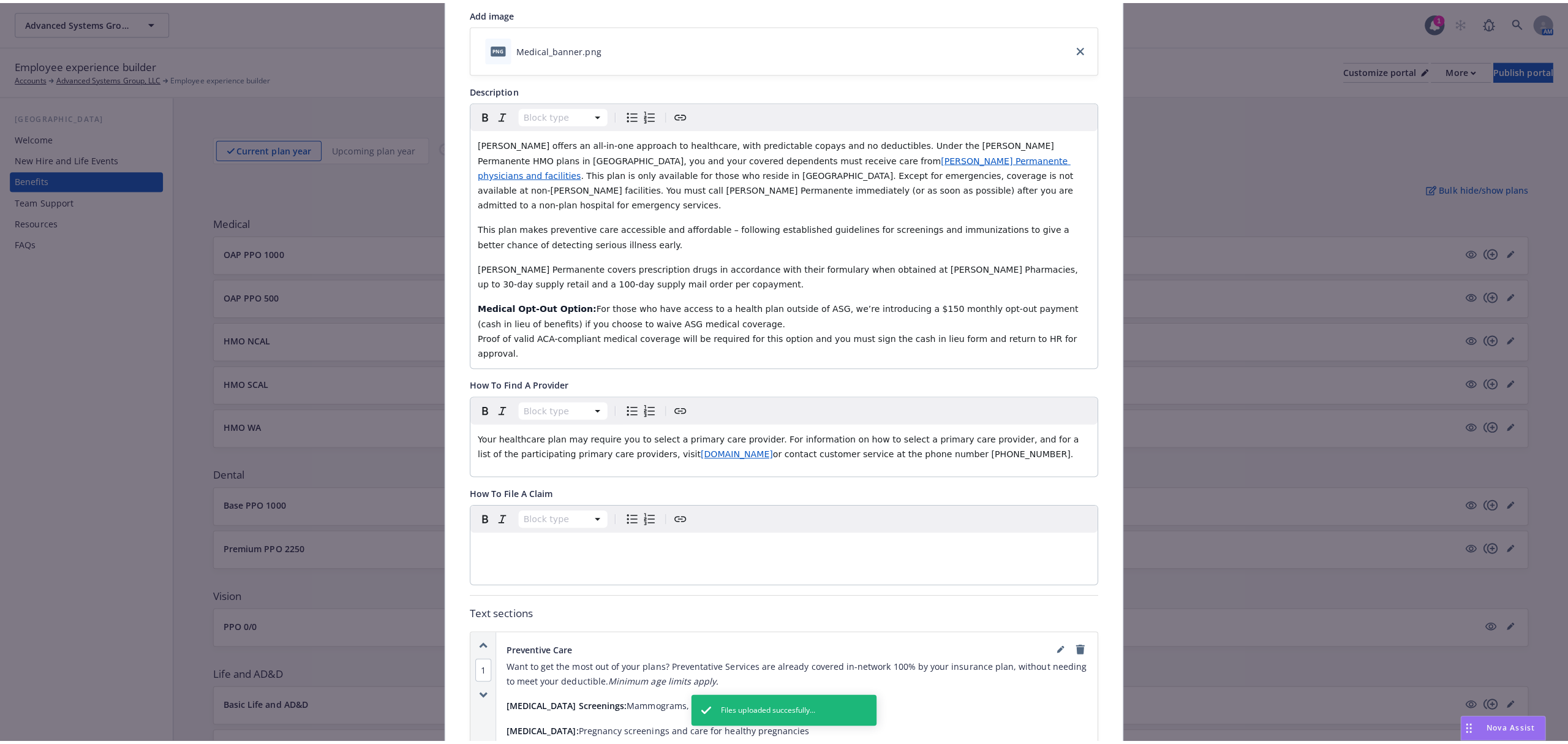
scroll to position [0, 0]
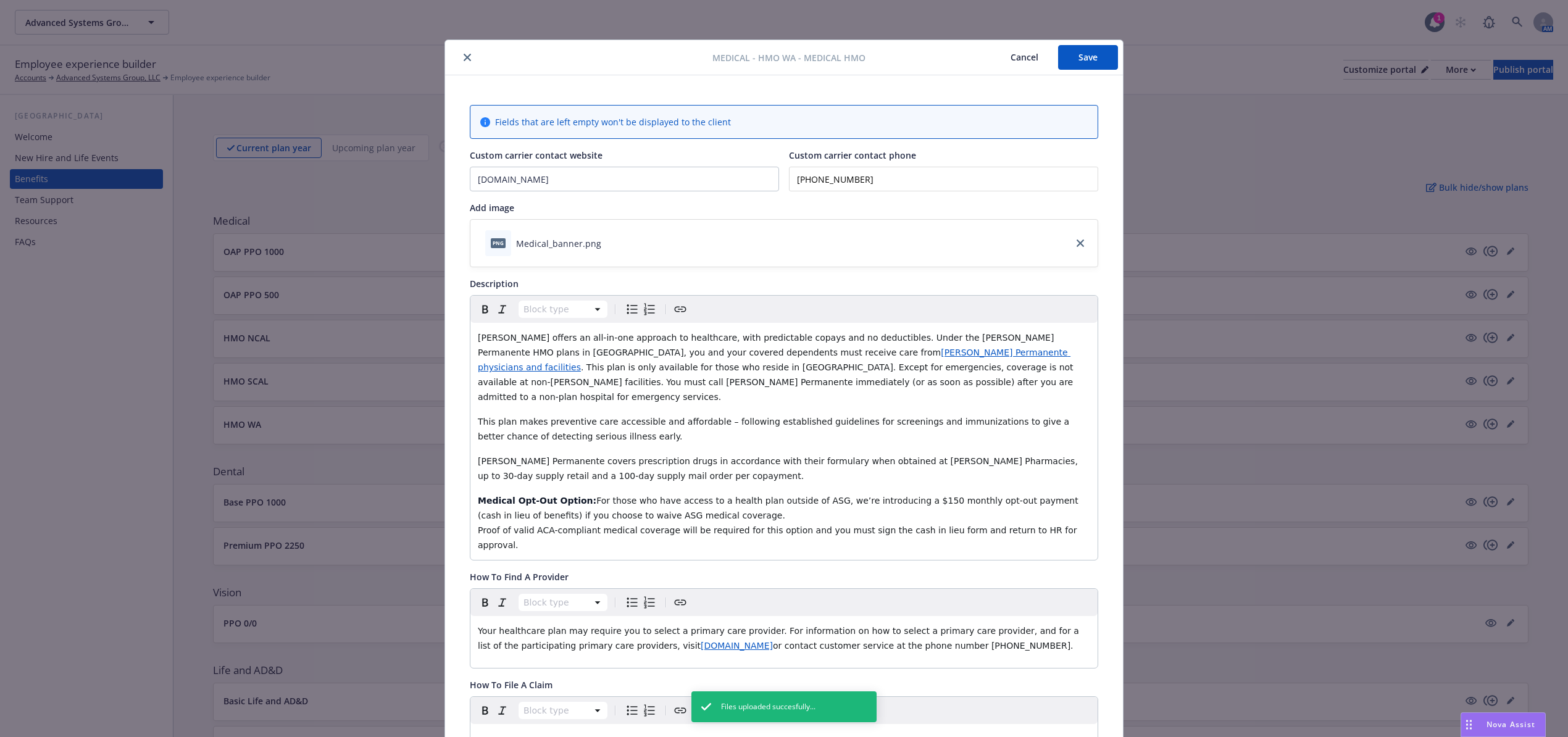
click at [1070, 63] on button "Save" at bounding box center [1087, 58] width 60 height 25
click at [463, 58] on icon "close" at bounding box center [467, 57] width 7 height 7
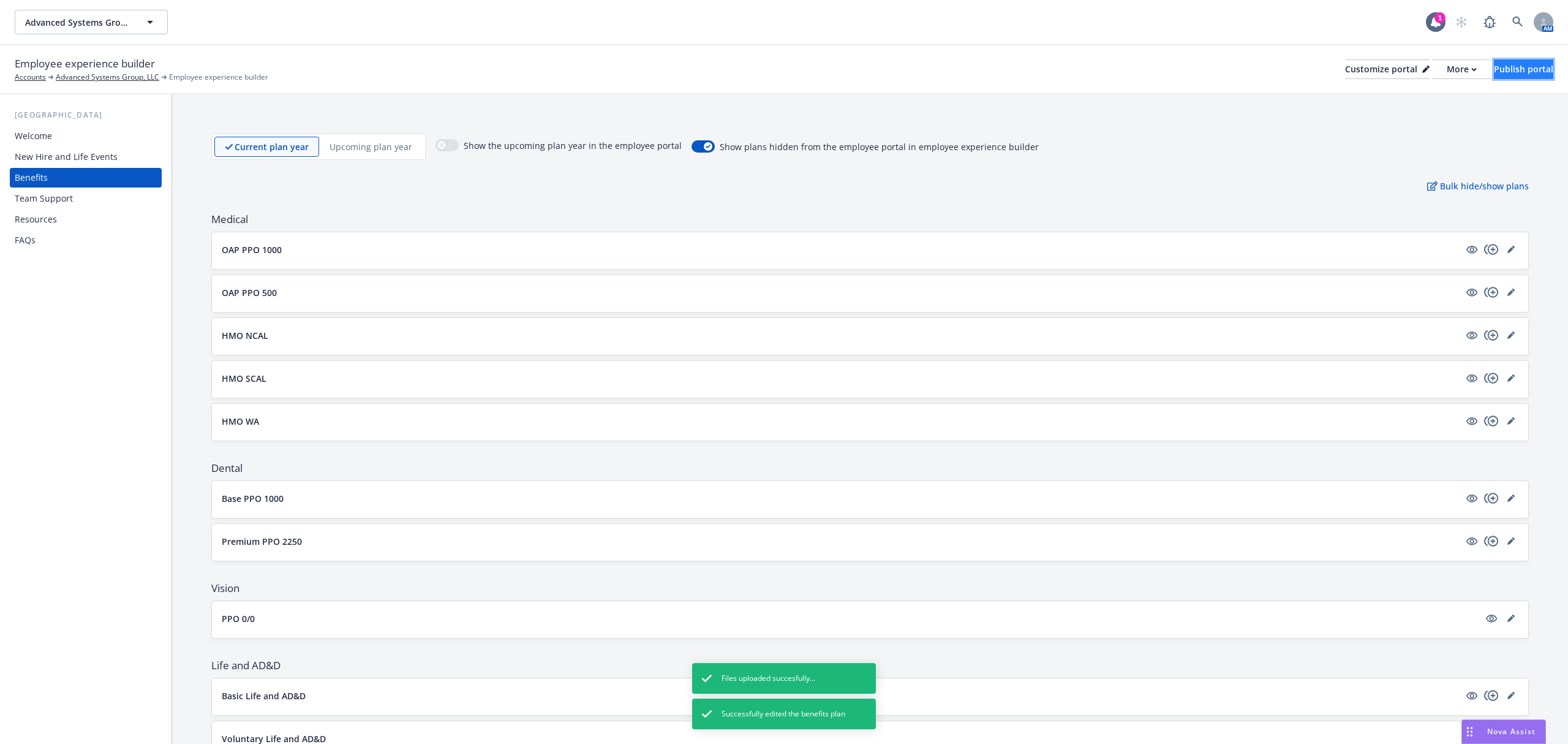
click at [1501, 66] on div "Publish portal" at bounding box center [1523, 69] width 59 height 18
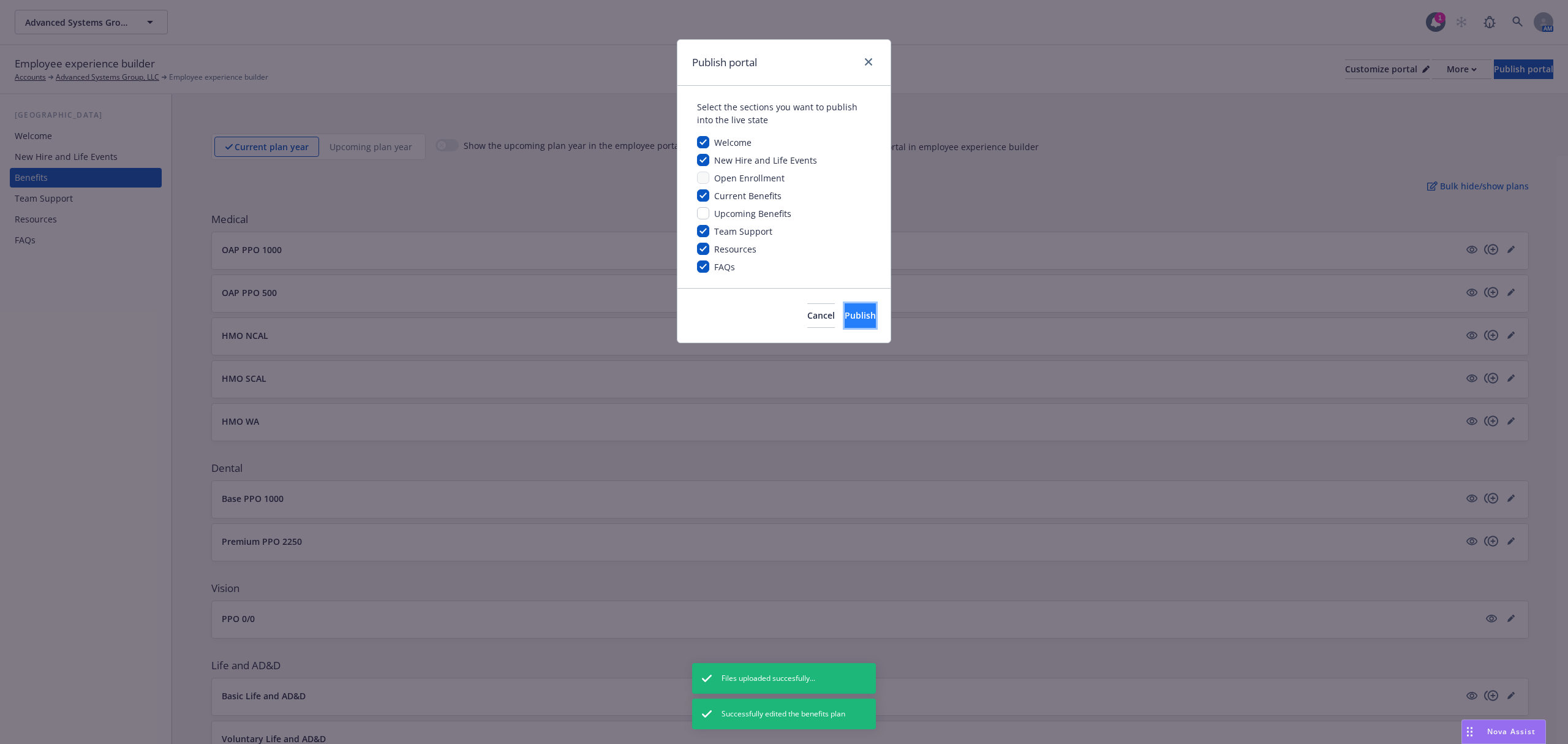
click at [845, 315] on span "Publish" at bounding box center [860, 315] width 31 height 12
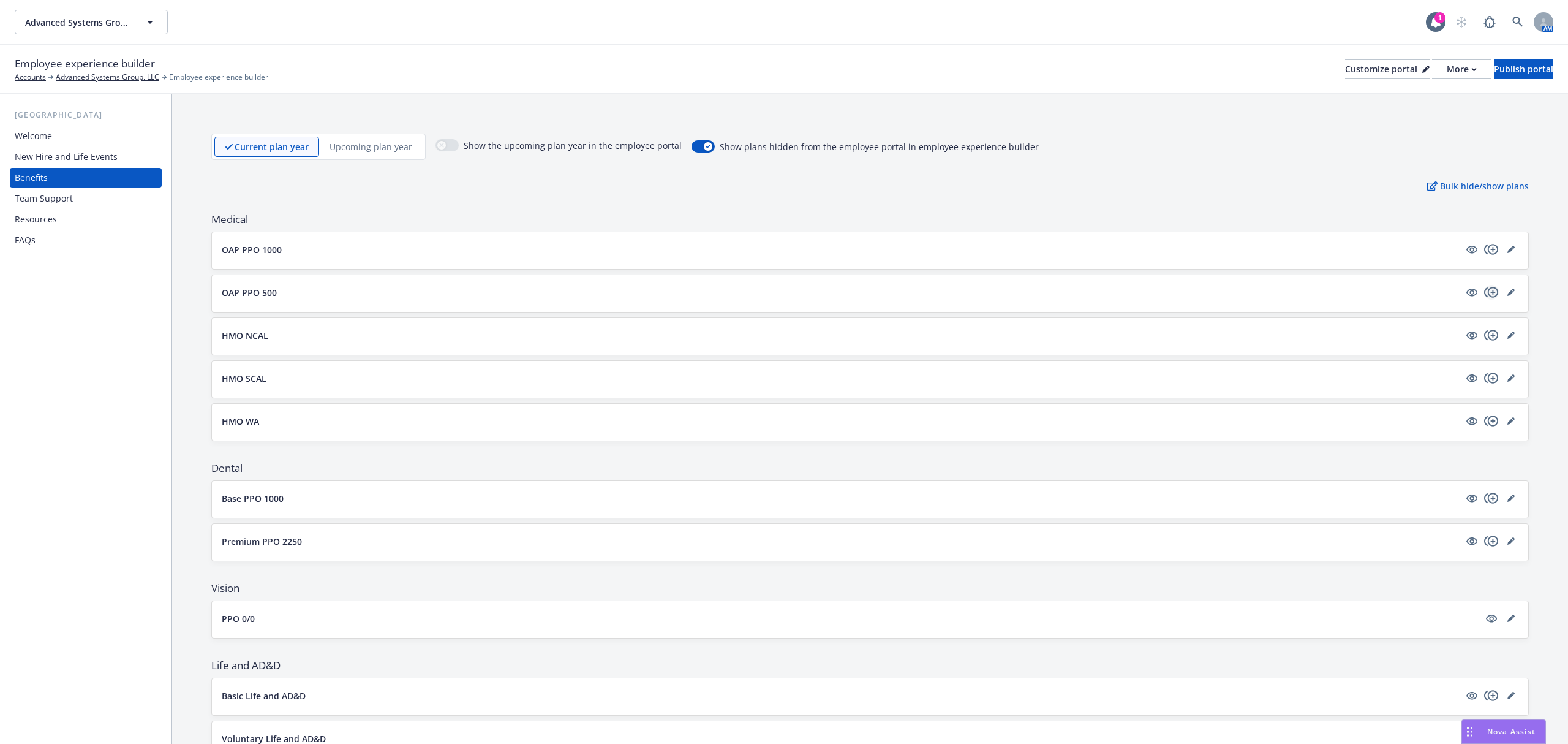
click at [1484, 292] on icon "copyPlus" at bounding box center [1491, 292] width 15 height 15
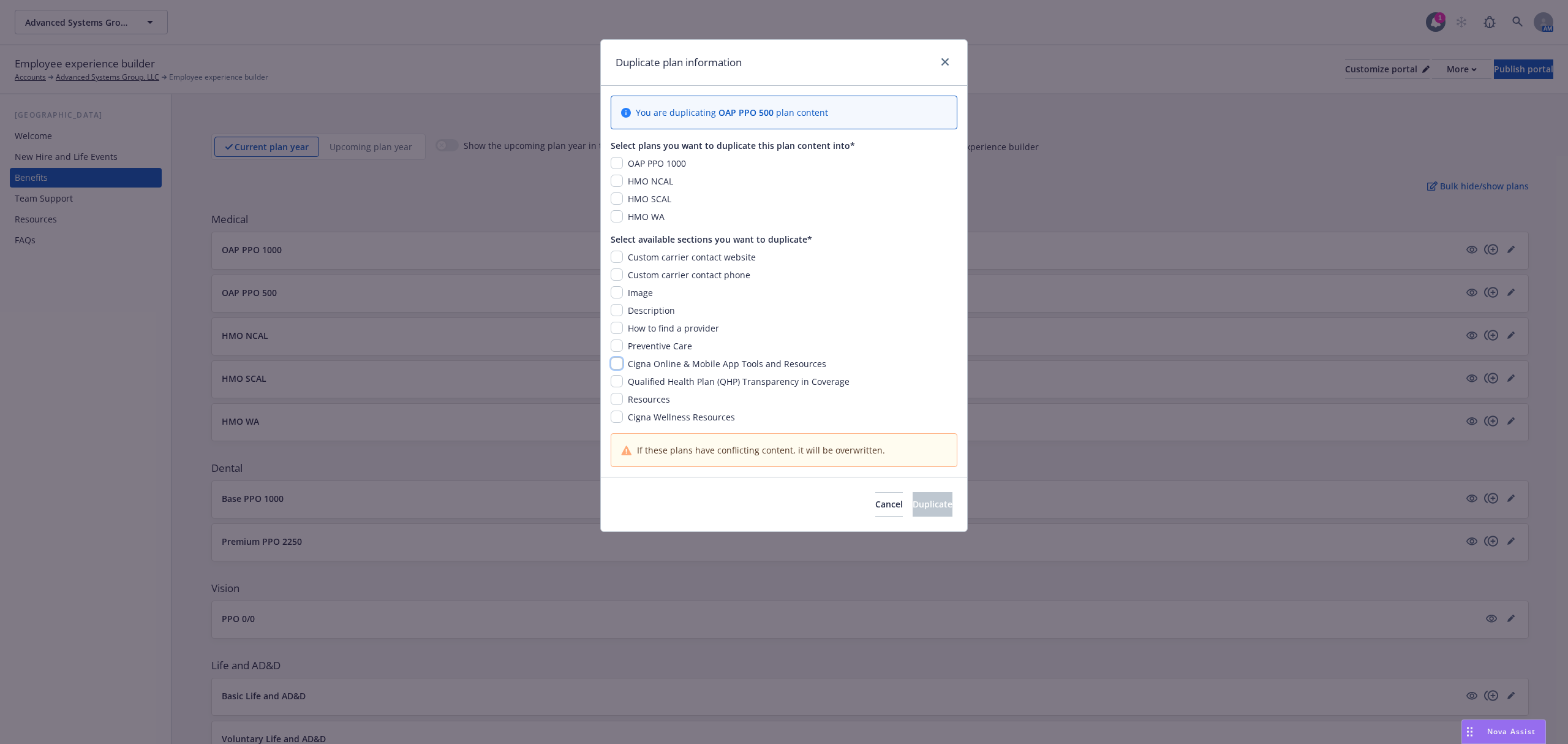
click at [620, 360] on input "checkbox" at bounding box center [616, 363] width 12 height 12
checkbox input "true"
click at [618, 157] on div "Select plans you want to duplicate this plan content into* OAP PPO 1000 HMO NCA…" at bounding box center [783, 181] width 346 height 84
click at [624, 166] on div "OAP PPO 1000" at bounding box center [656, 163] width 65 height 13
click at [614, 162] on input "checkbox" at bounding box center [616, 163] width 12 height 12
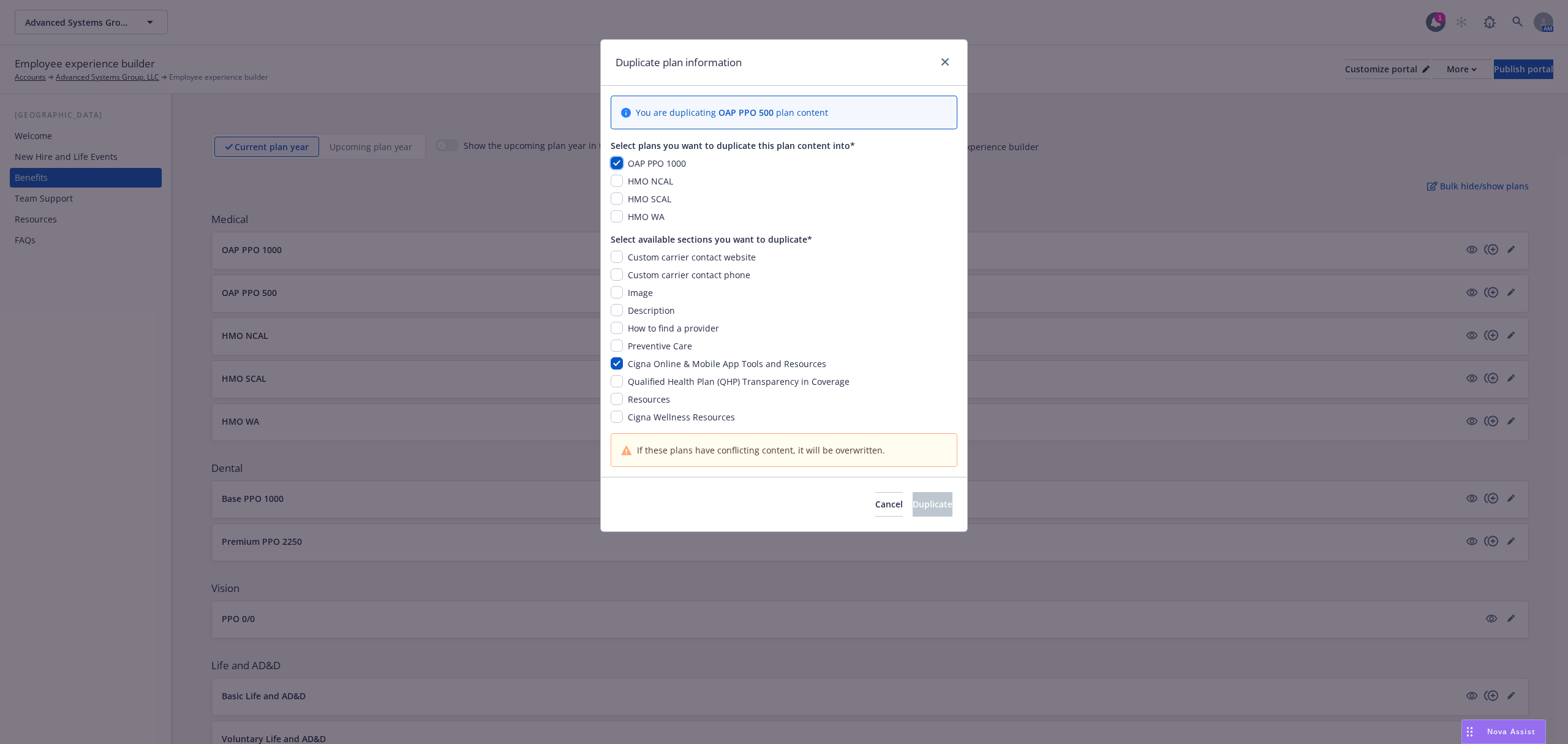
checkbox input "true"
click at [914, 506] on span "Duplicate" at bounding box center [932, 504] width 40 height 12
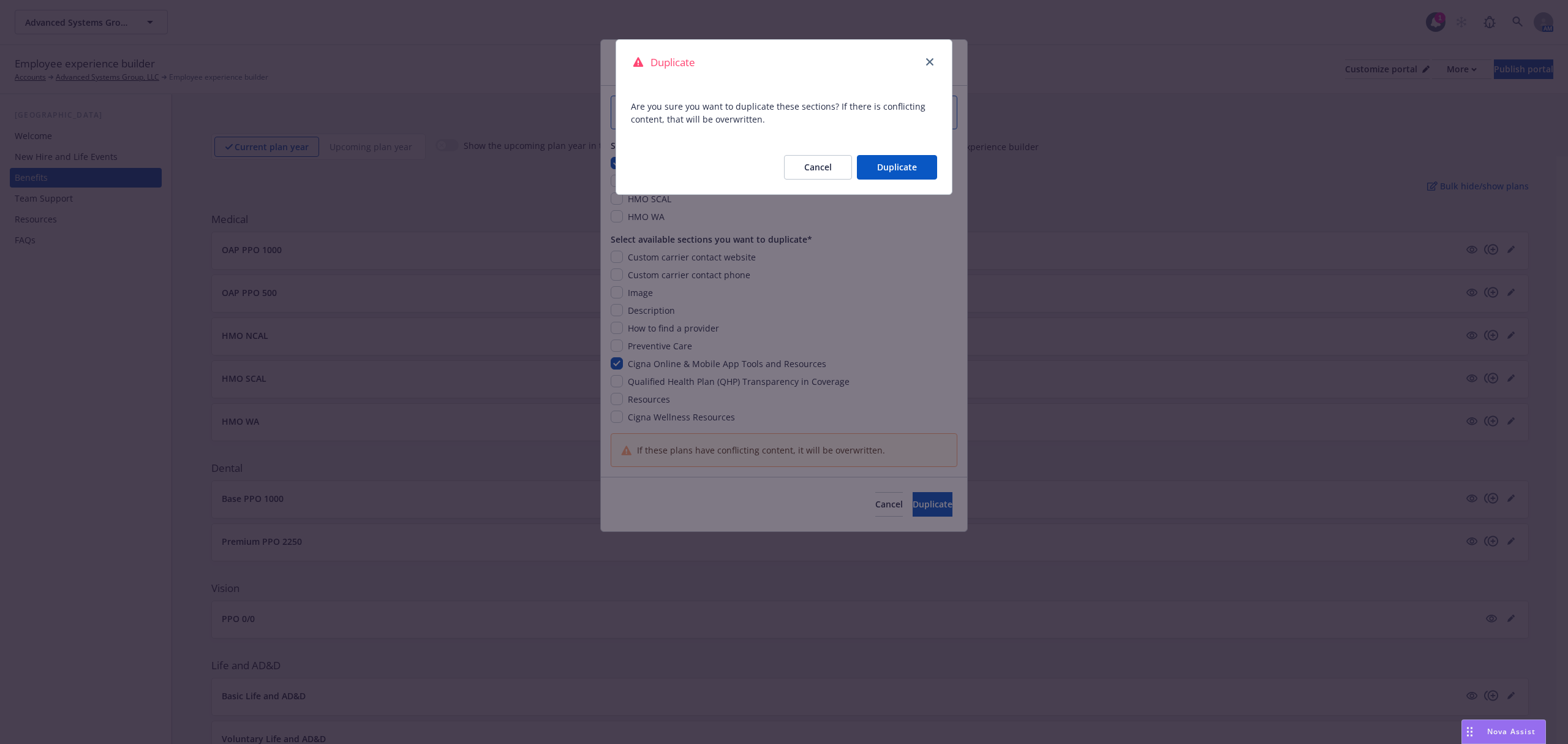
click at [878, 172] on button "Duplicate" at bounding box center [897, 168] width 80 height 25
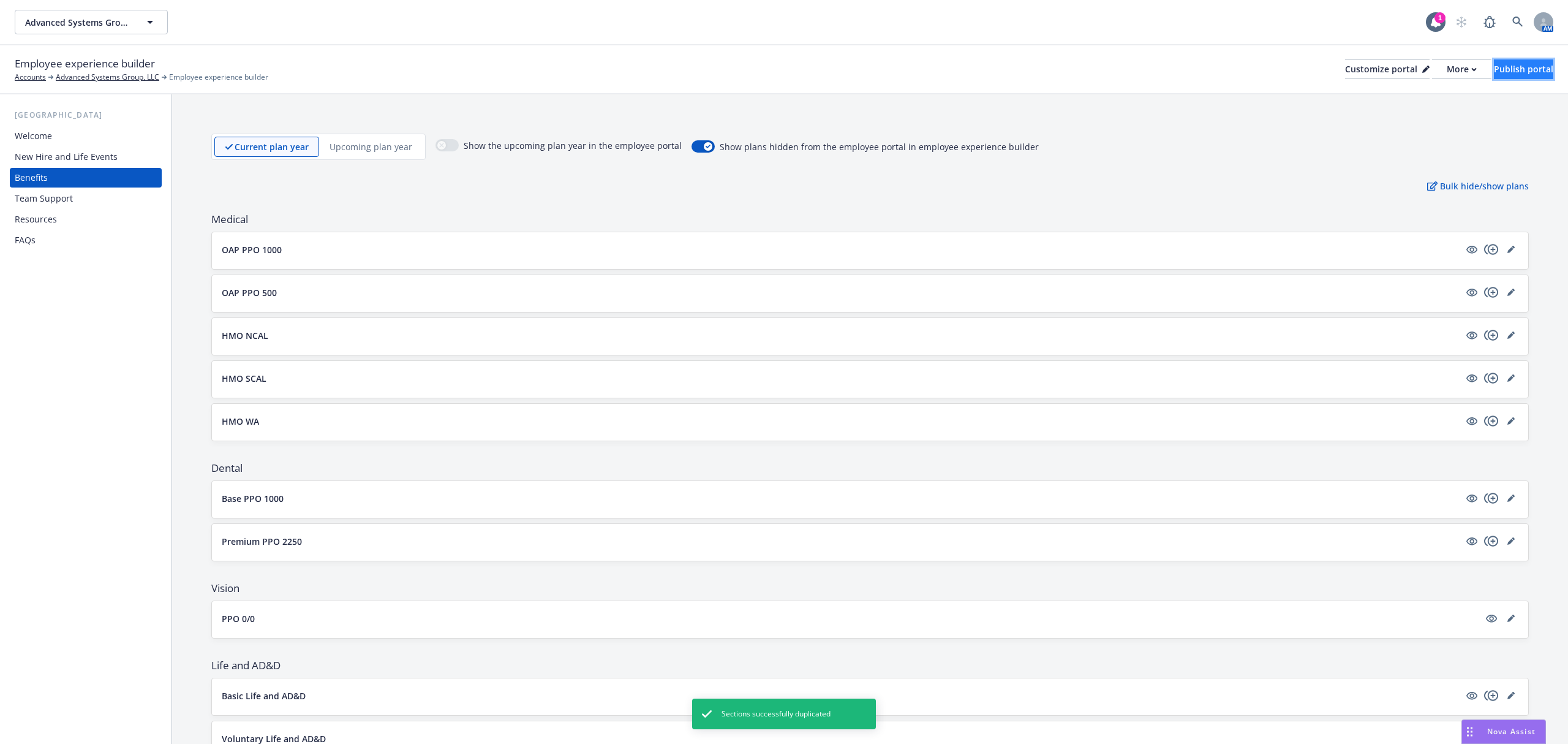
click at [1494, 63] on div "Publish portal" at bounding box center [1523, 69] width 59 height 18
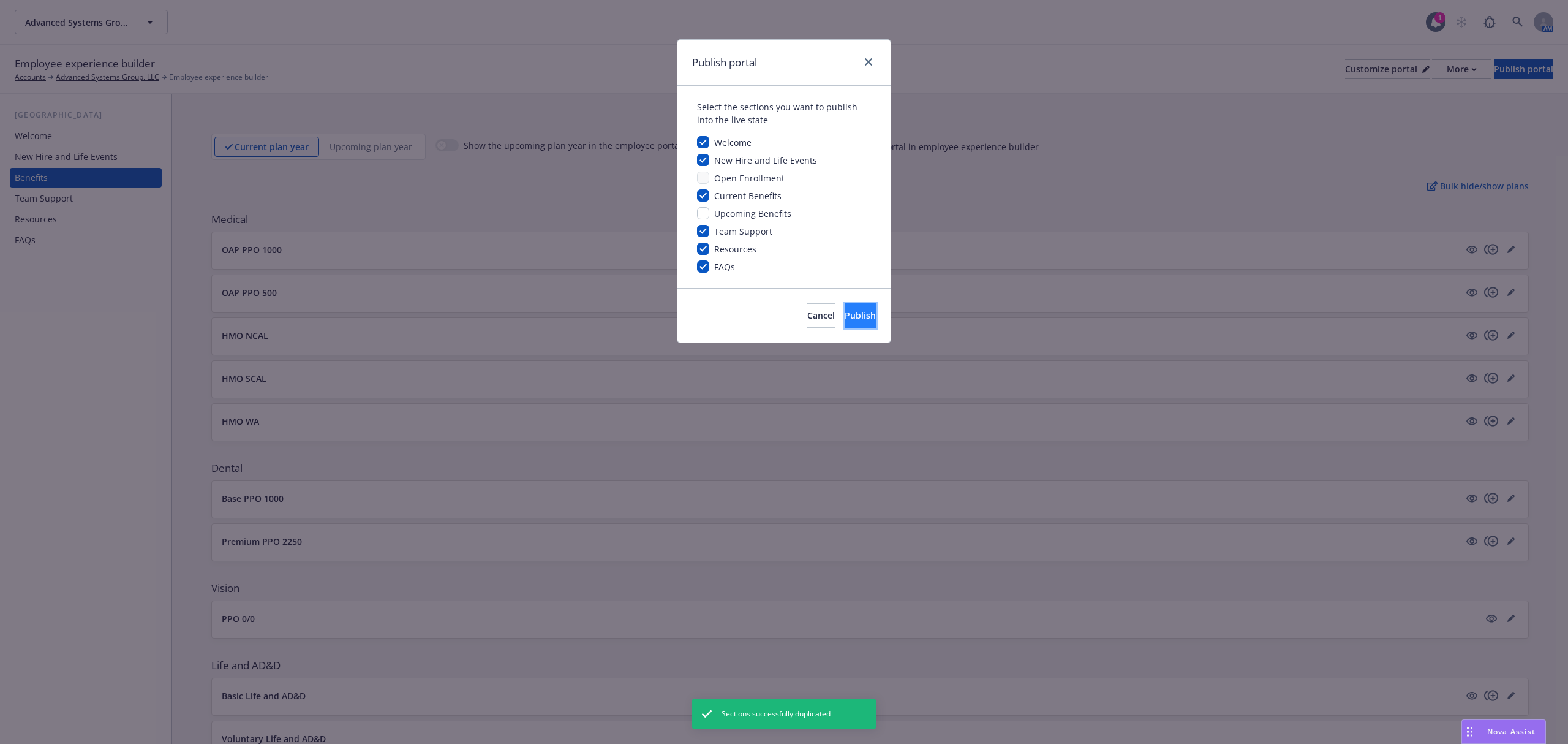
click at [845, 307] on button "Publish" at bounding box center [860, 316] width 31 height 25
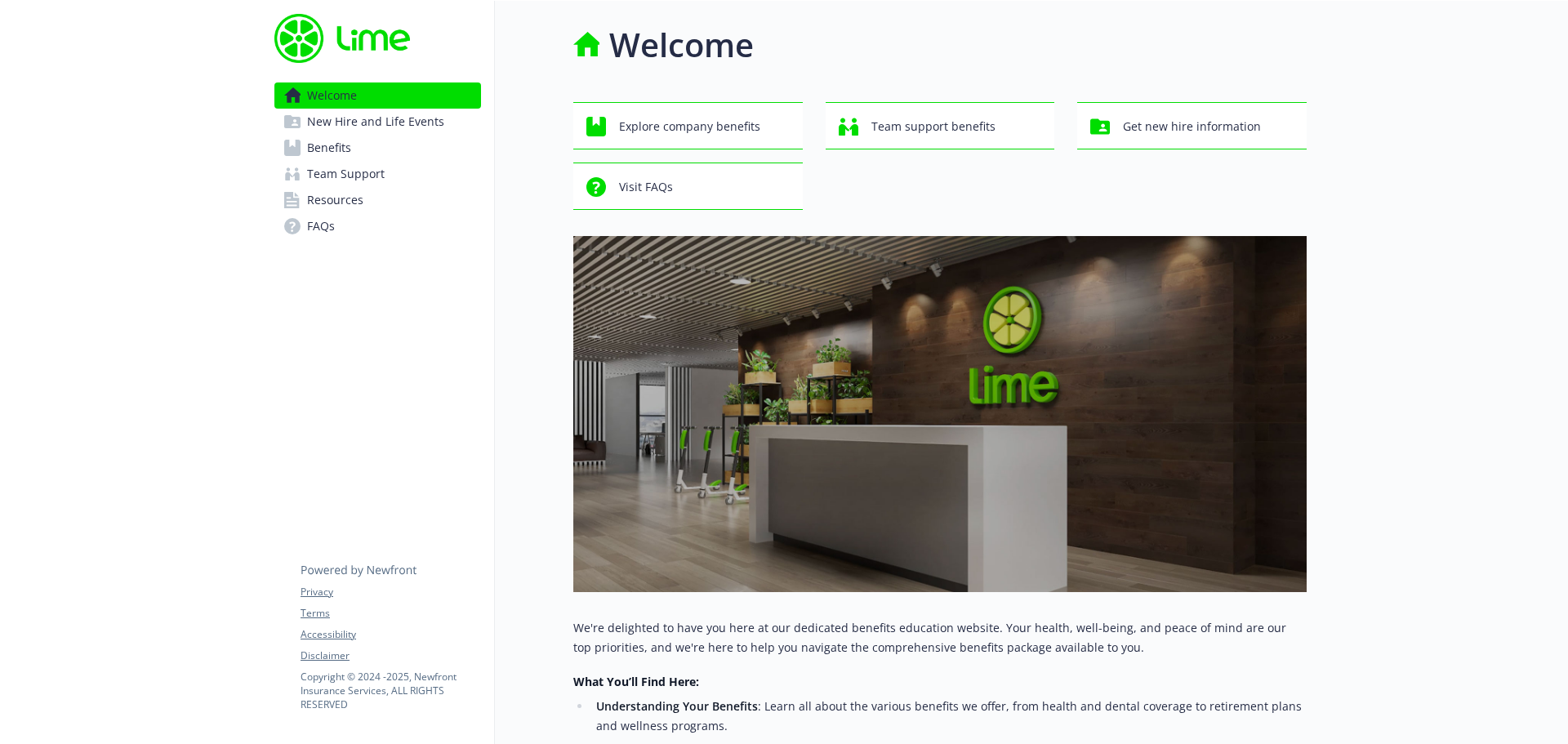
click at [316, 158] on span "Benefits" at bounding box center [329, 148] width 44 height 26
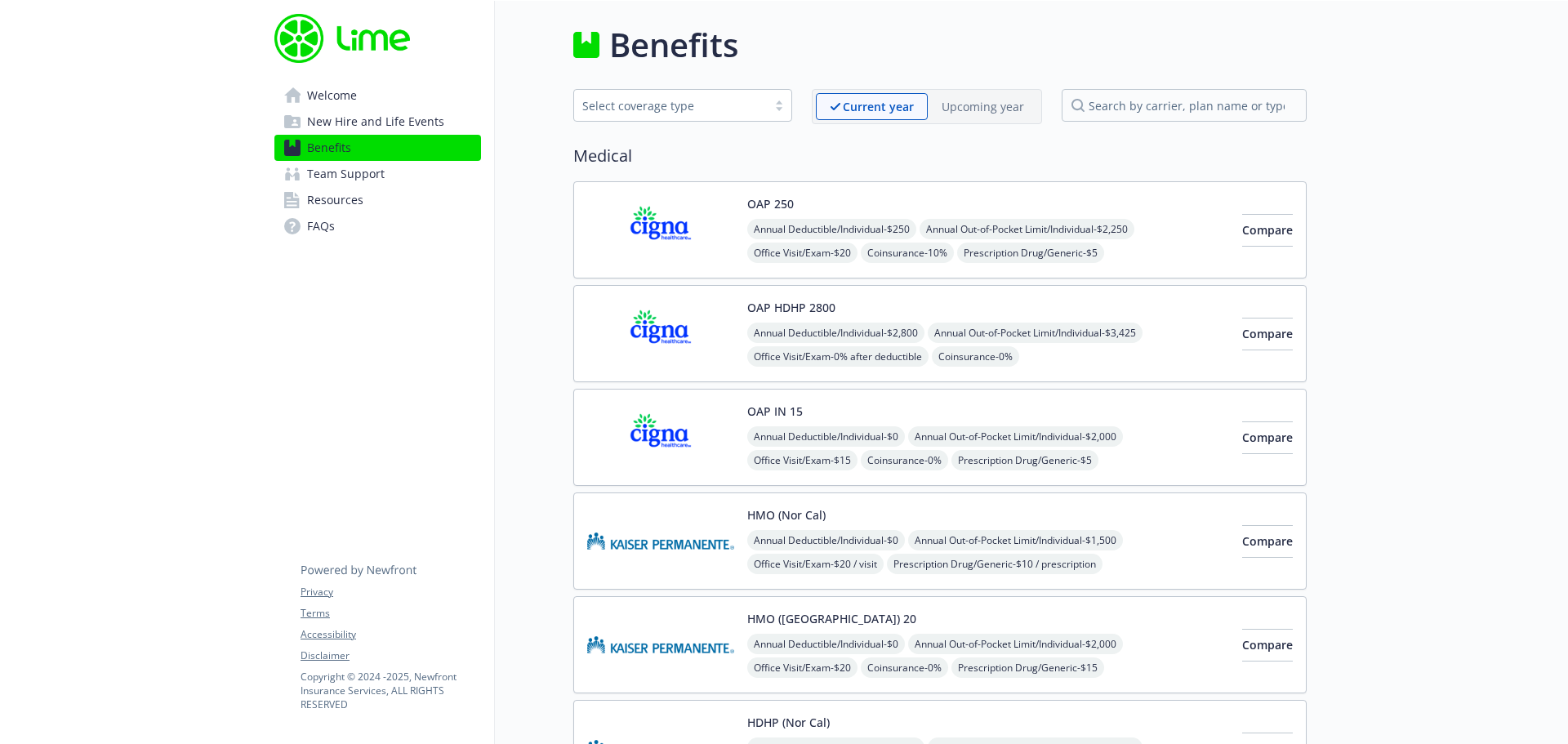
click at [622, 331] on img at bounding box center [660, 334] width 147 height 70
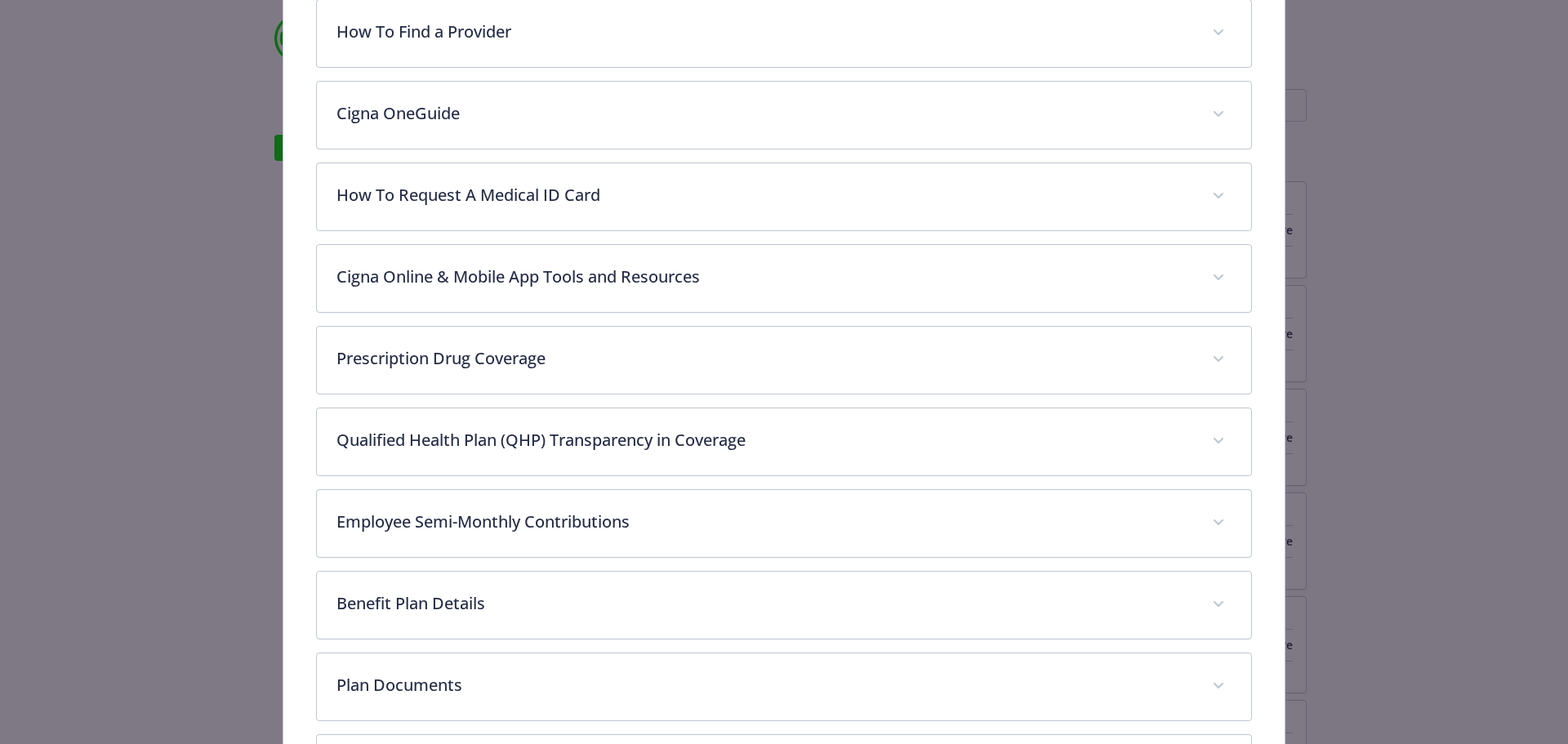
scroll to position [703, 0]
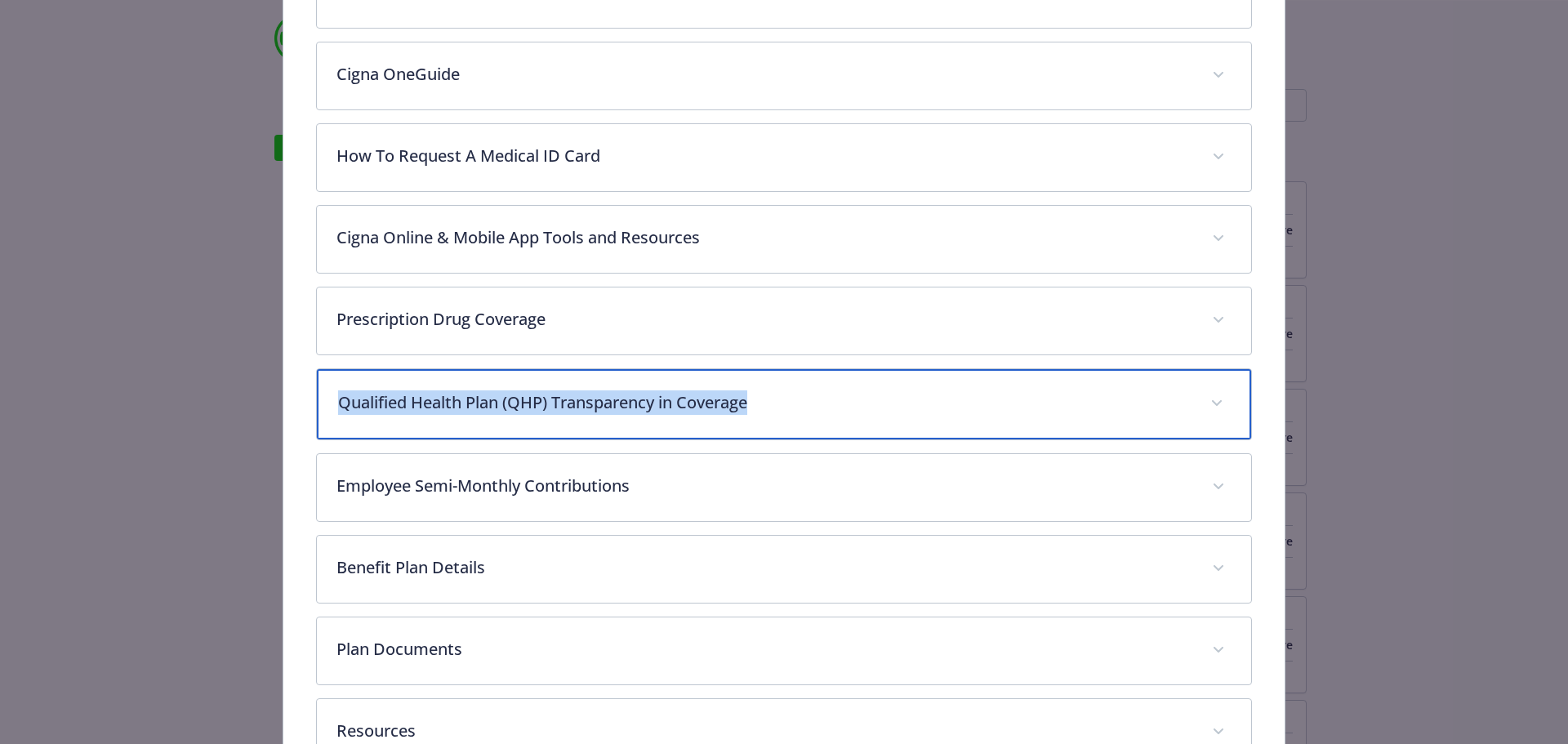
drag, startPoint x: 813, startPoint y: 399, endPoint x: 309, endPoint y: 414, distance: 504.2
click at [309, 414] on div "OAP HDHP 2800 Website www.myCigna.com Phone (866) 494-2111 Group number 0065159…" at bounding box center [784, 95] width 1002 height 1423
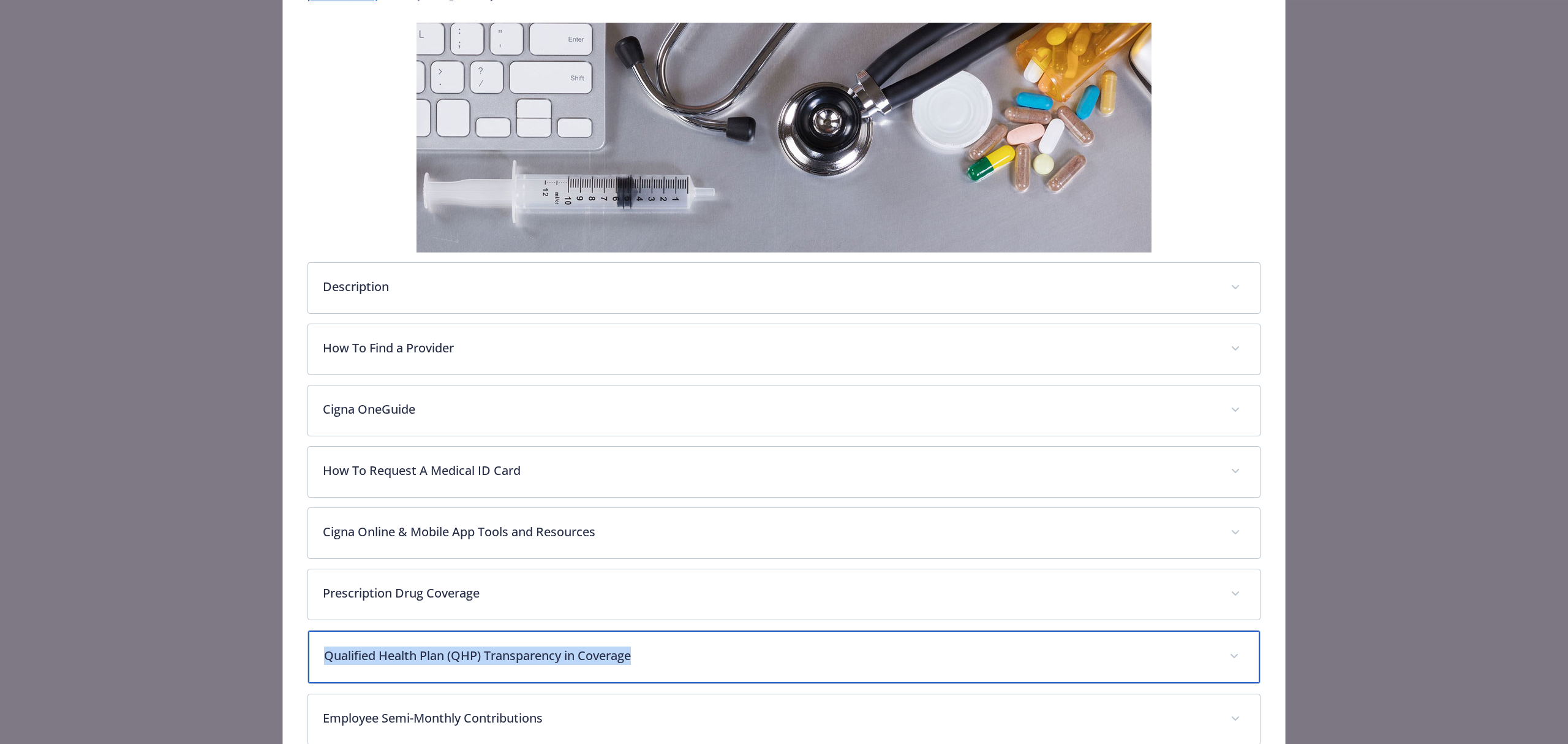
scroll to position [184, 0]
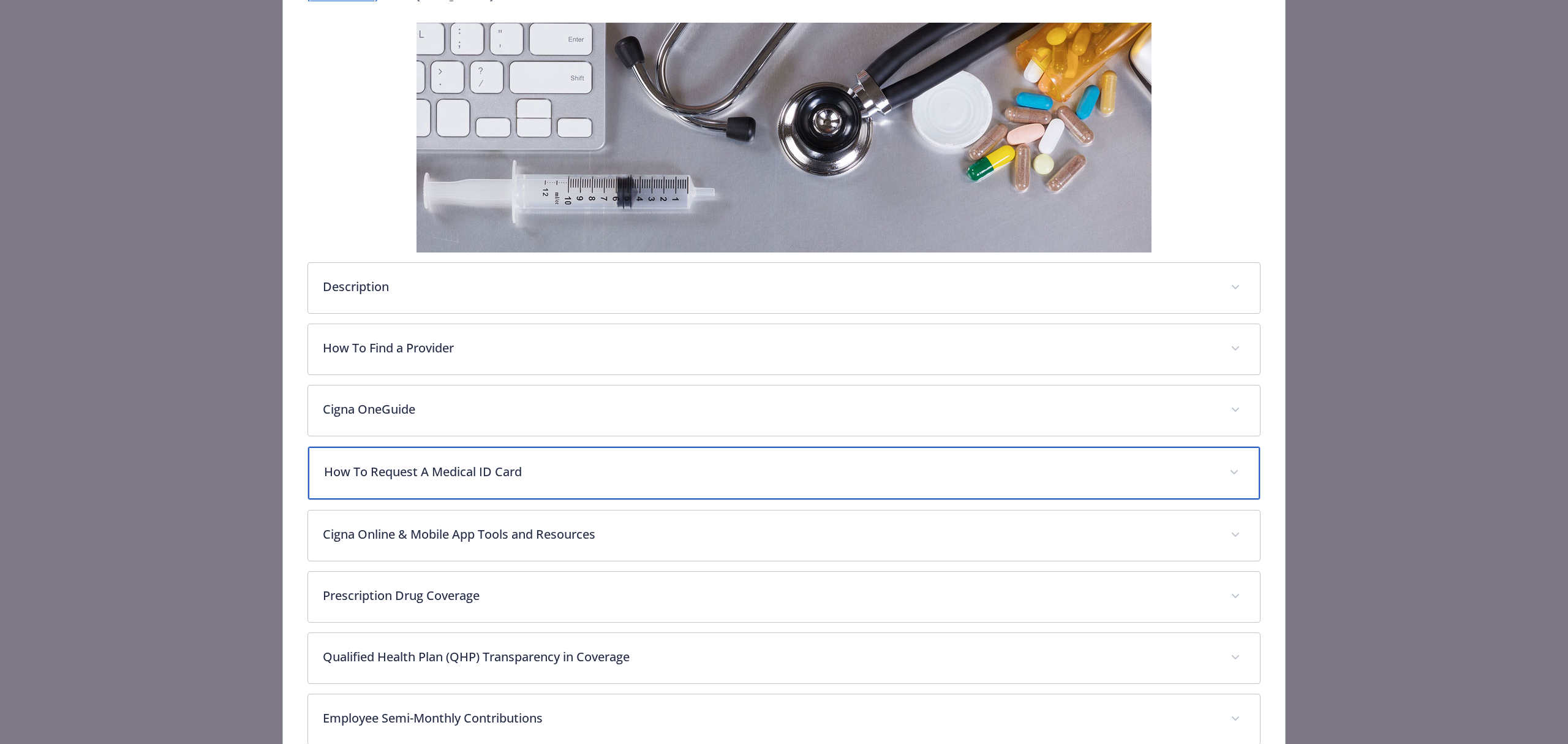
click at [497, 479] on p "How To Request A Medical ID Card" at bounding box center [769, 472] width 890 height 18
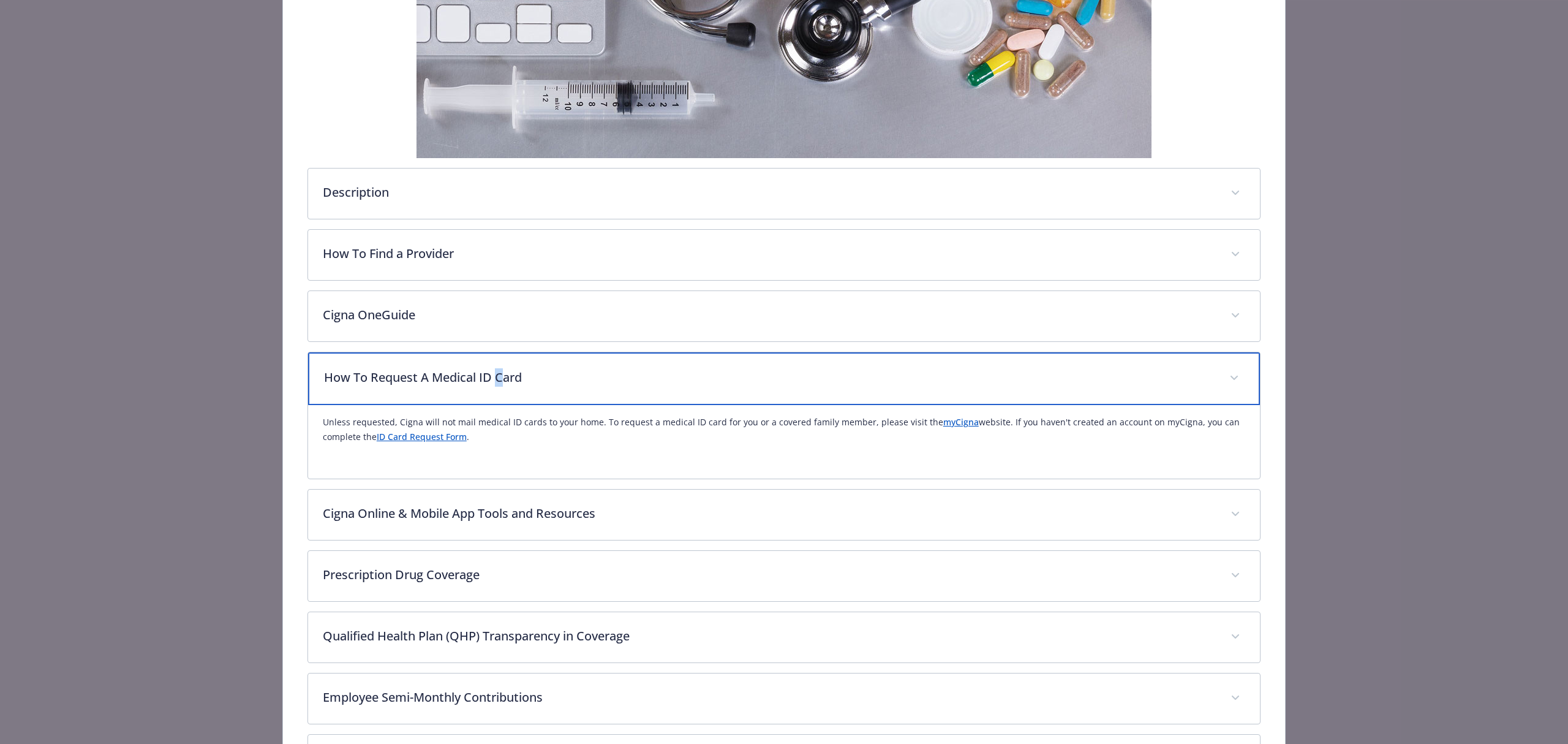
scroll to position [347, 0]
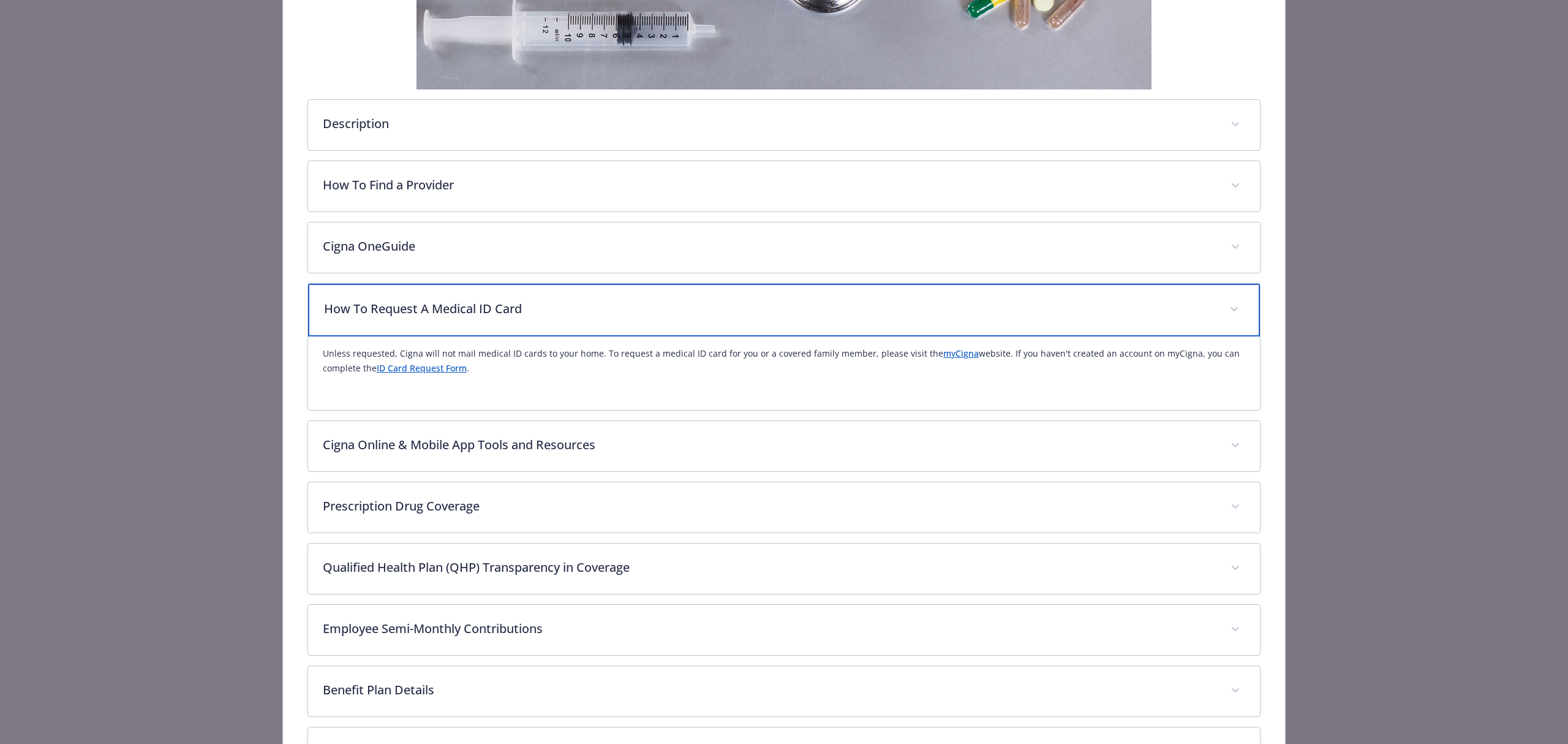
click at [565, 298] on div "How To Request A Medical ID Card" at bounding box center [783, 310] width 952 height 53
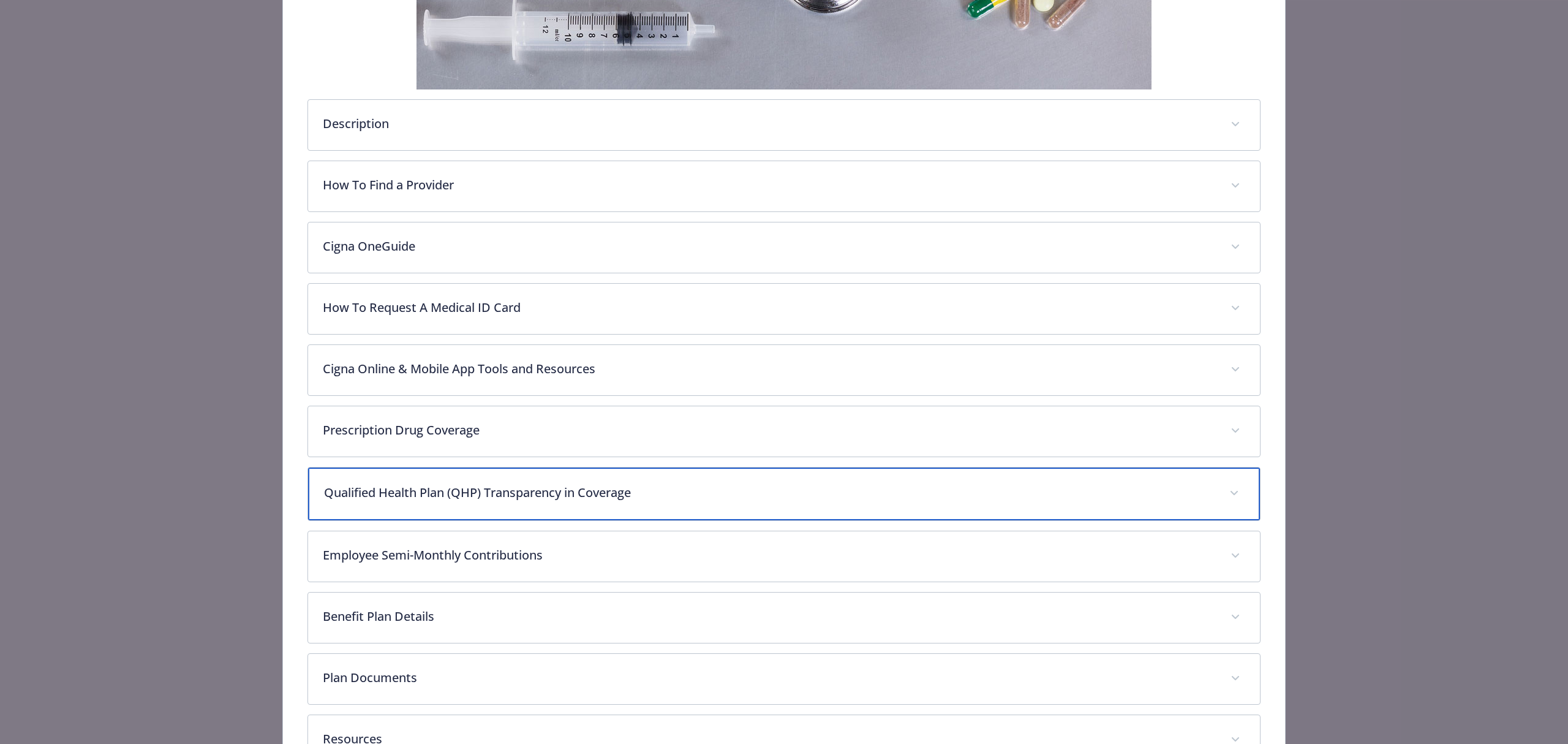
click at [523, 484] on div "Qualified Health Plan (QHP) Transparency in Coverage" at bounding box center [783, 493] width 952 height 53
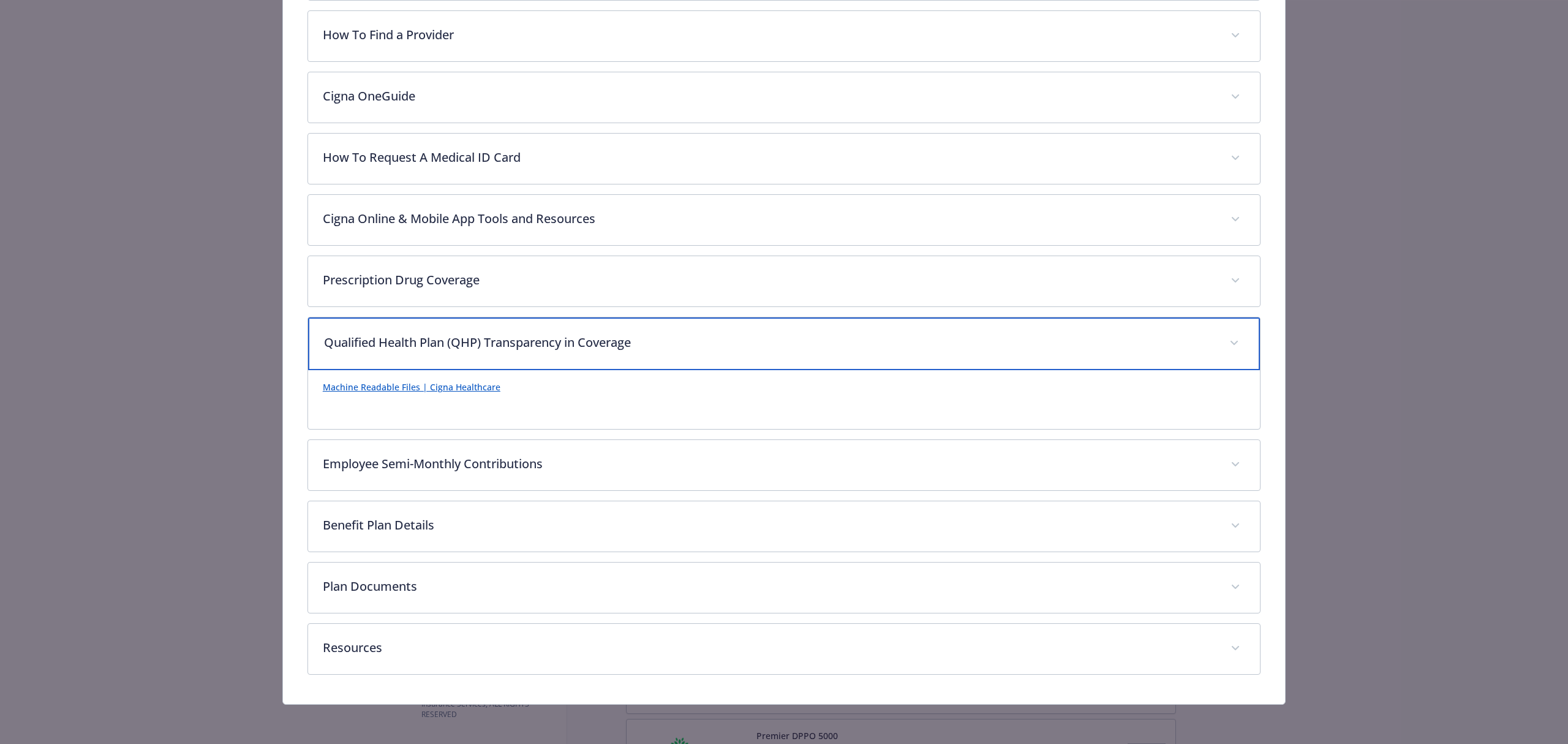
scroll to position [501, 0]
drag, startPoint x: 663, startPoint y: 342, endPoint x: 318, endPoint y: 337, distance: 345.0
click at [318, 337] on div "Qualified Health Plan (QHP) Transparency in Coverage" at bounding box center [783, 343] width 952 height 53
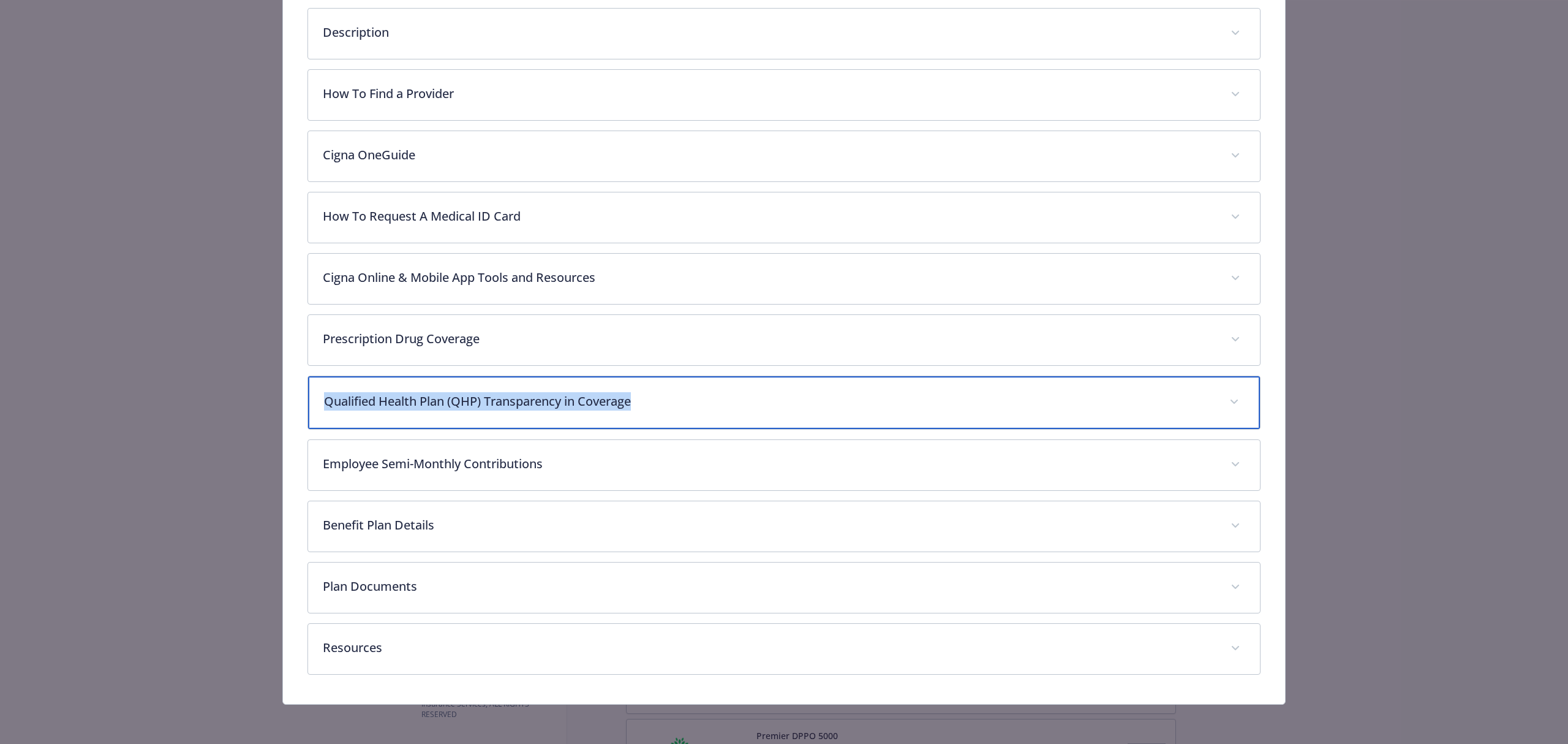
scroll to position [442, 0]
copy p "Qualified Health Plan (QHP) Transparency in Coverage"
click at [469, 390] on div "Qualified Health Plan (QHP) Transparency in Coverage" at bounding box center [783, 403] width 952 height 53
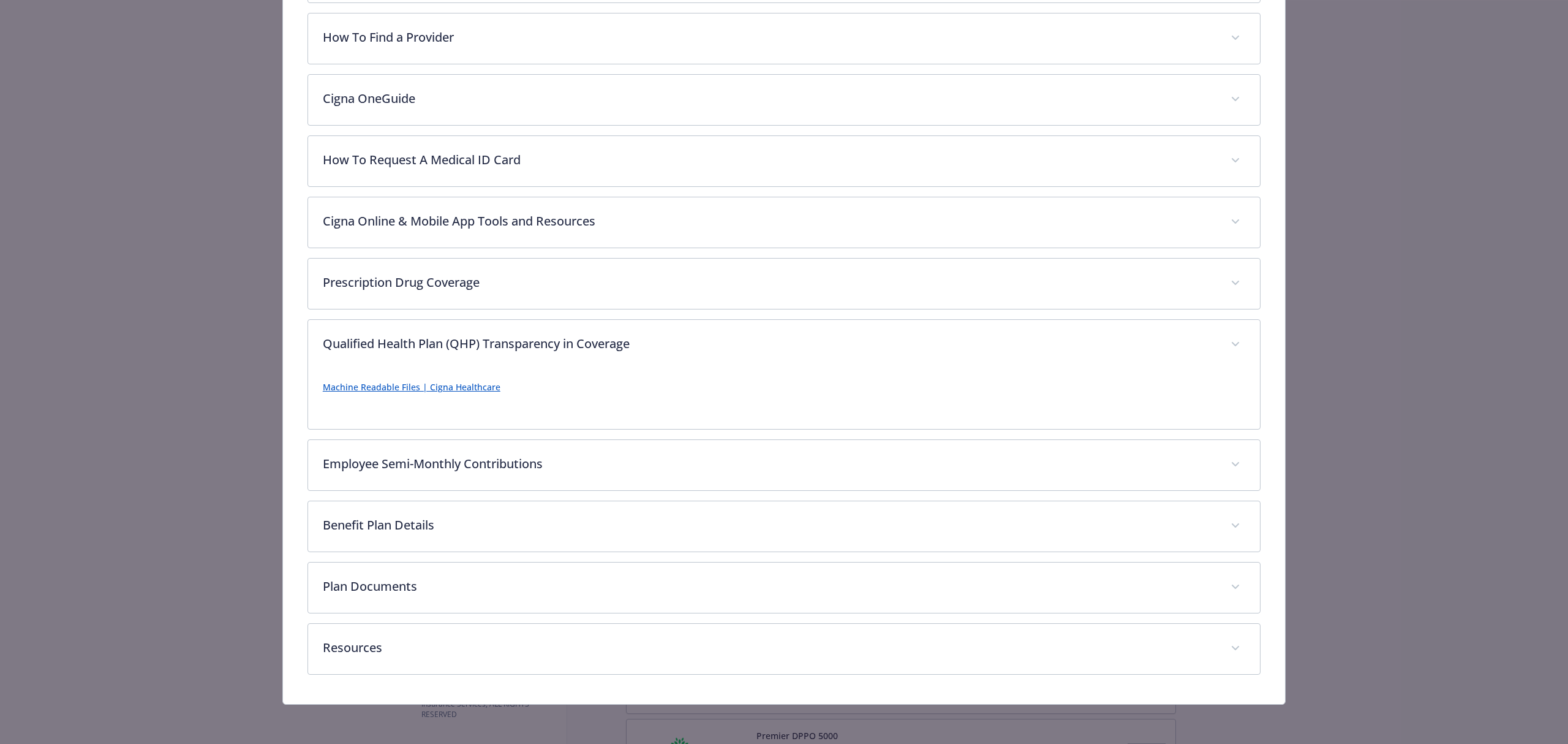
scroll to position [499, 0]
drag, startPoint x: 543, startPoint y: 391, endPoint x: 293, endPoint y: 396, distance: 250.0
click at [293, 396] on div "OAP HDHP 2800 Website www.myCigna.com Phone (866) 494-2111 Group number 0065159…" at bounding box center [784, 137] width 1002 height 1134
copy link "Machine Readable Files | Cigna Healthcare"
